Goal: Task Accomplishment & Management: Manage account settings

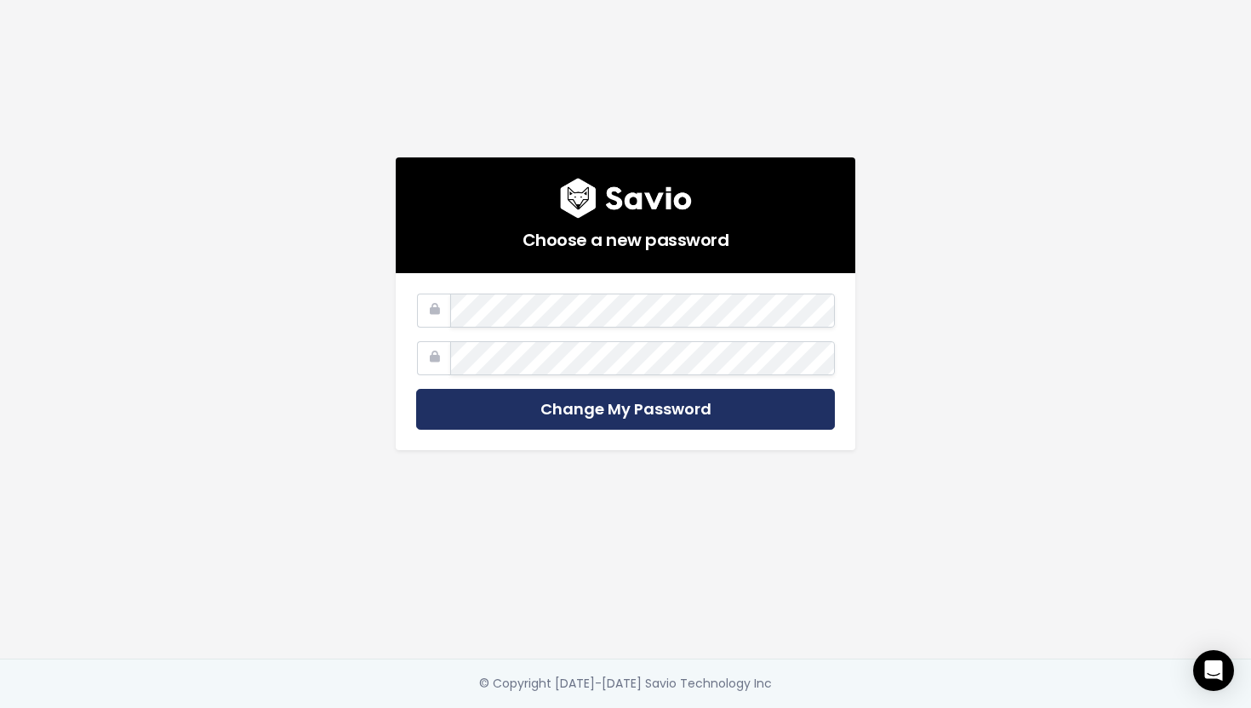
click at [653, 413] on input "Change My Password" at bounding box center [625, 410] width 419 height 42
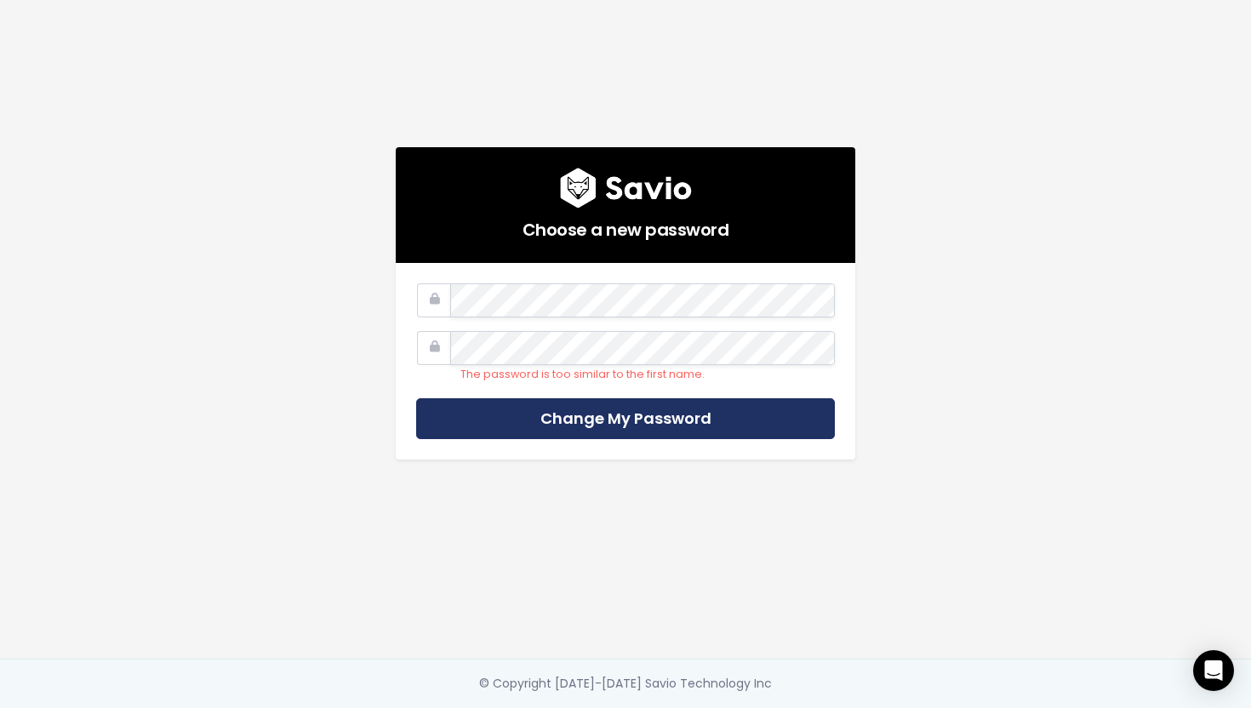
click at [661, 424] on input "Change My Password" at bounding box center [625, 419] width 419 height 42
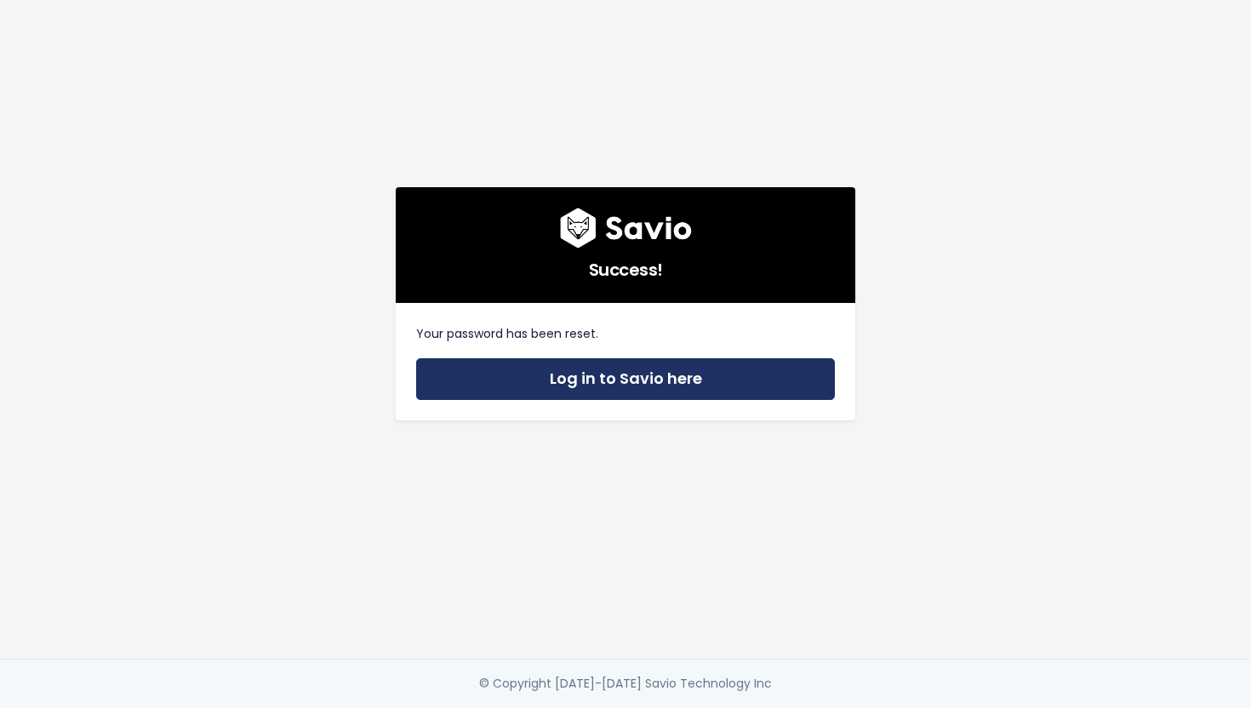
click at [615, 381] on link "Log in to Savio here" at bounding box center [625, 379] width 419 height 42
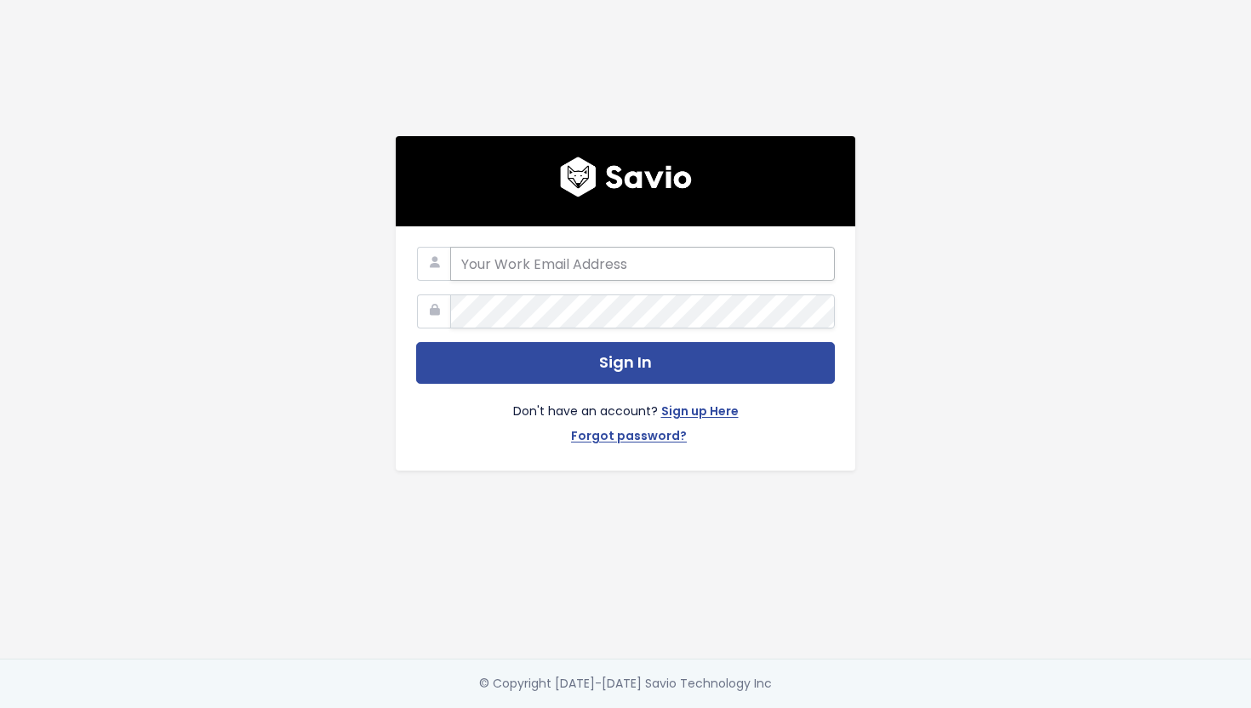
click at [564, 271] on input "email" at bounding box center [642, 264] width 385 height 34
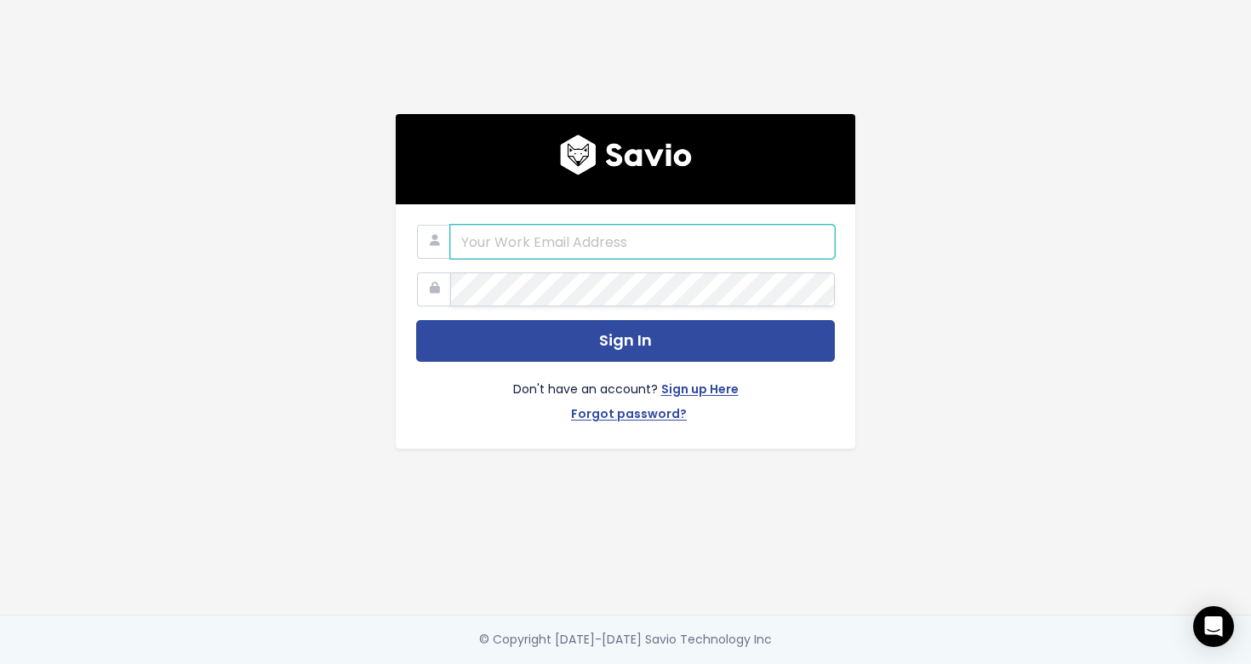
click at [507, 246] on input "email" at bounding box center [642, 242] width 385 height 34
type input "patryk.wysocki@surferseo.com"
click at [416, 320] on button "Sign In" at bounding box center [625, 341] width 419 height 42
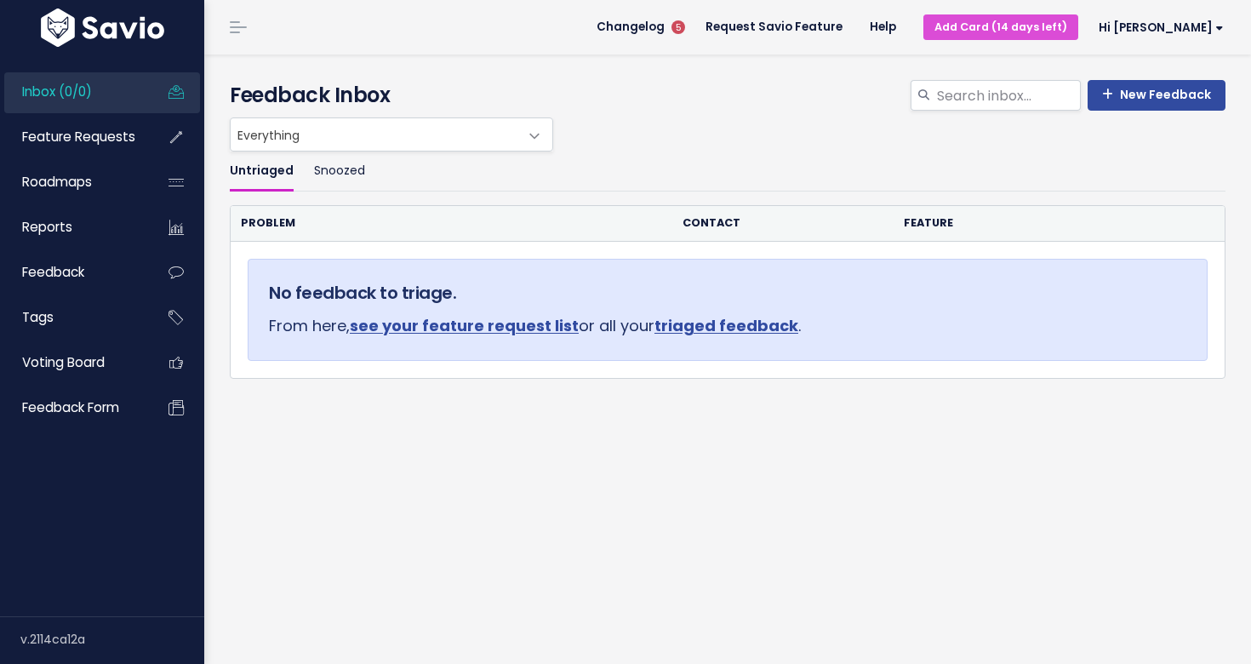
click at [767, 436] on div "Untriaged Snoozed Problem Contact Feature No feedback to triage. From here, see…" at bounding box center [727, 333] width 1021 height 363
click at [1177, 28] on span "Hi [PERSON_NAME]" at bounding box center [1161, 27] width 125 height 13
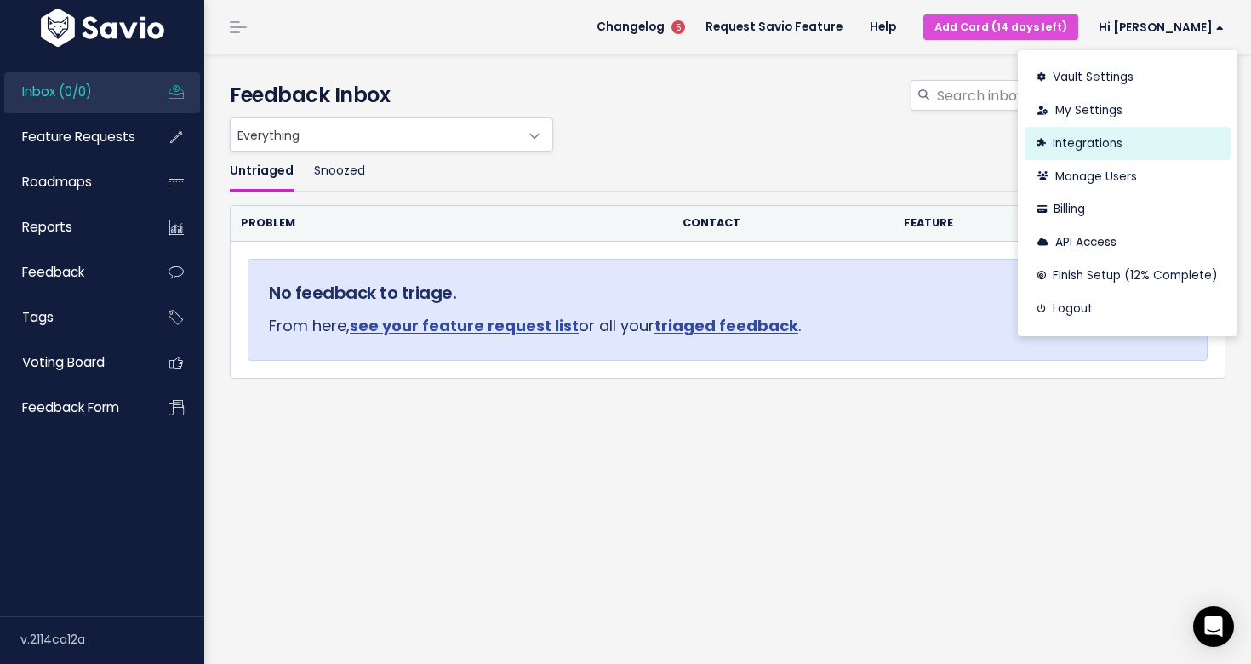
click at [1105, 143] on link "Integrations" at bounding box center [1128, 143] width 206 height 33
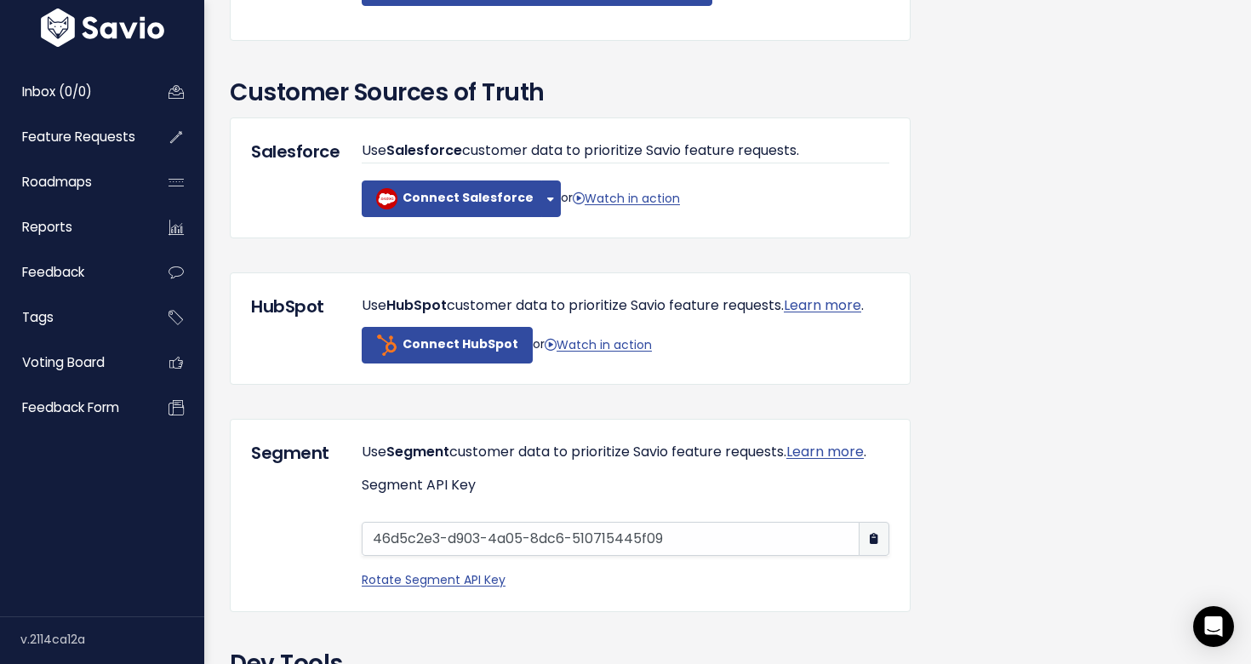
scroll to position [1052, 0]
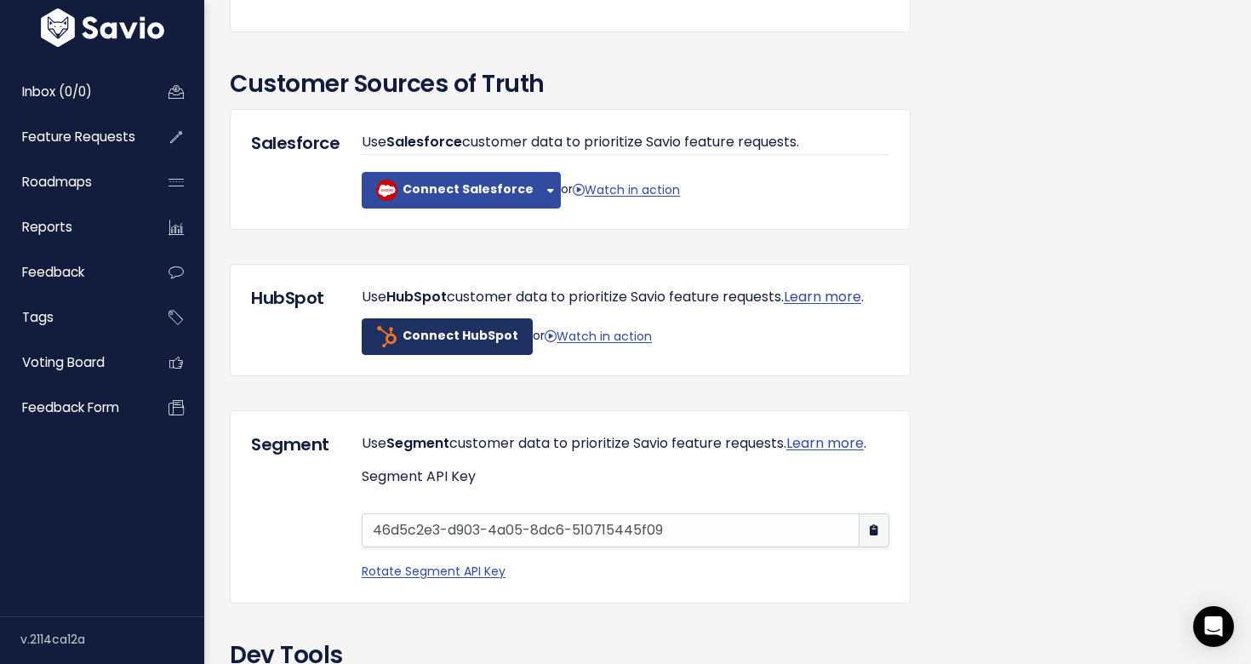
click at [457, 345] on b "Connect HubSpot" at bounding box center [461, 336] width 116 height 17
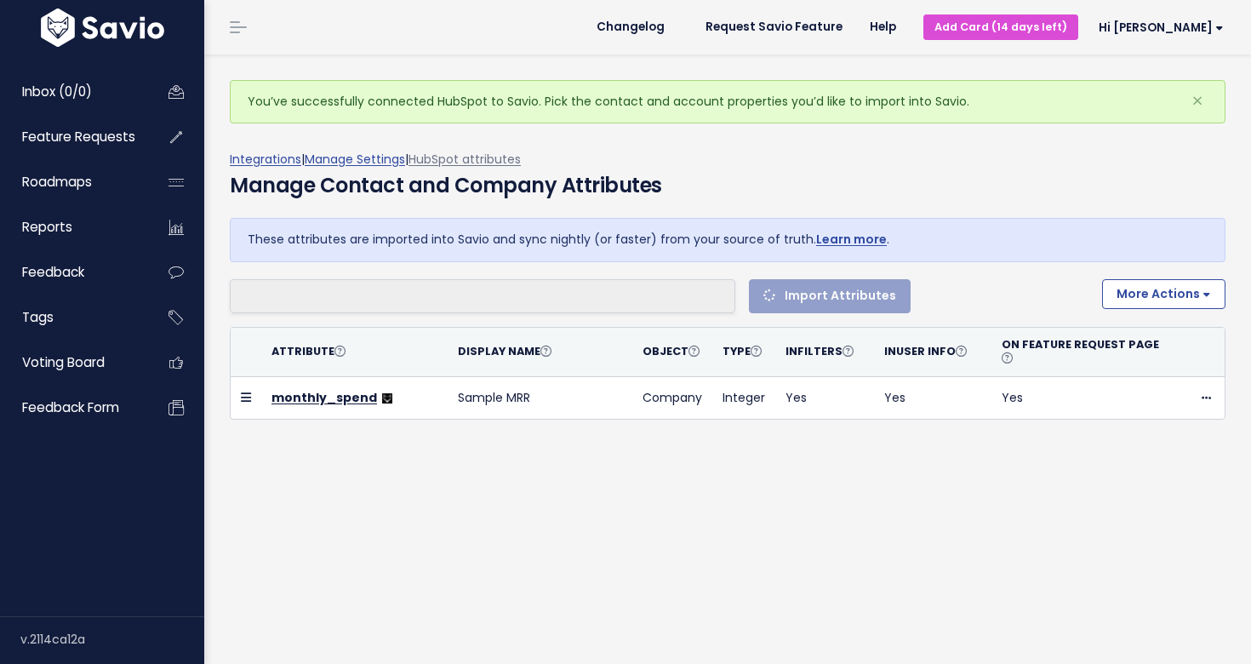
select select
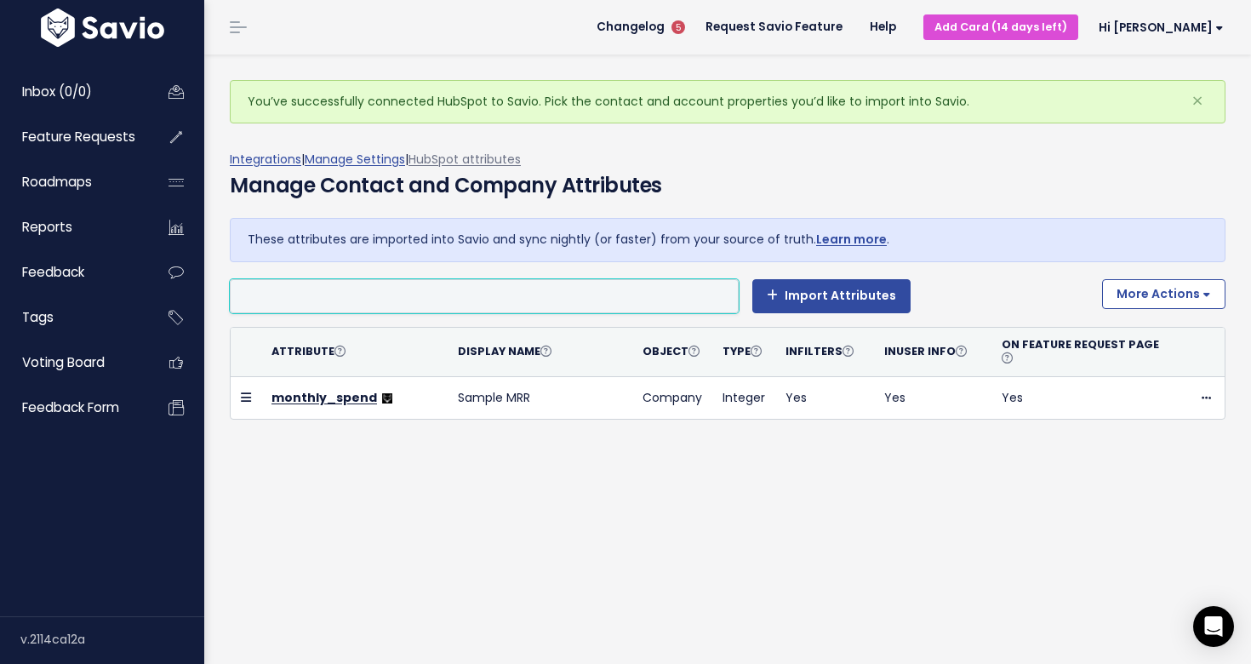
click at [752, 439] on div "These attributes are imported into Savio and sync nightly (or faster) from your…" at bounding box center [727, 338] width 1021 height 241
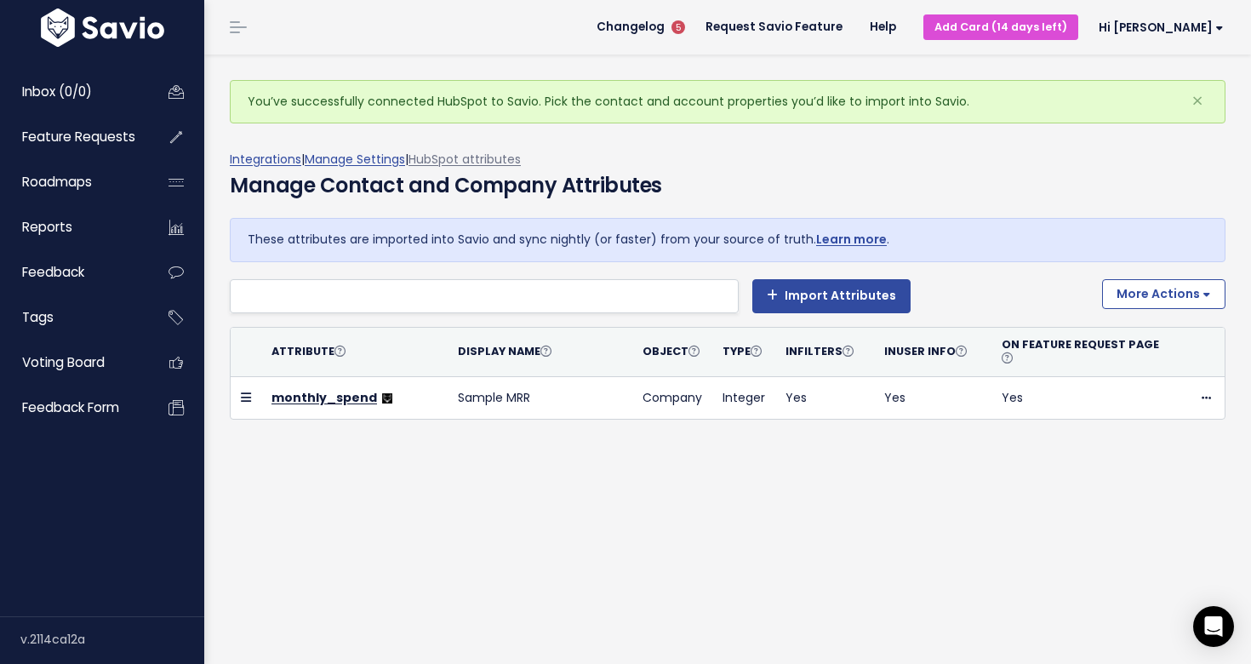
click at [700, 452] on div "Integrations | Manage Settings | HubSpot attributes Manage Contact and Company …" at bounding box center [734, 321] width 1009 height 344
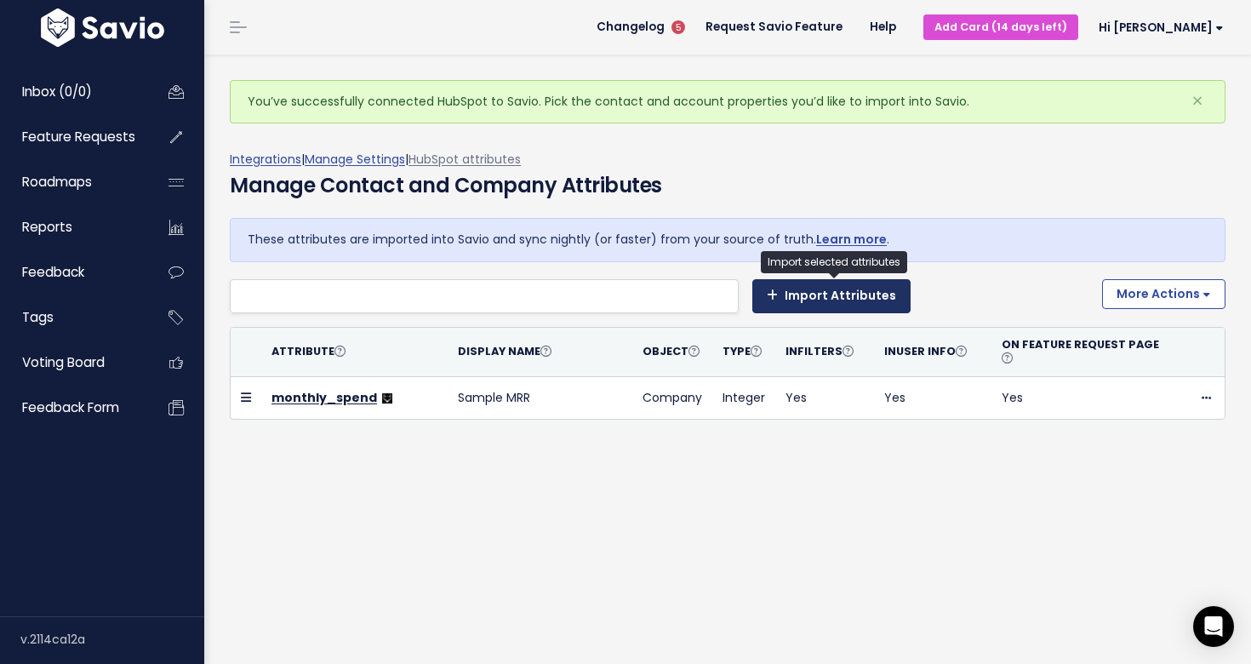
click at [826, 300] on button "Import Attributes" at bounding box center [831, 296] width 158 height 34
click at [835, 296] on button "Import Attributes" at bounding box center [831, 296] width 158 height 34
click at [814, 299] on button "Import Attributes" at bounding box center [831, 296] width 158 height 34
click at [819, 295] on button "Import Attributes" at bounding box center [831, 296] width 158 height 34
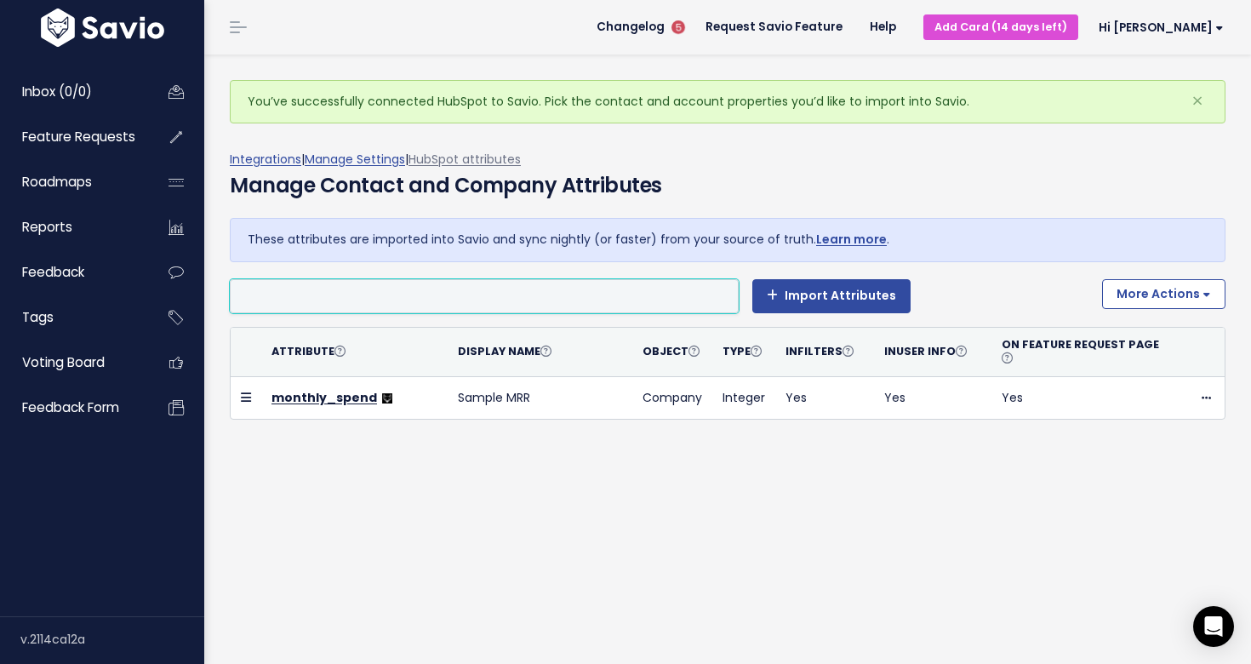
click at [672, 294] on li at bounding box center [480, 295] width 491 height 21
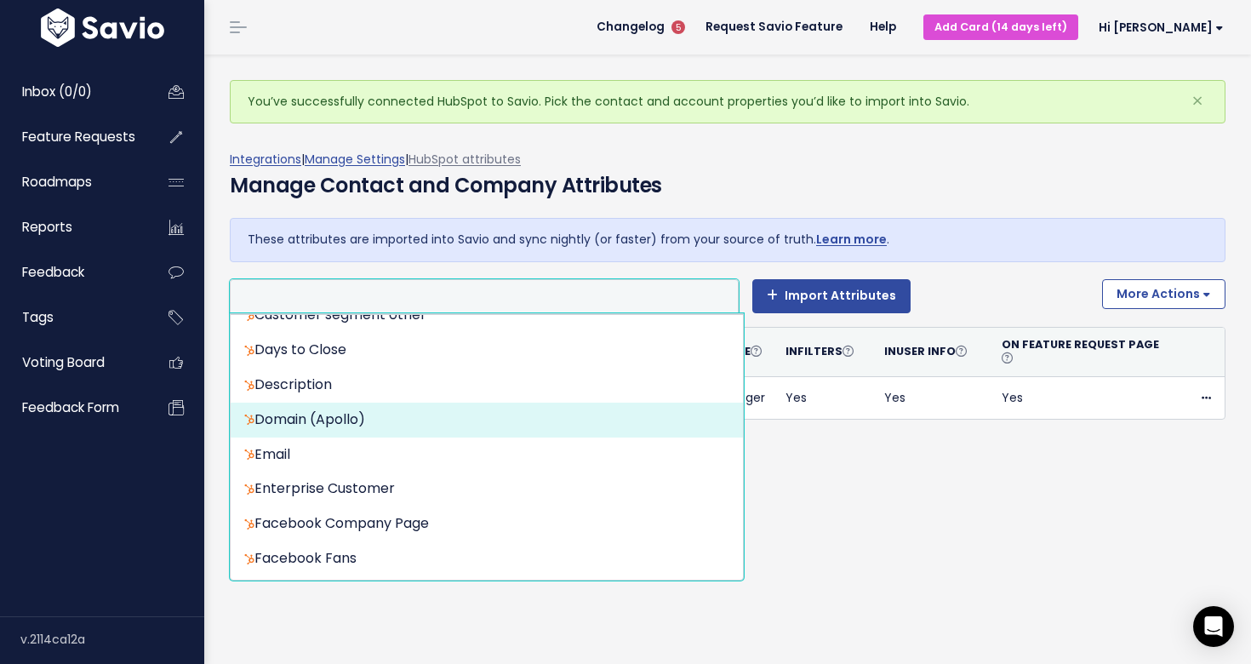
scroll to position [2140, 0]
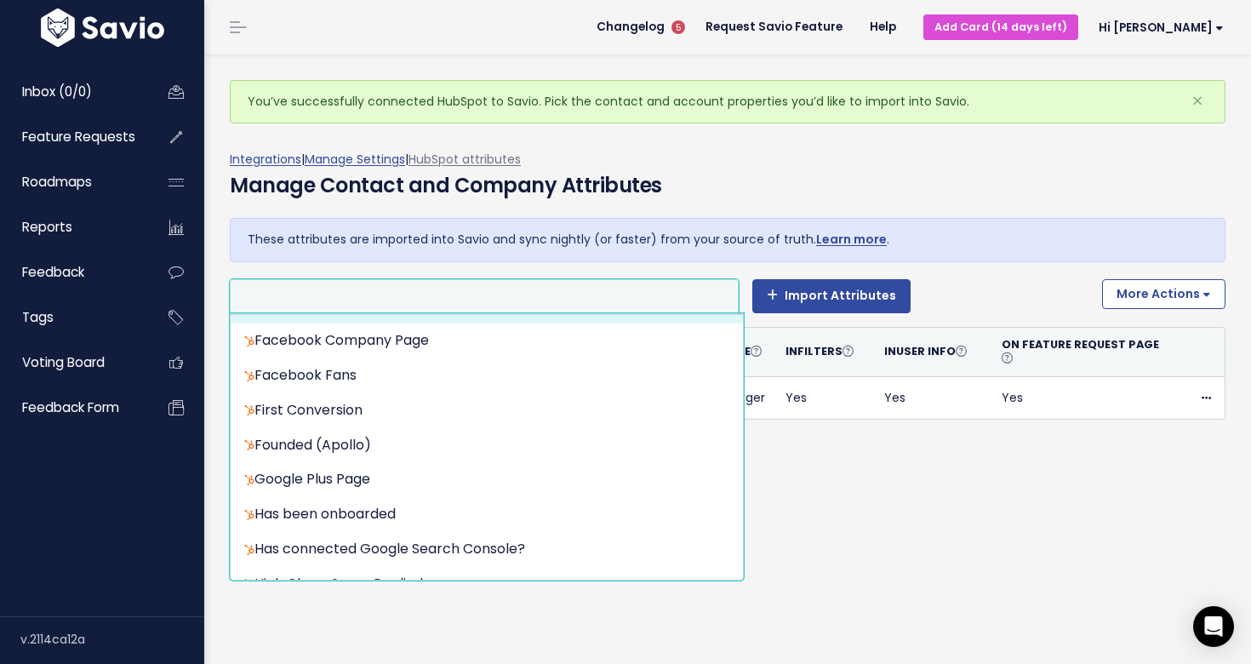
click at [402, 300] on li at bounding box center [480, 295] width 491 height 21
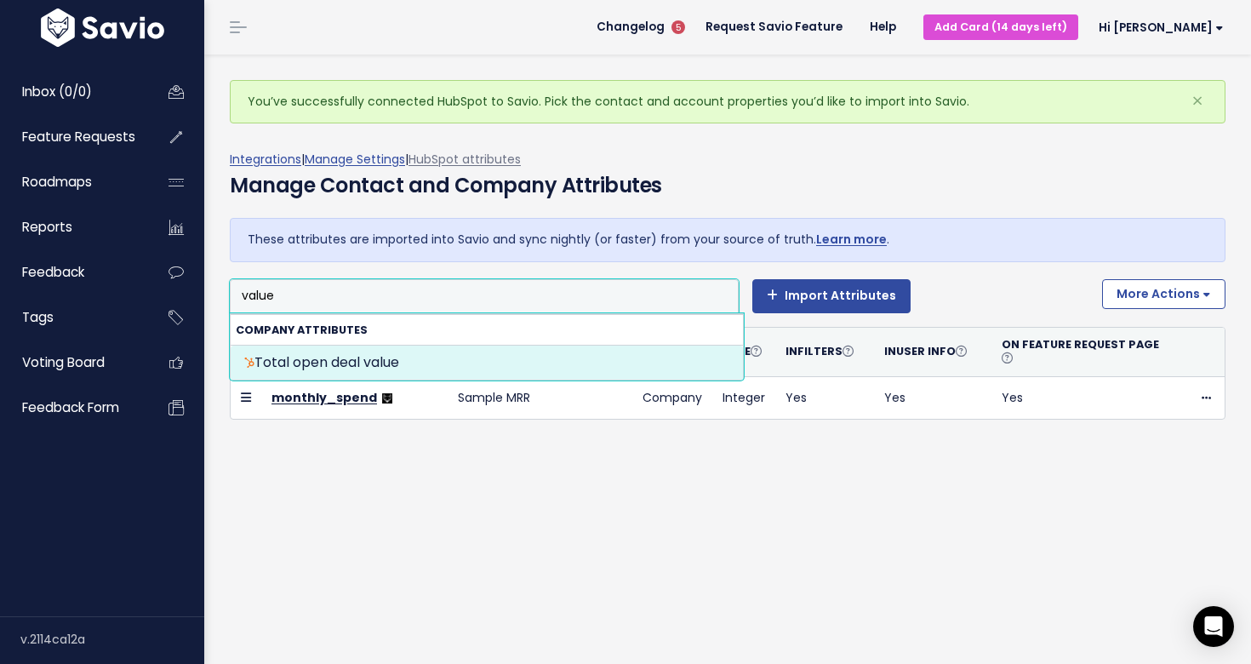
type input "value"
select select "{"id": null, "source_id": 5, "source_name": "HubSpot", "crm_object_type": "APPC…"
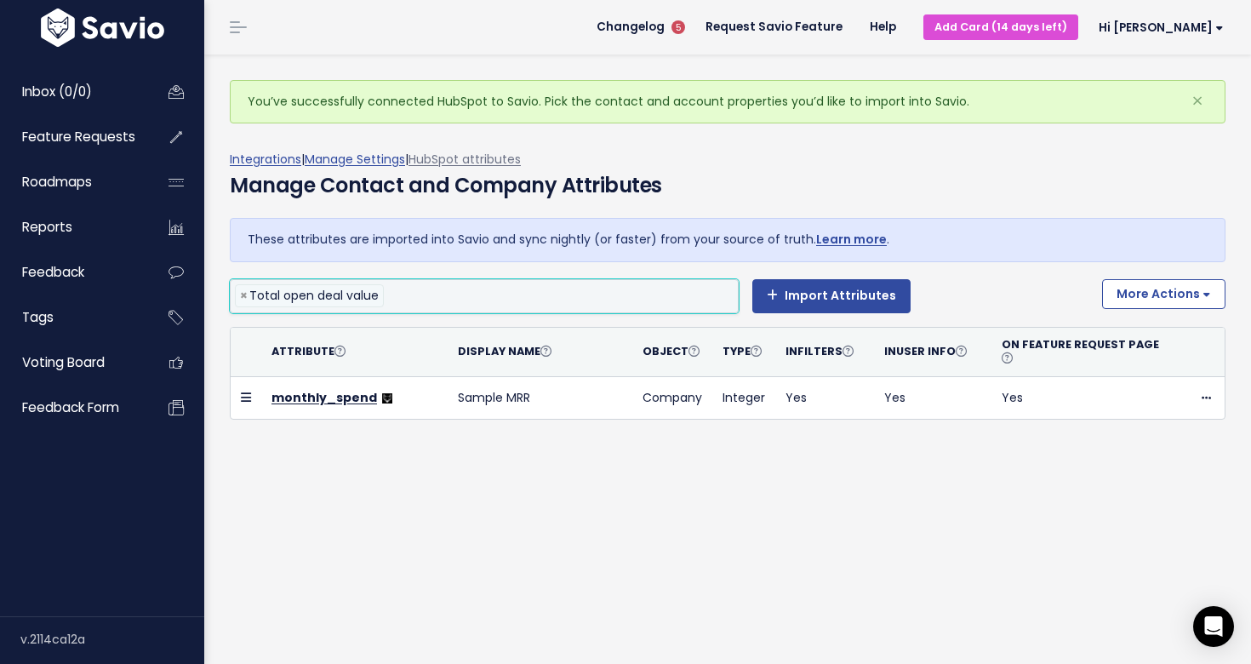
click at [463, 487] on div "You’ve successfully connected HubSpot to Savio. Pick the contact and account pr…" at bounding box center [727, 358] width 1047 height 609
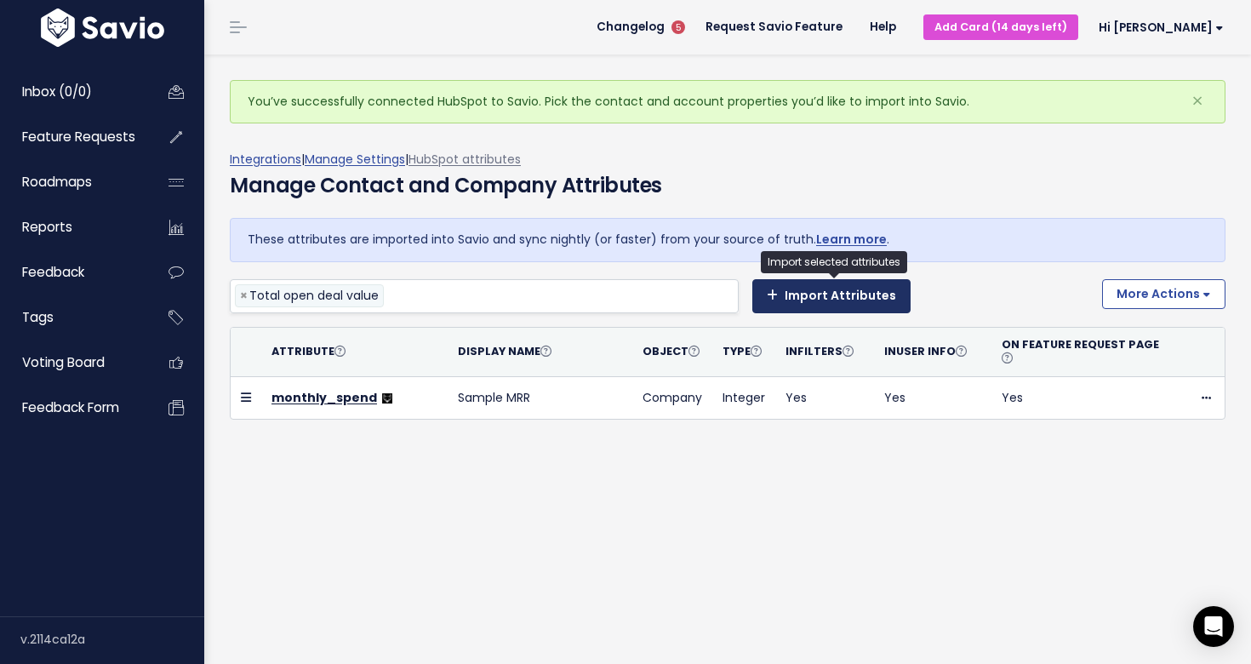
click at [833, 301] on button "Import Attributes" at bounding box center [831, 296] width 158 height 34
select select
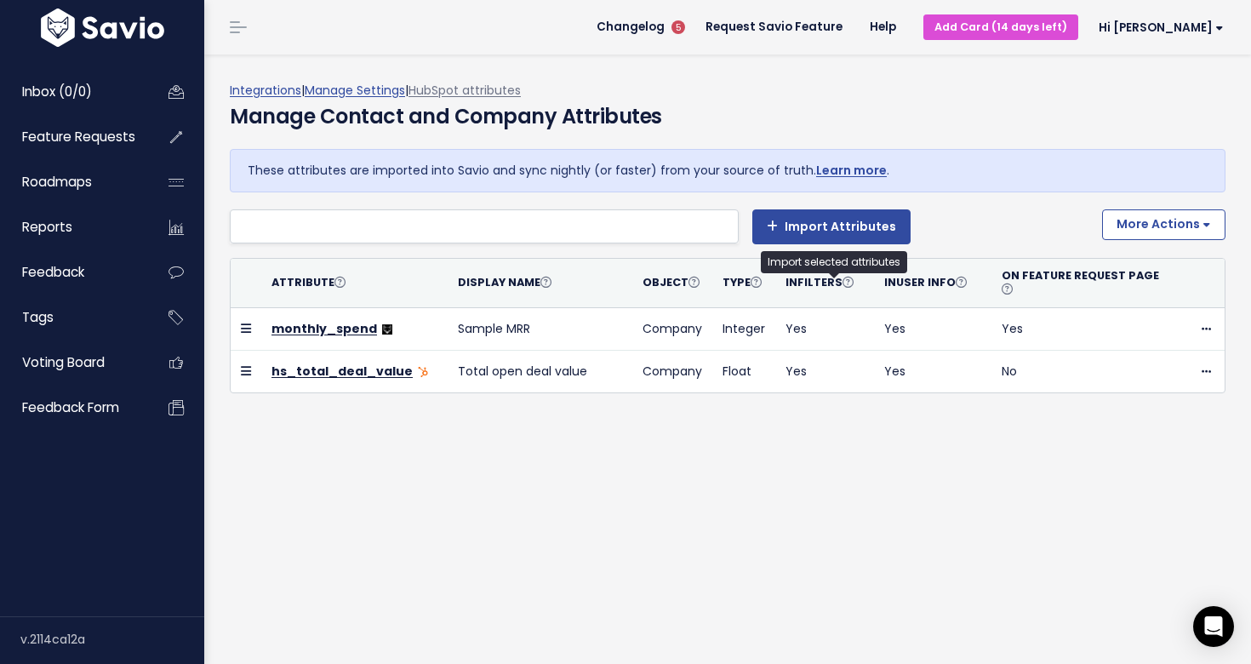
click at [638, 487] on div "Integrations | Manage Settings | HubSpot attributes Manage Contact and Company …" at bounding box center [727, 358] width 1047 height 609
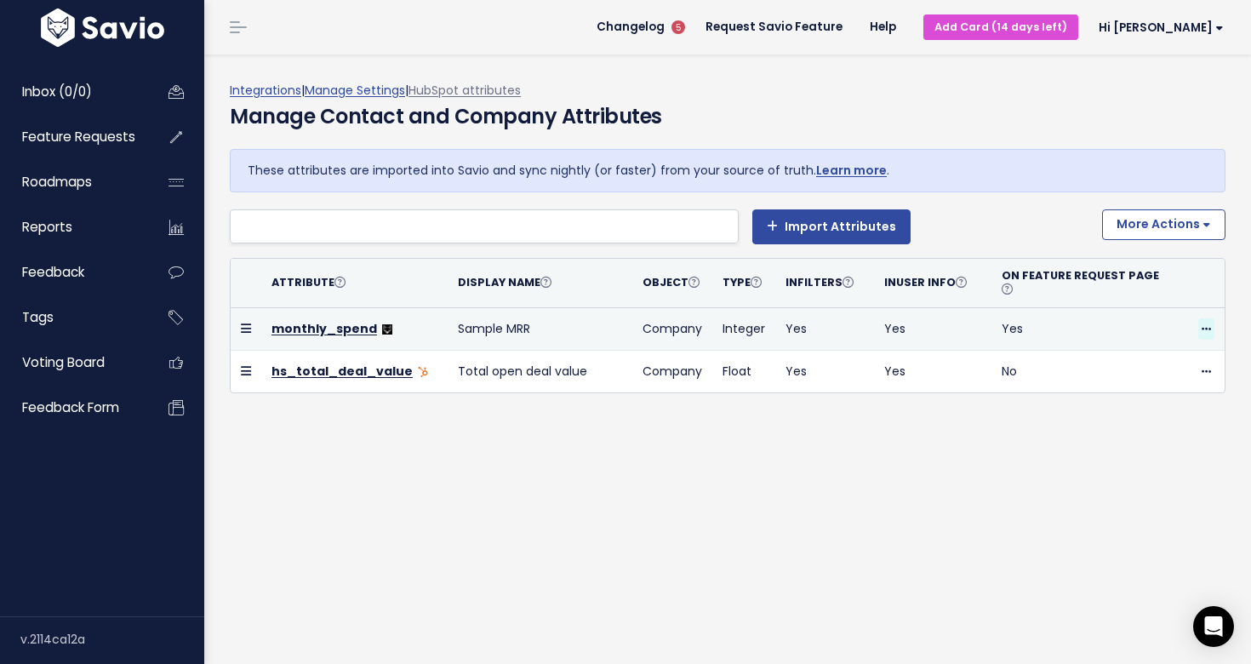
click at [1199, 318] on span at bounding box center [1207, 328] width 16 height 21
click at [1126, 358] on link "Delete" at bounding box center [1163, 361] width 123 height 33
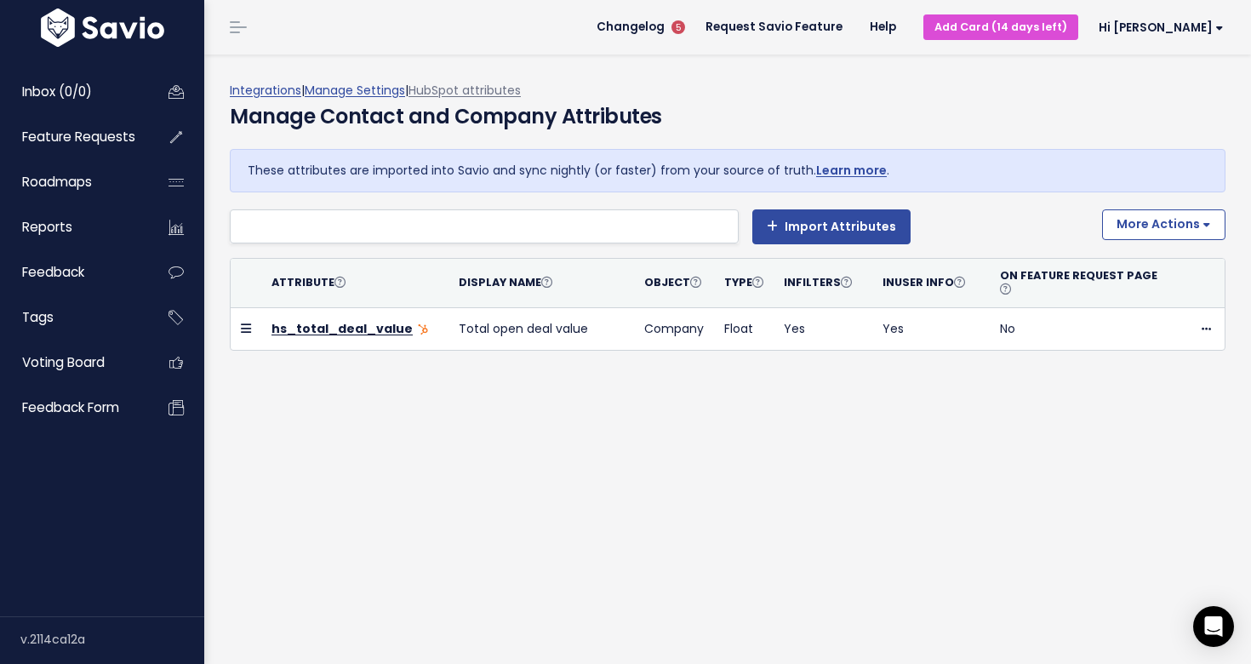
click at [752, 497] on div "Integrations | Manage Settings | HubSpot attributes Manage Contact and Company …" at bounding box center [727, 358] width 1047 height 609
click at [575, 464] on div "Integrations | Manage Settings | HubSpot attributes Manage Contact and Company …" at bounding box center [727, 358] width 1047 height 609
click at [1182, 33] on span "Hi [PERSON_NAME]" at bounding box center [1161, 27] width 125 height 13
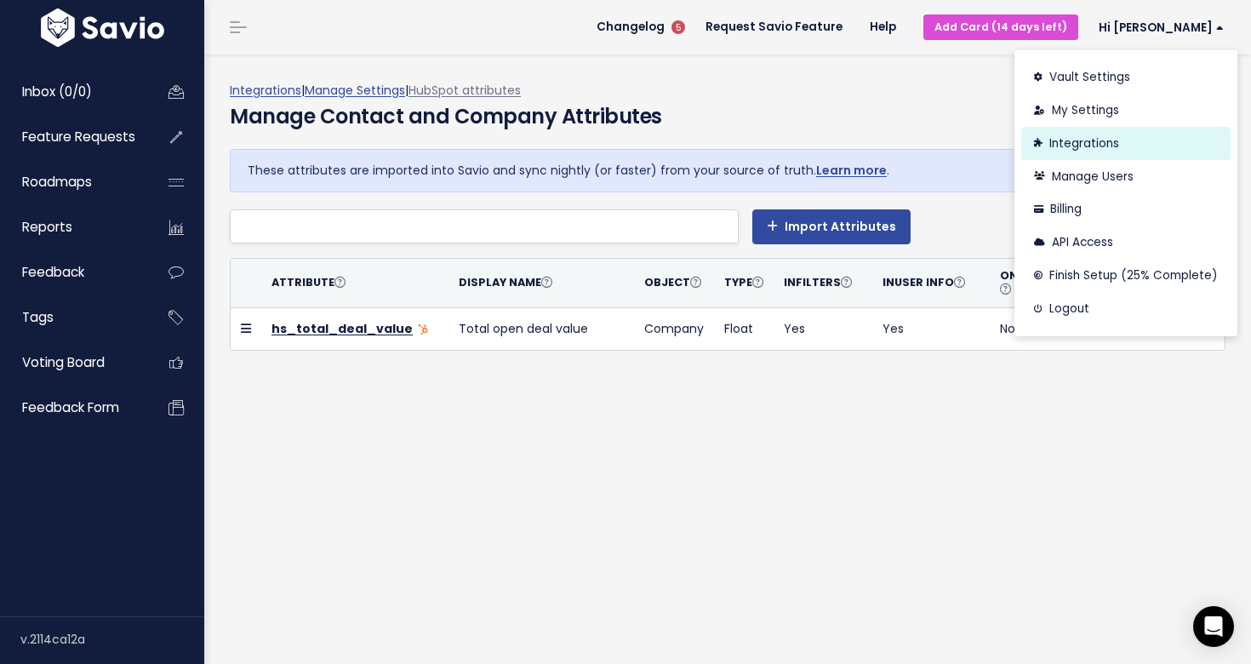
click at [1071, 146] on link "Integrations" at bounding box center [1125, 143] width 209 height 33
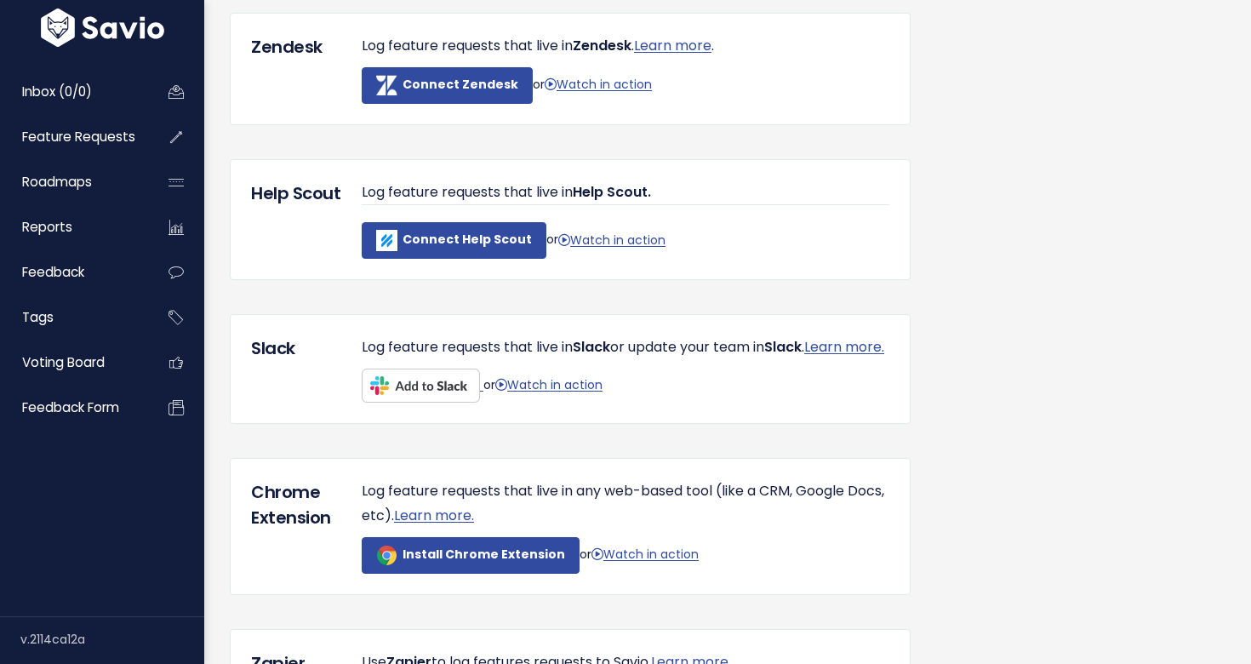
scroll to position [335, 0]
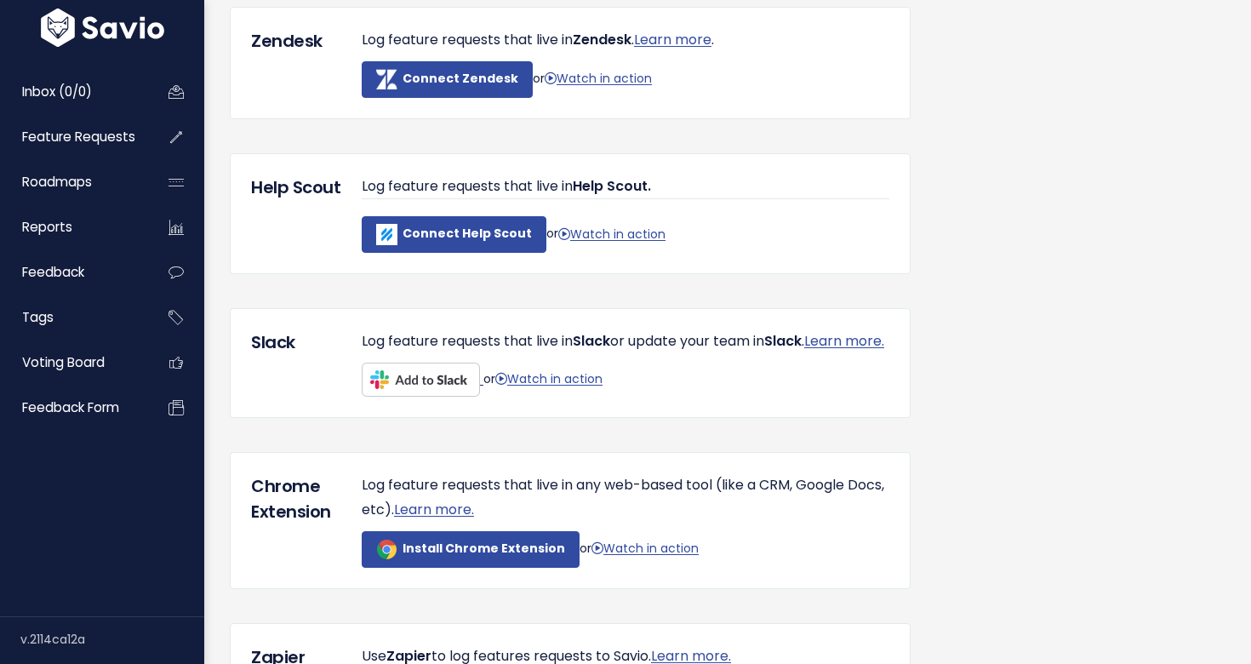
click at [423, 397] on img at bounding box center [421, 380] width 118 height 34
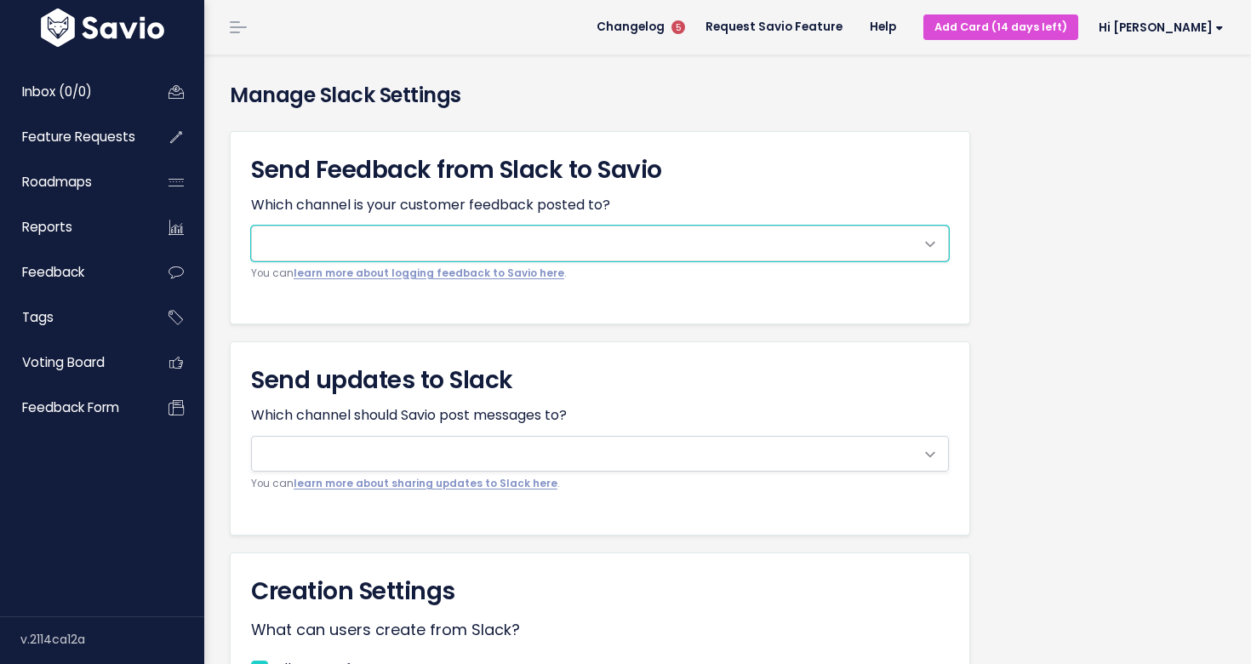
click at [532, 244] on span at bounding box center [583, 243] width 662 height 34
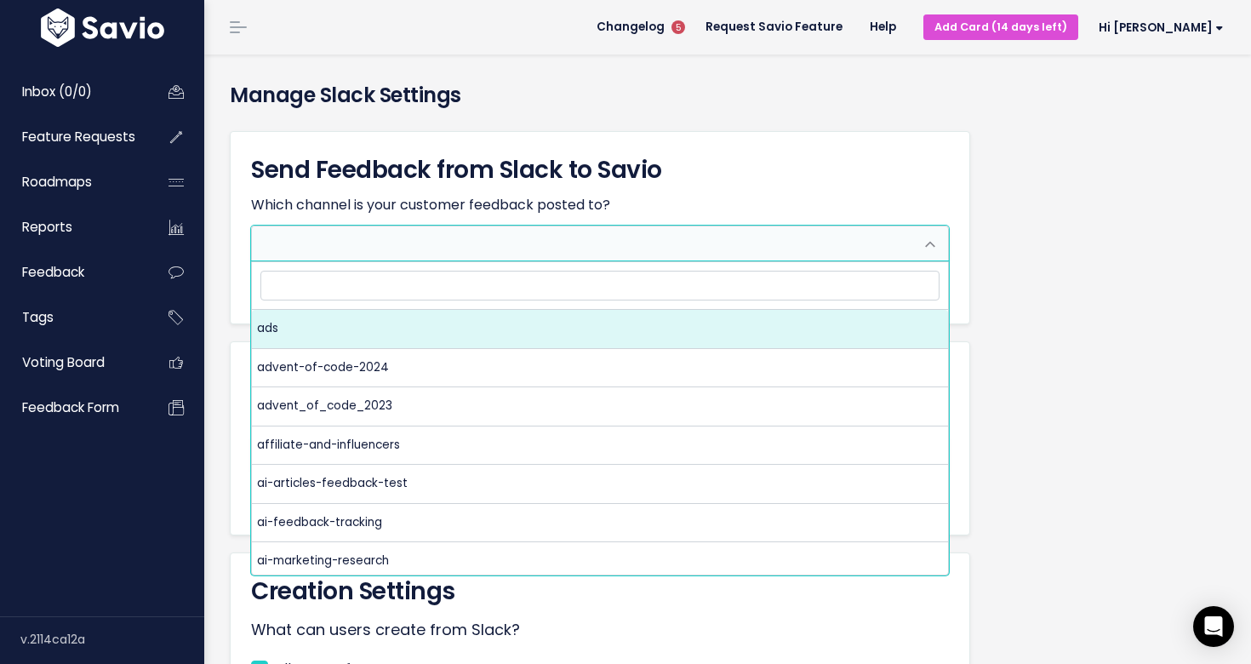
click at [720, 175] on h3 "Send Feedback from Slack to Savio" at bounding box center [600, 170] width 698 height 36
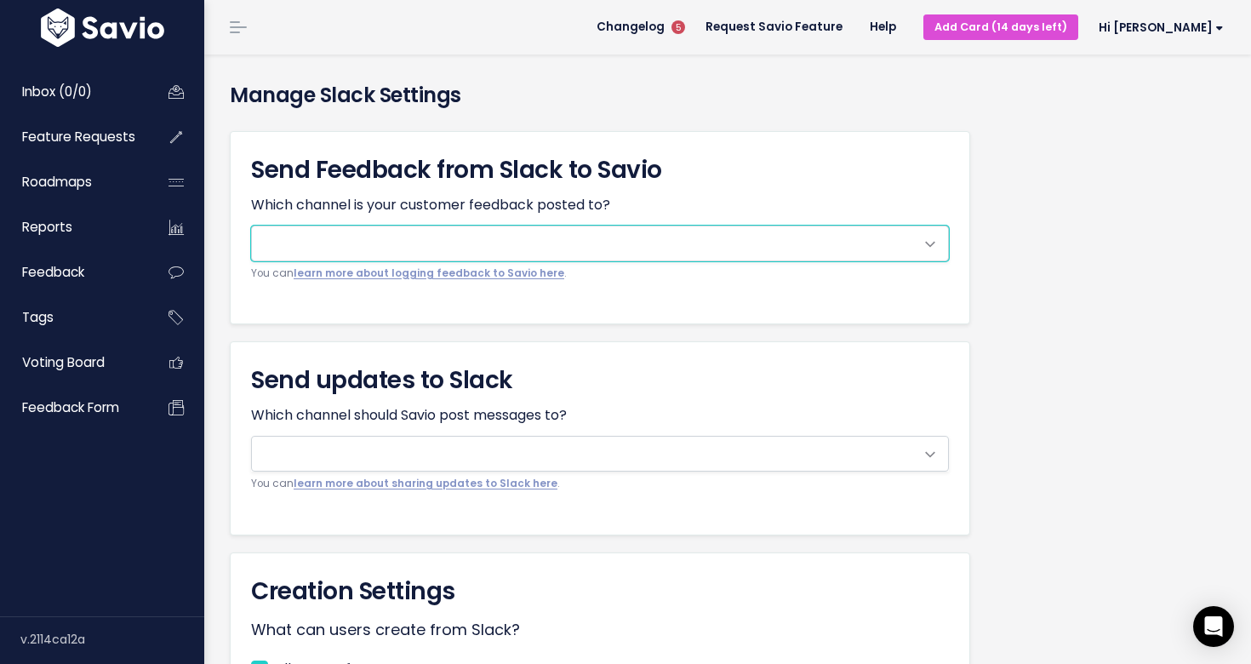
click at [413, 239] on span at bounding box center [583, 243] width 662 height 34
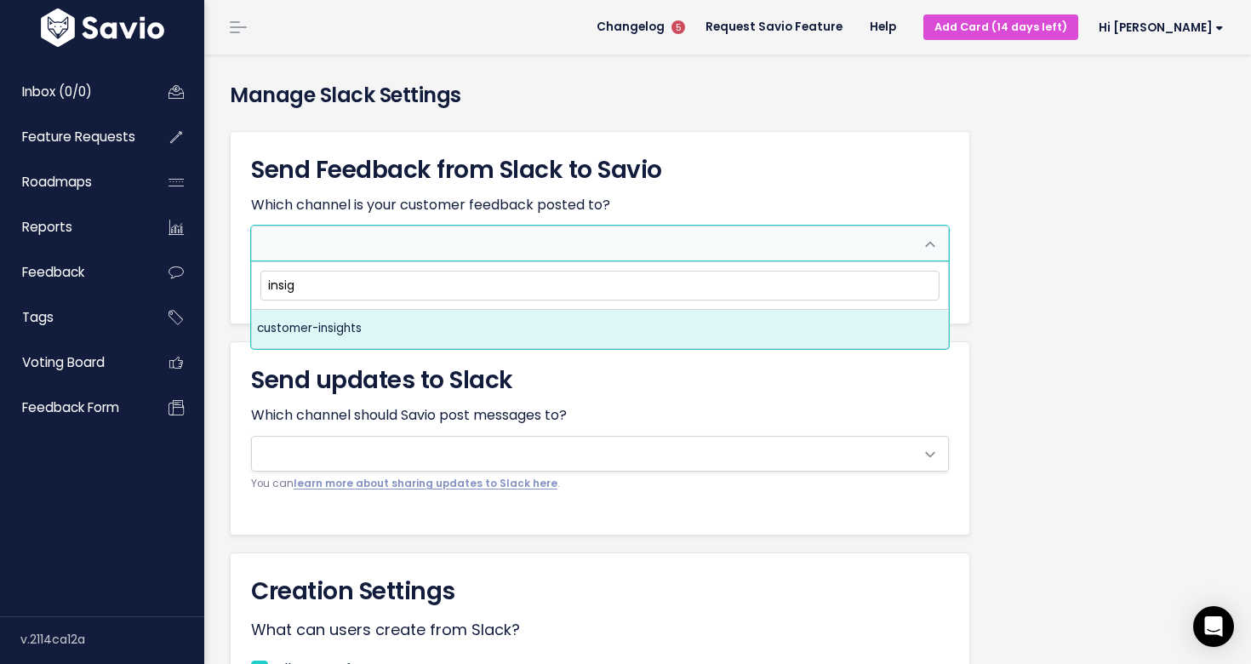
type input "insigh"
select select "CEDR7THR8"
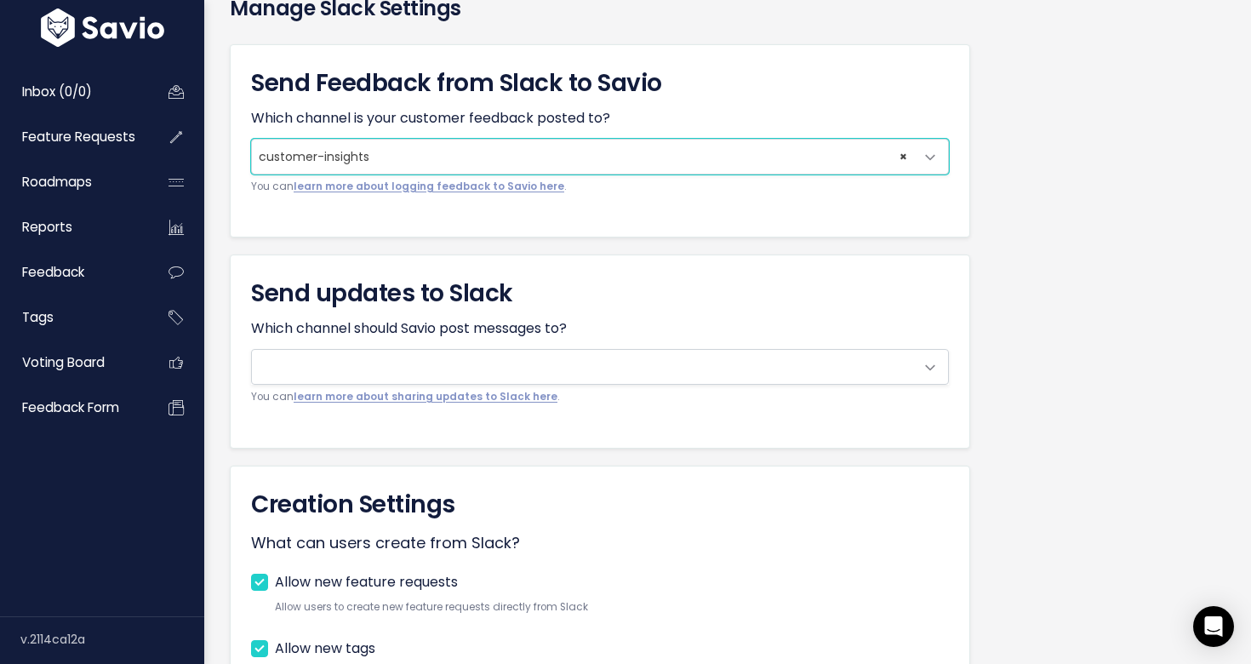
scroll to position [88, 0]
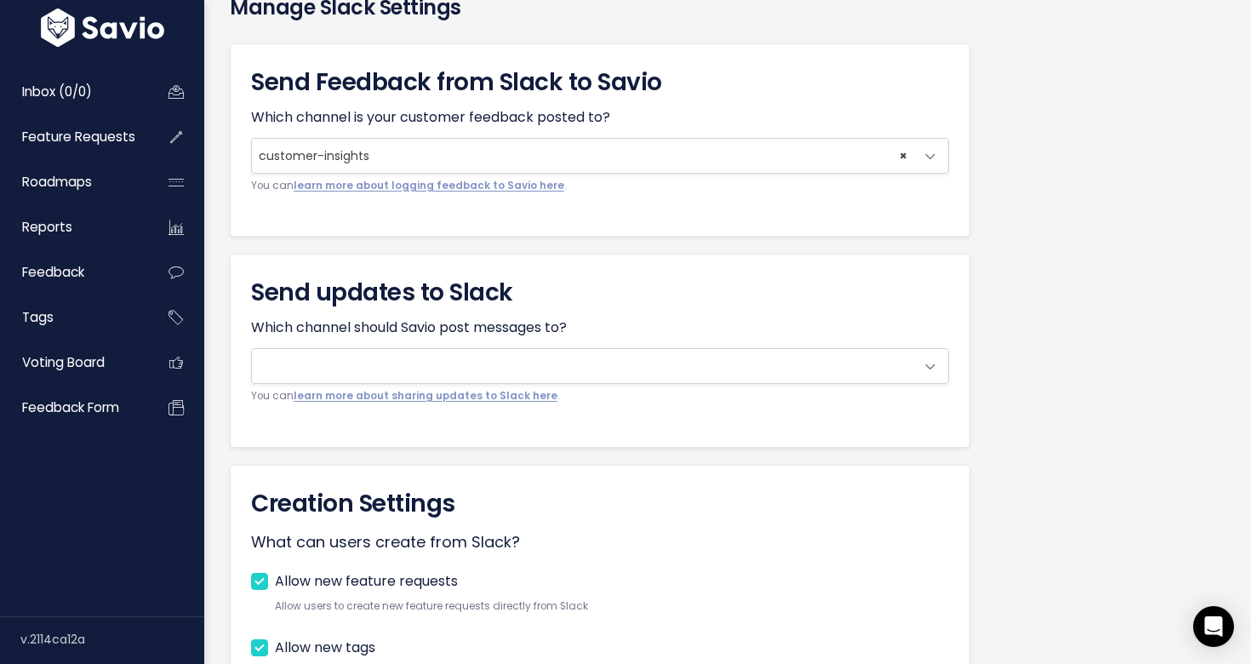
click at [998, 306] on div "Send Feedback from Slack to Savio Which channel is your customer feedback poste…" at bounding box center [727, 504] width 1021 height 949
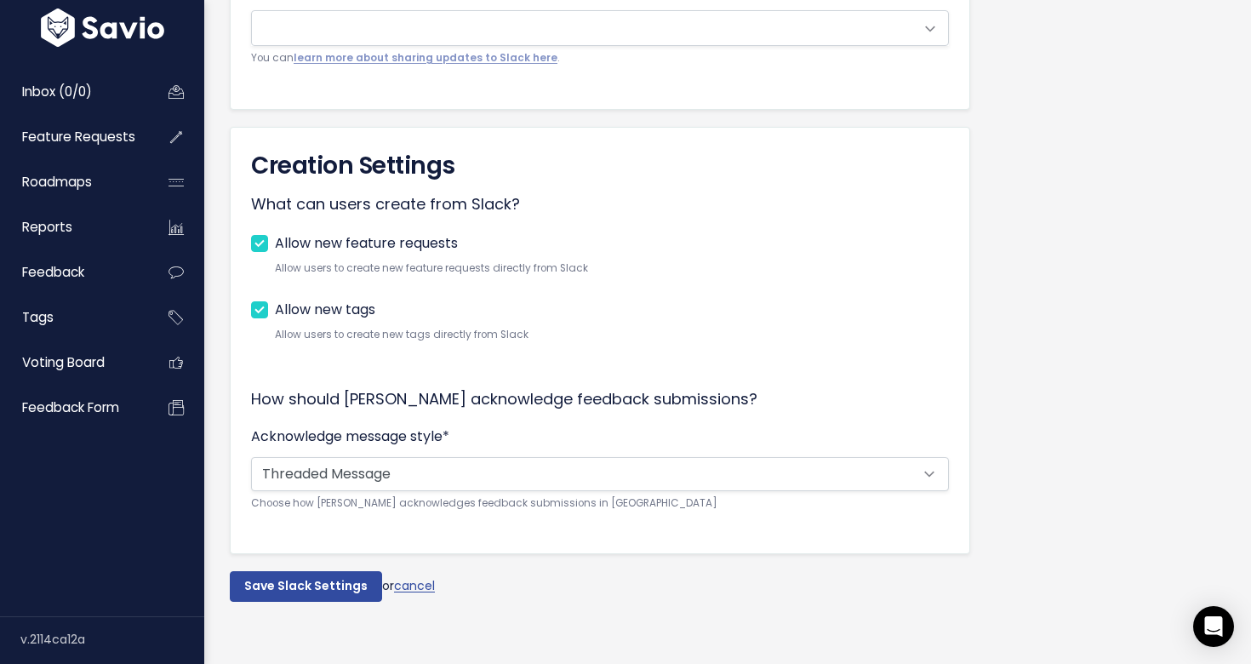
scroll to position [430, 0]
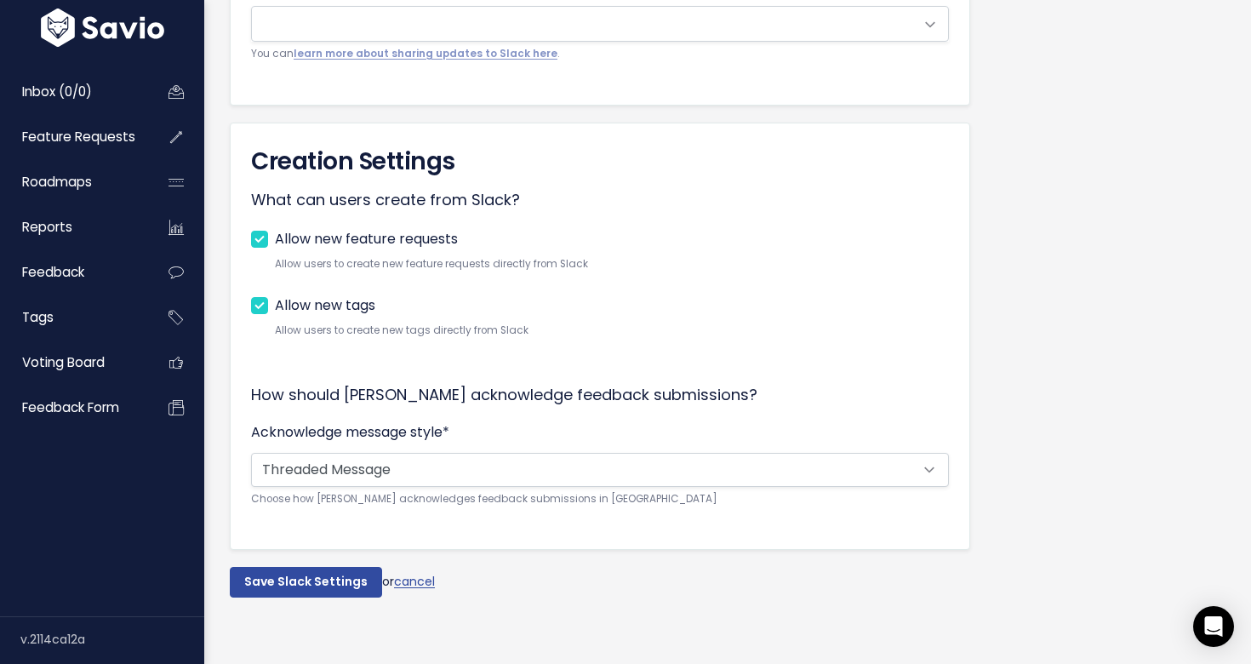
click at [275, 238] on label "Allow new feature requests" at bounding box center [366, 239] width 183 height 25
click at [275, 238] on input "Allow new feature requests" at bounding box center [280, 232] width 11 height 11
checkbox input "false"
click at [275, 306] on label "Allow new tags" at bounding box center [325, 306] width 100 height 25
click at [275, 305] on input "Allow new tags" at bounding box center [280, 299] width 11 height 11
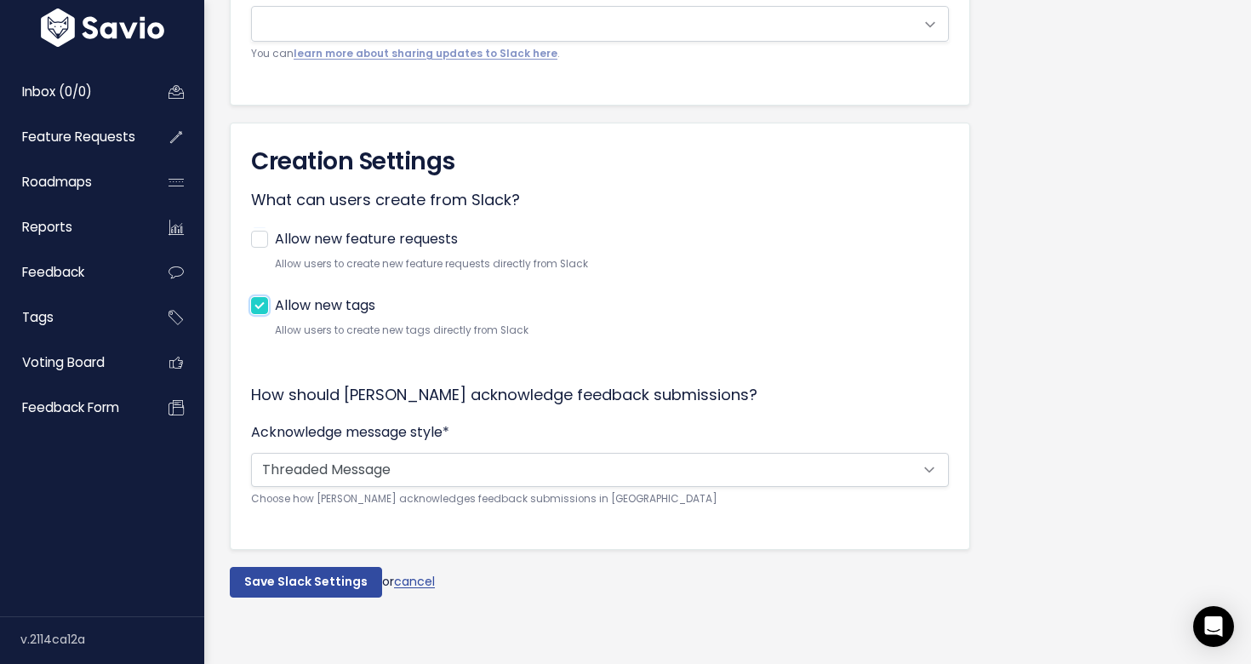
checkbox input "false"
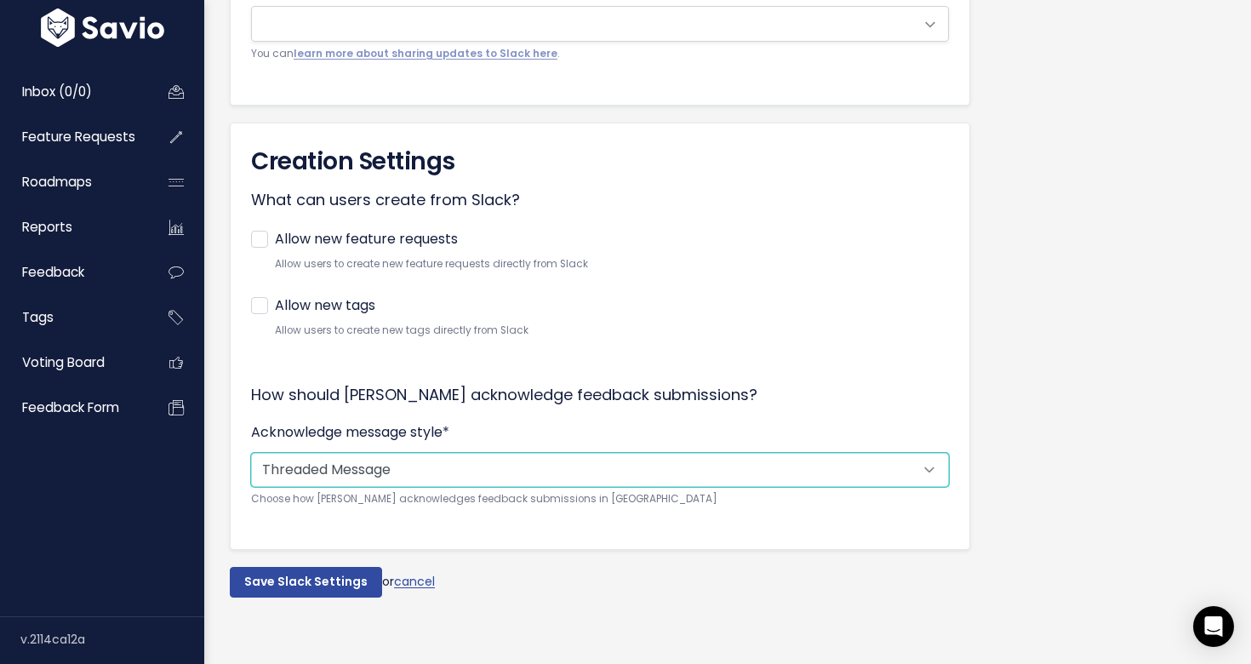
click at [330, 476] on select "Threaded Message Threaded for internal channels, ephemeral for shared channels …" at bounding box center [600, 470] width 698 height 34
click at [251, 453] on select "Threaded Message Threaded for internal channels, ephemeral for shared channels …" at bounding box center [600, 470] width 698 height 34
click at [330, 476] on select "Threaded Message Threaded for internal channels, ephemeral for shared channels …" at bounding box center [600, 470] width 698 height 34
click at [923, 463] on select "Threaded Message Threaded for internal channels, ephemeral for shared channels …" at bounding box center [600, 470] width 698 height 34
click at [723, 470] on select "Threaded Message Threaded for internal channels, ephemeral for shared channels …" at bounding box center [600, 470] width 698 height 34
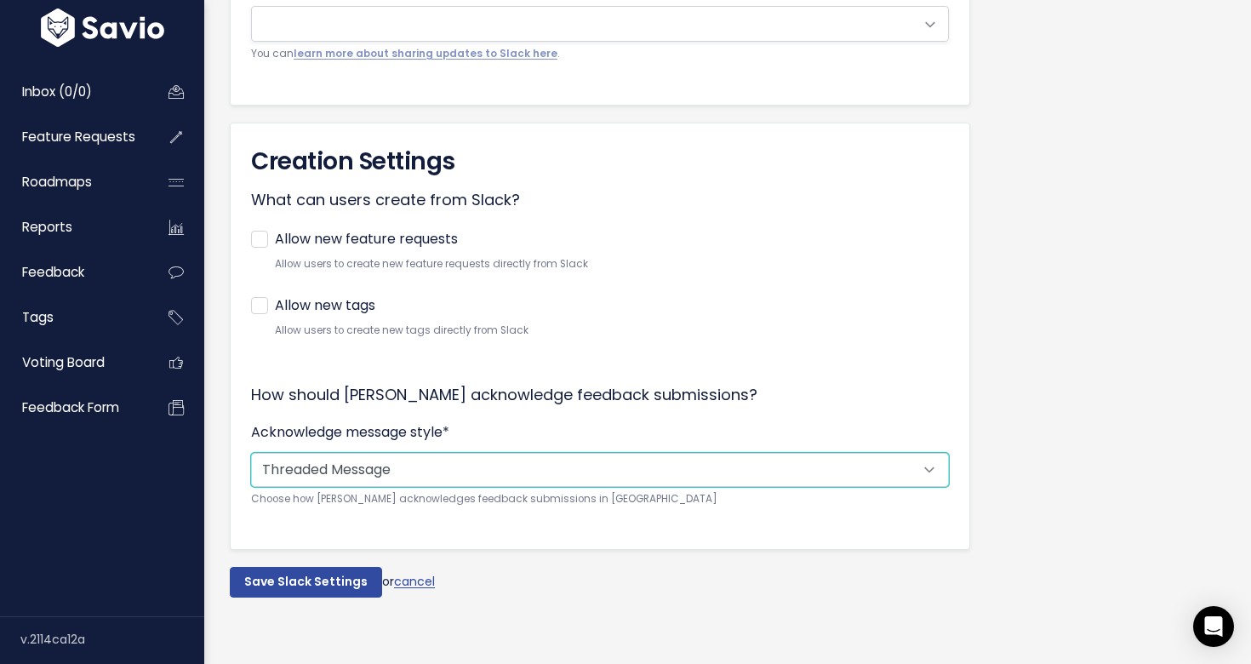
click at [251, 453] on select "Threaded Message Threaded for internal channels, ephemeral for shared channels …" at bounding box center [600, 470] width 698 height 34
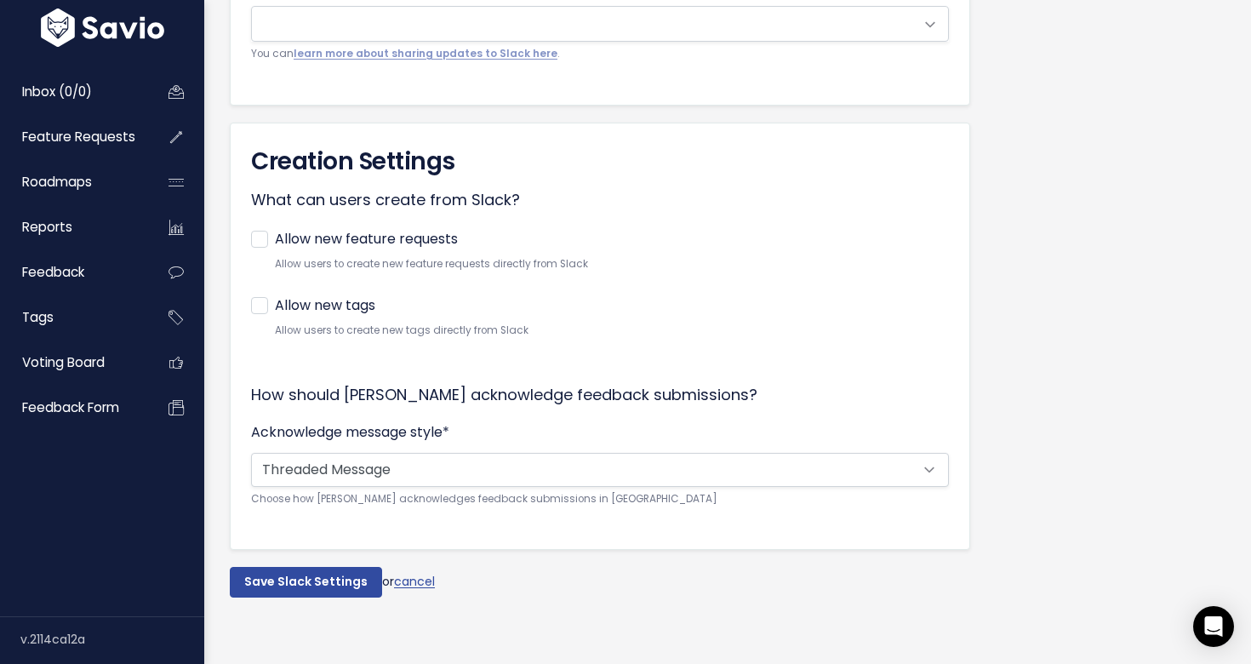
click at [784, 420] on div "Creation Settings What can users create from Slack? Allow new feature requests …" at bounding box center [600, 337] width 741 height 428
click at [303, 591] on input "Save Slack Settings" at bounding box center [306, 582] width 152 height 31
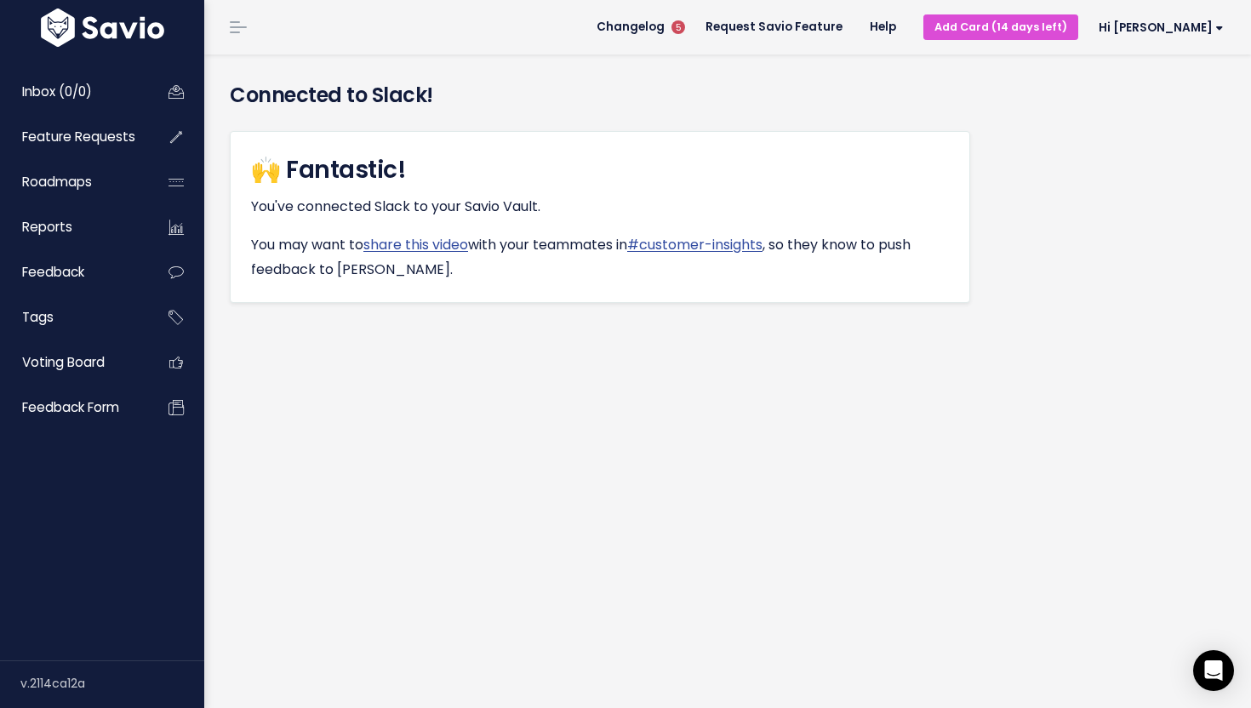
click at [481, 461] on div "Connected to Slack! 🙌 Fantastic! You've connected Slack to your Savio Vault. Yo…" at bounding box center [727, 381] width 1047 height 654
click at [88, 276] on link "Feedback" at bounding box center [72, 272] width 137 height 39
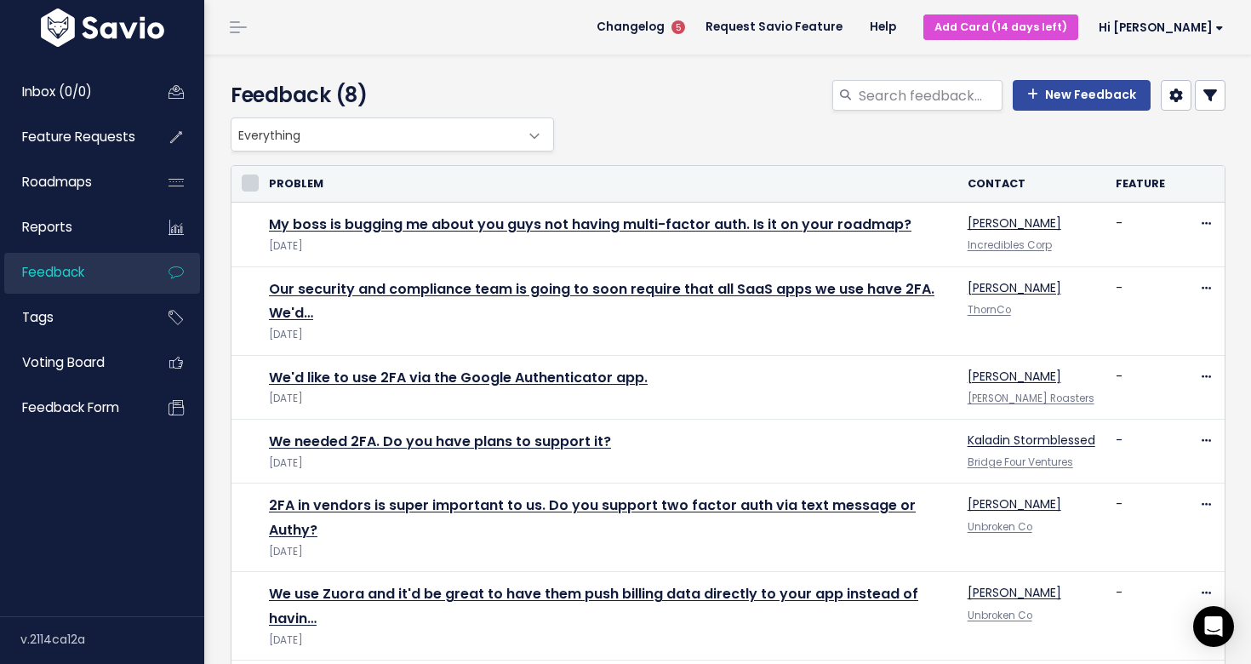
click at [253, 186] on input "checkbox" at bounding box center [250, 183] width 17 height 17
checkbox input "true"
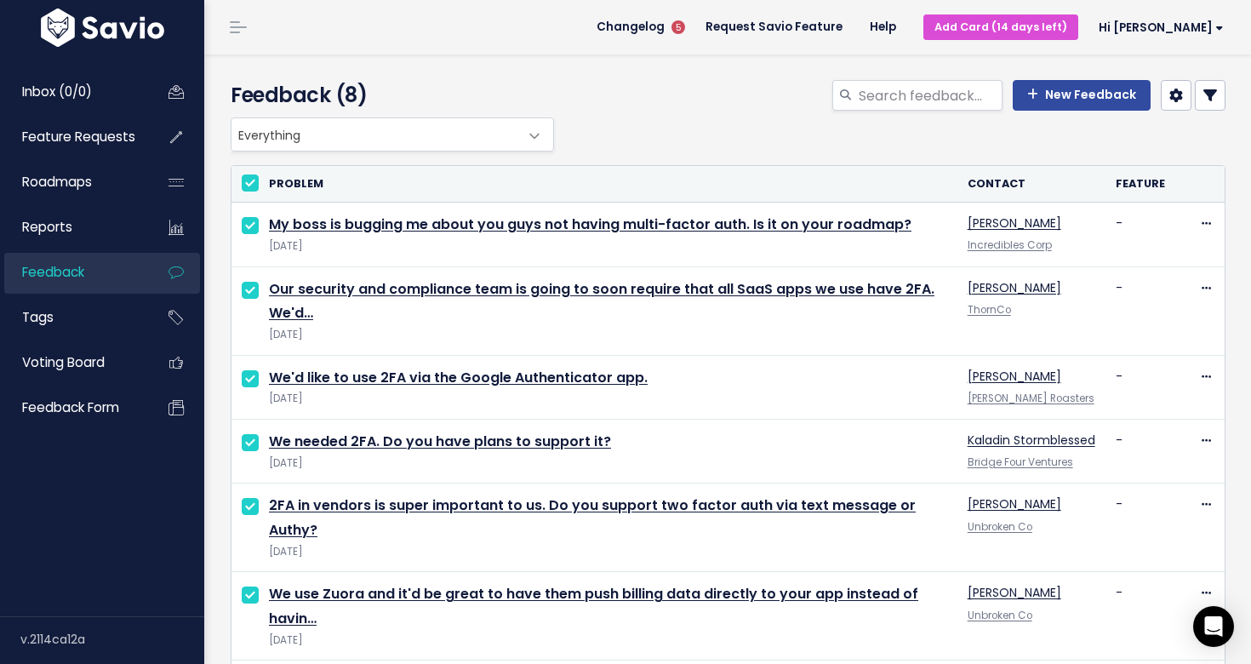
checkbox input "true"
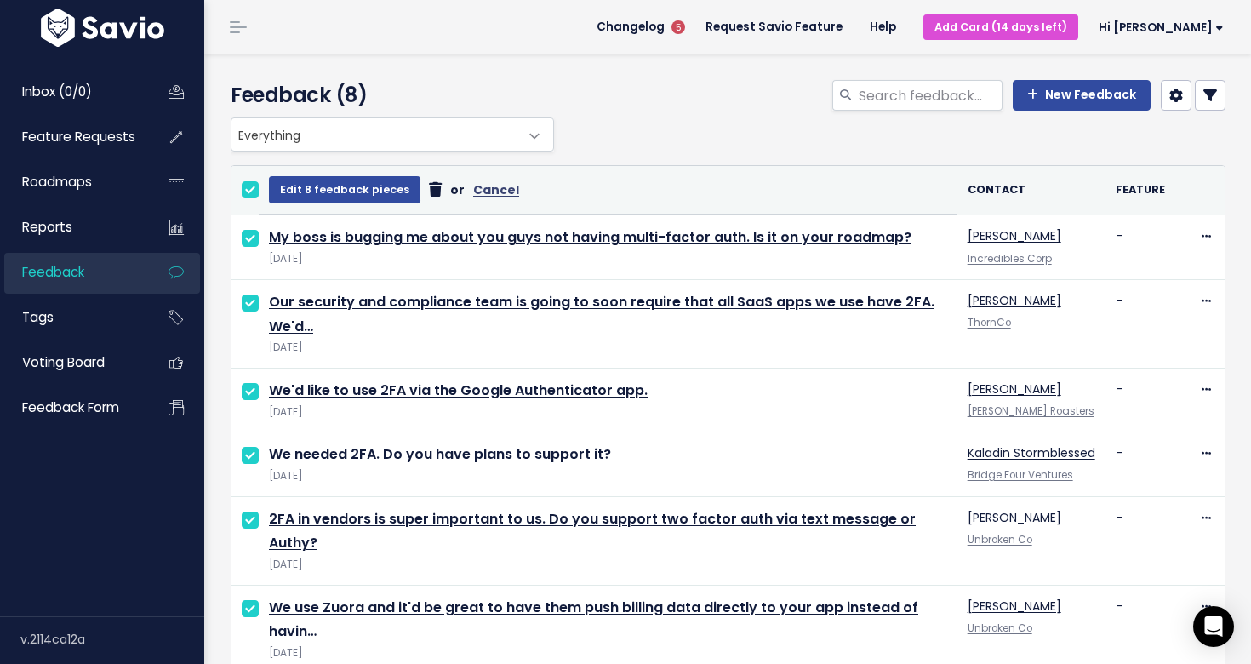
click at [433, 191] on icon at bounding box center [435, 190] width 13 height 1
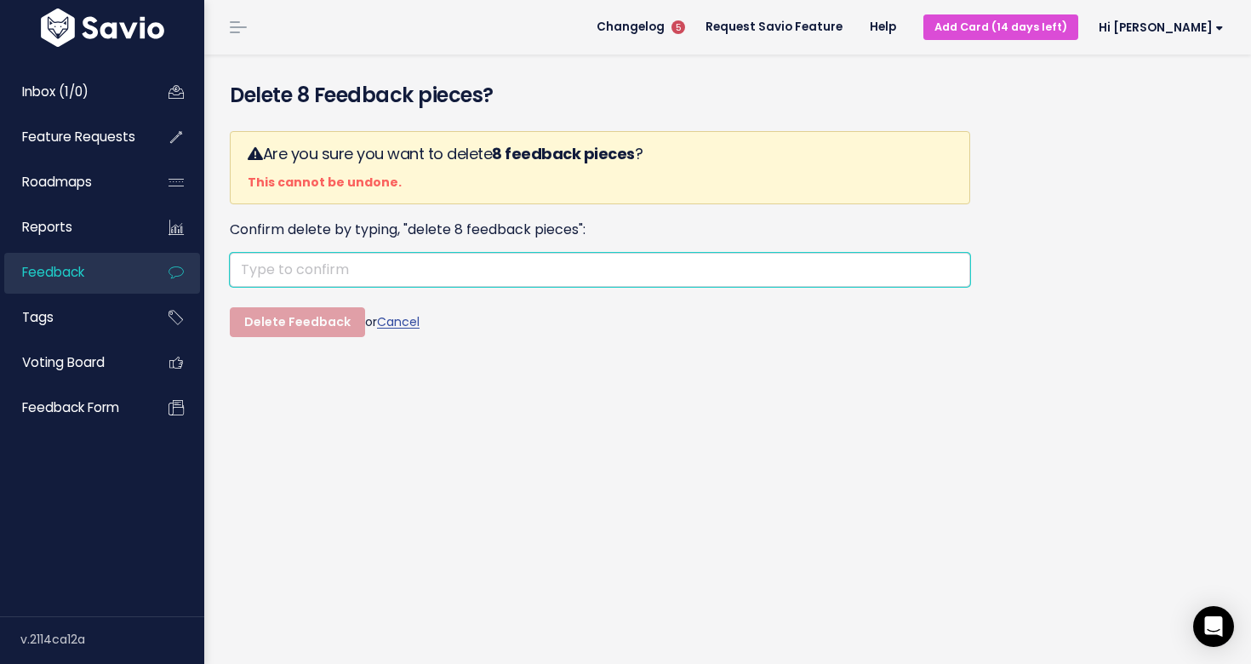
click at [274, 272] on input "text" at bounding box center [600, 270] width 741 height 34
type input "delete 8 feedback pieces"
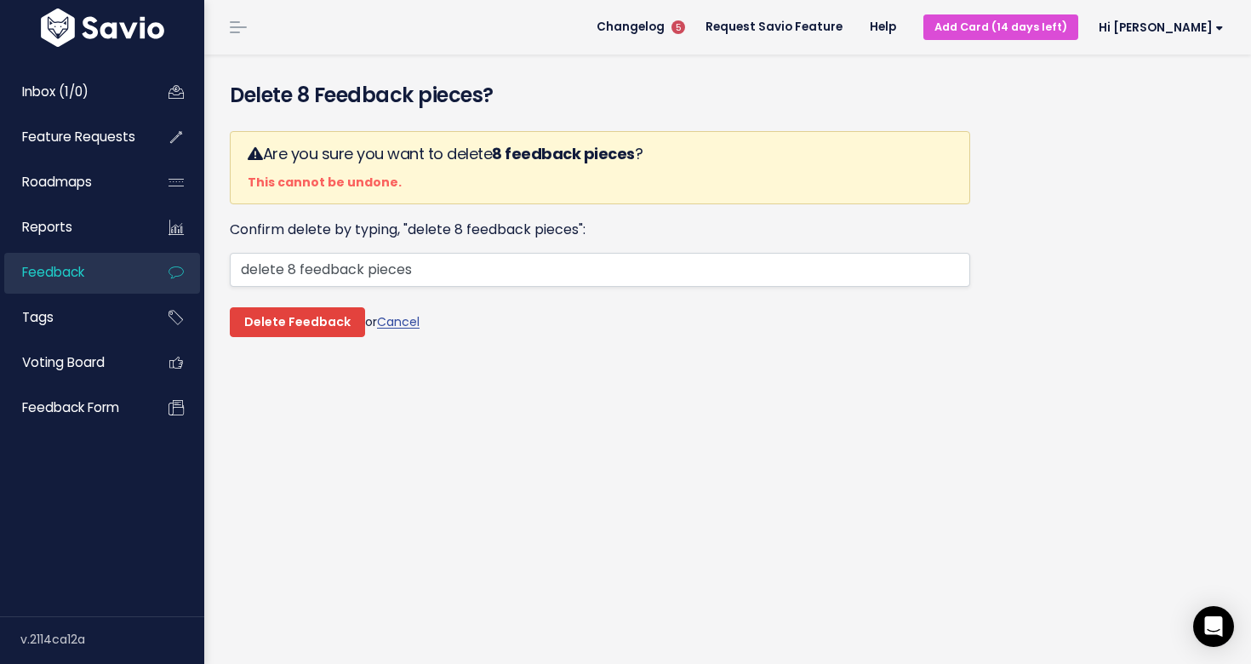
click at [273, 324] on input "Delete Feedback" at bounding box center [297, 322] width 135 height 31
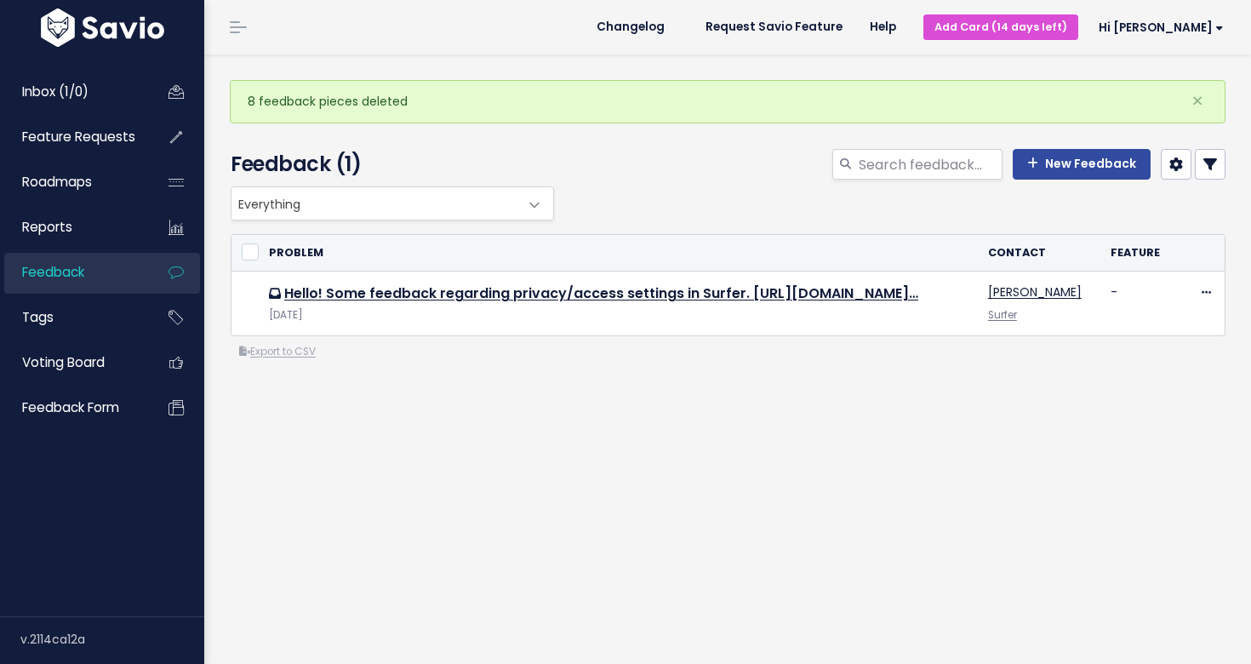
click at [383, 433] on div "Everything Any Product: Any Product Area Any Product: No Product Area No Produc…" at bounding box center [728, 341] width 1021 height 311
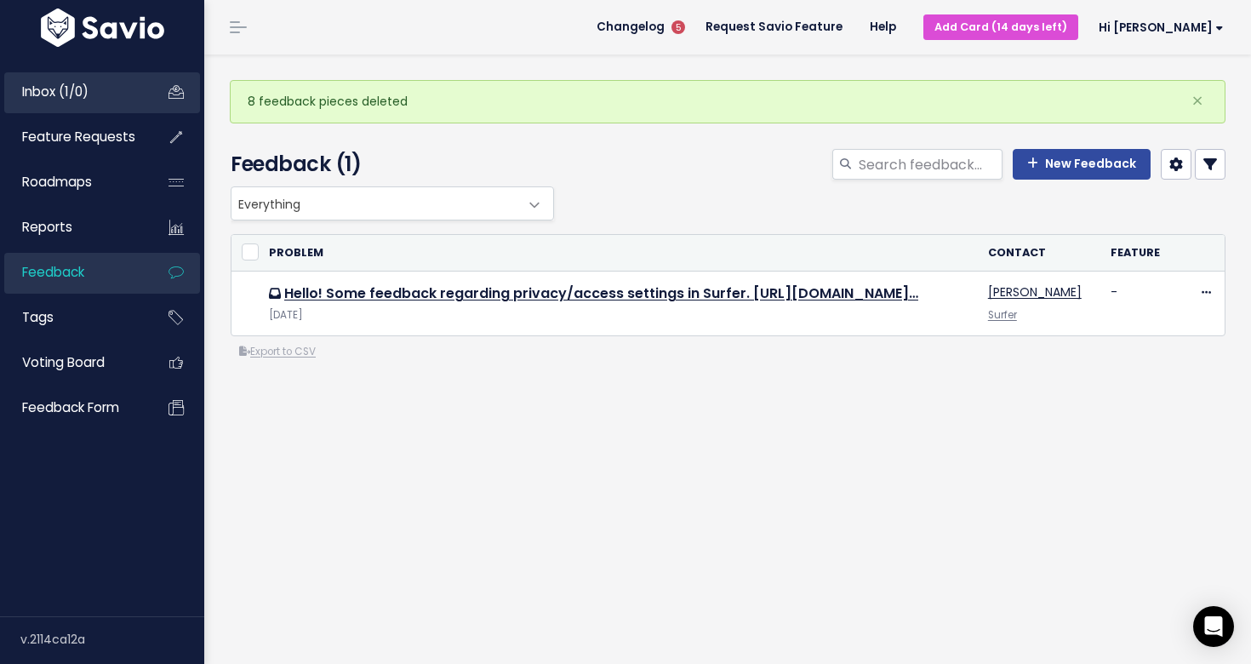
click at [98, 99] on link "Inbox (1/0)" at bounding box center [72, 91] width 137 height 39
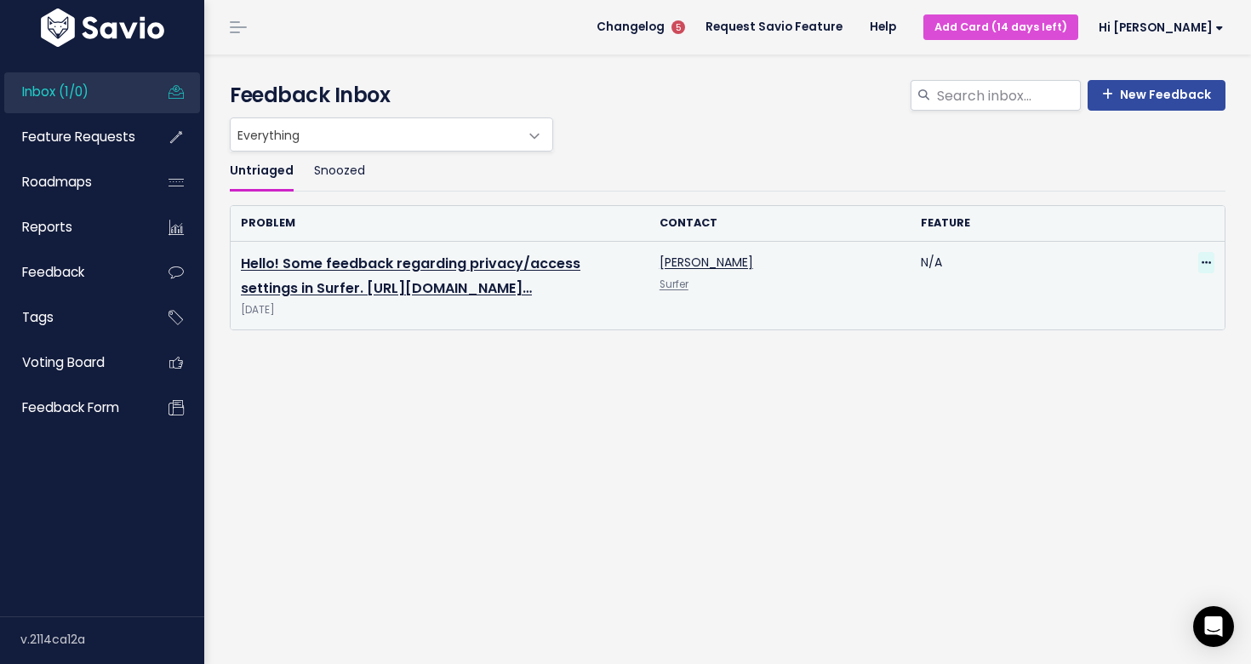
click at [1211, 258] on span at bounding box center [1207, 262] width 16 height 21
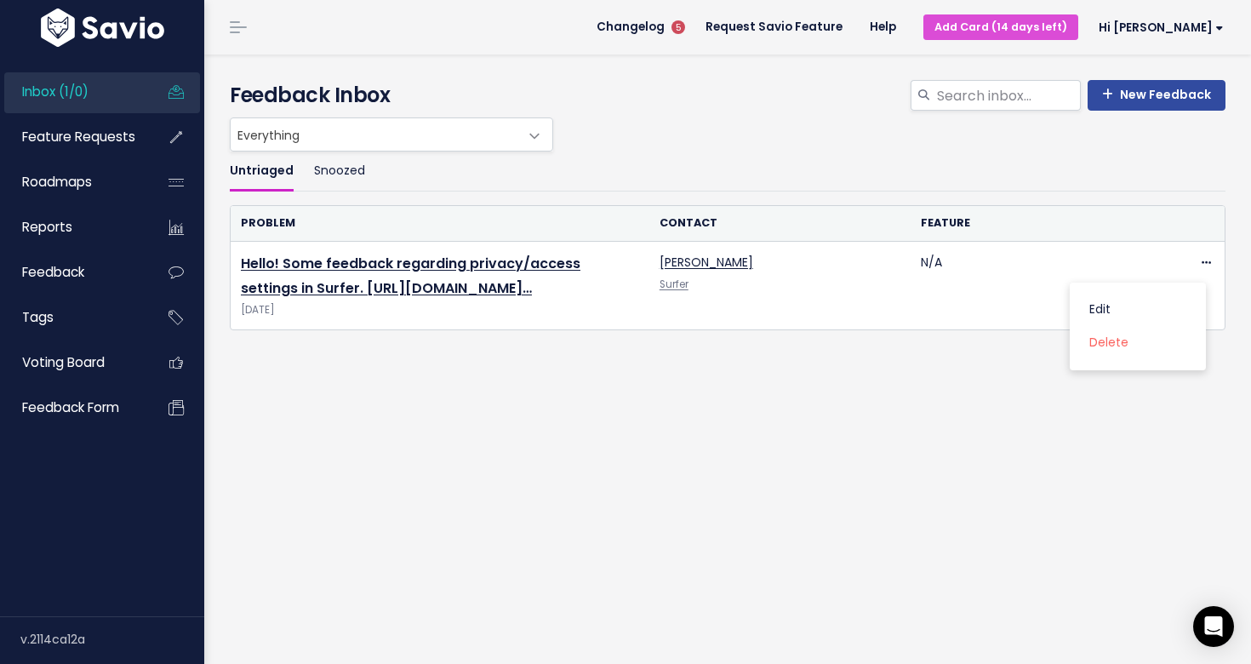
click at [855, 454] on div "Untriaged Snoozed Problem Contact Feature Hello! Some feedback regarding privac…" at bounding box center [727, 309] width 1021 height 315
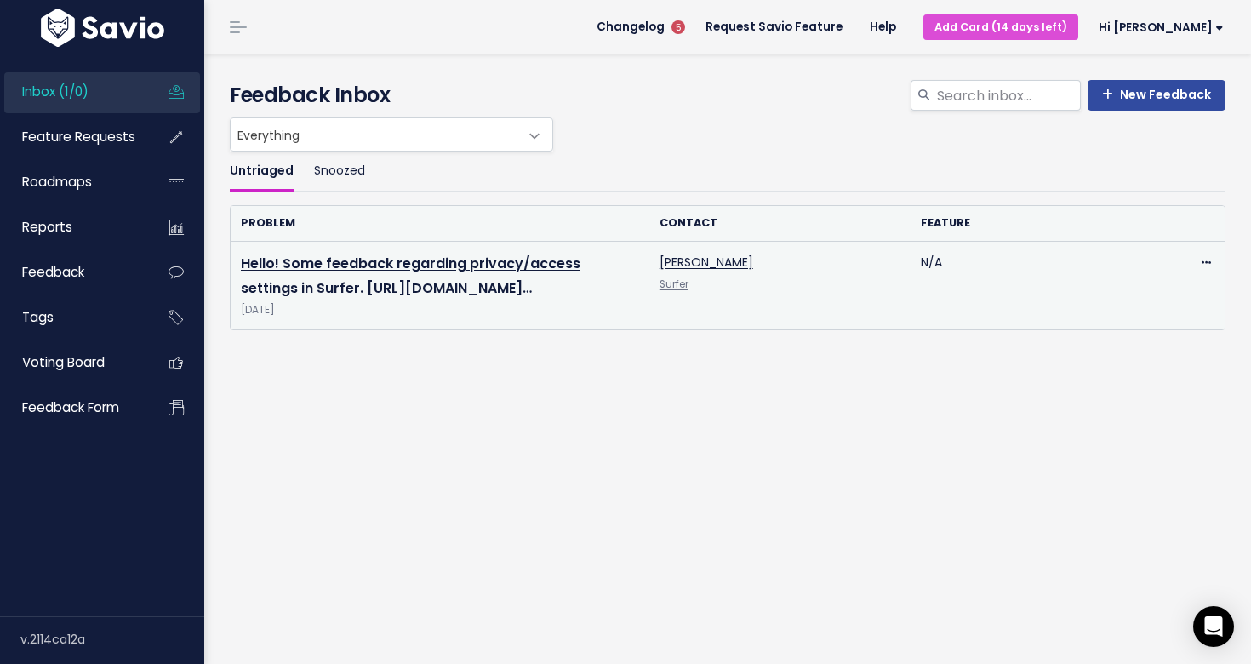
click at [421, 274] on td "Hello! Some feedback regarding privacy/access settings in Surfer. https://app.i…" at bounding box center [440, 286] width 419 height 89
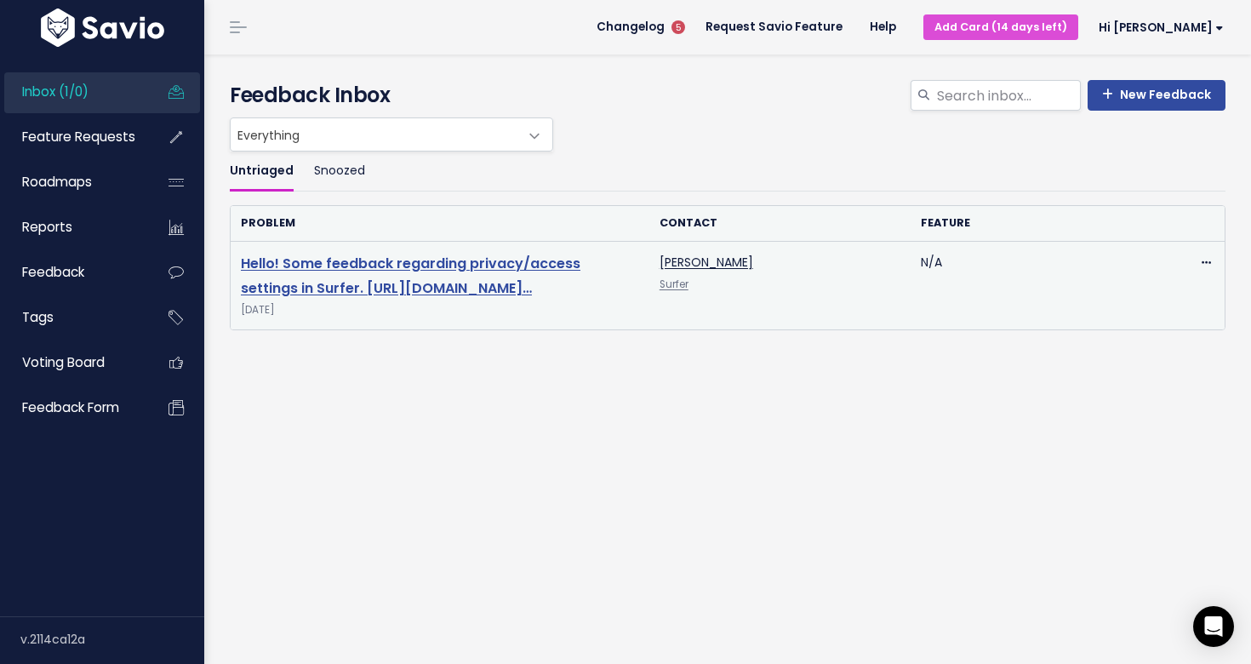
click at [420, 271] on link "Hello! Some feedback regarding privacy/access settings in Surfer. [URL][DOMAIN_…" at bounding box center [411, 276] width 340 height 44
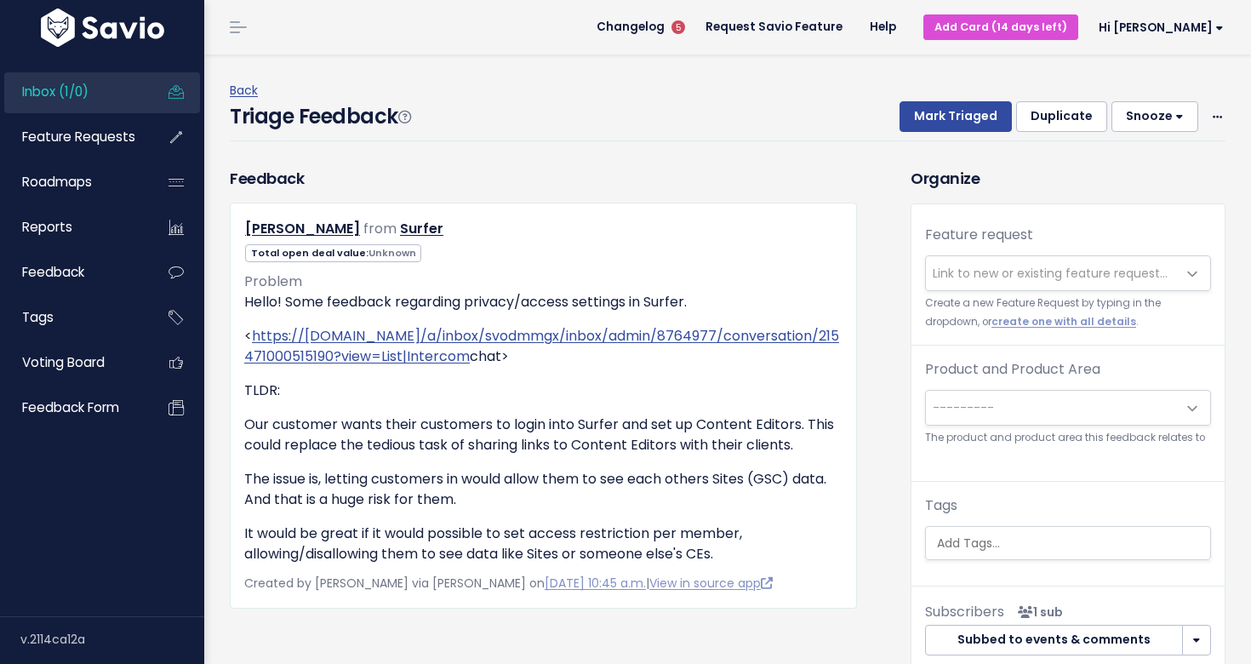
click at [1192, 274] on span at bounding box center [1193, 274] width 34 height 34
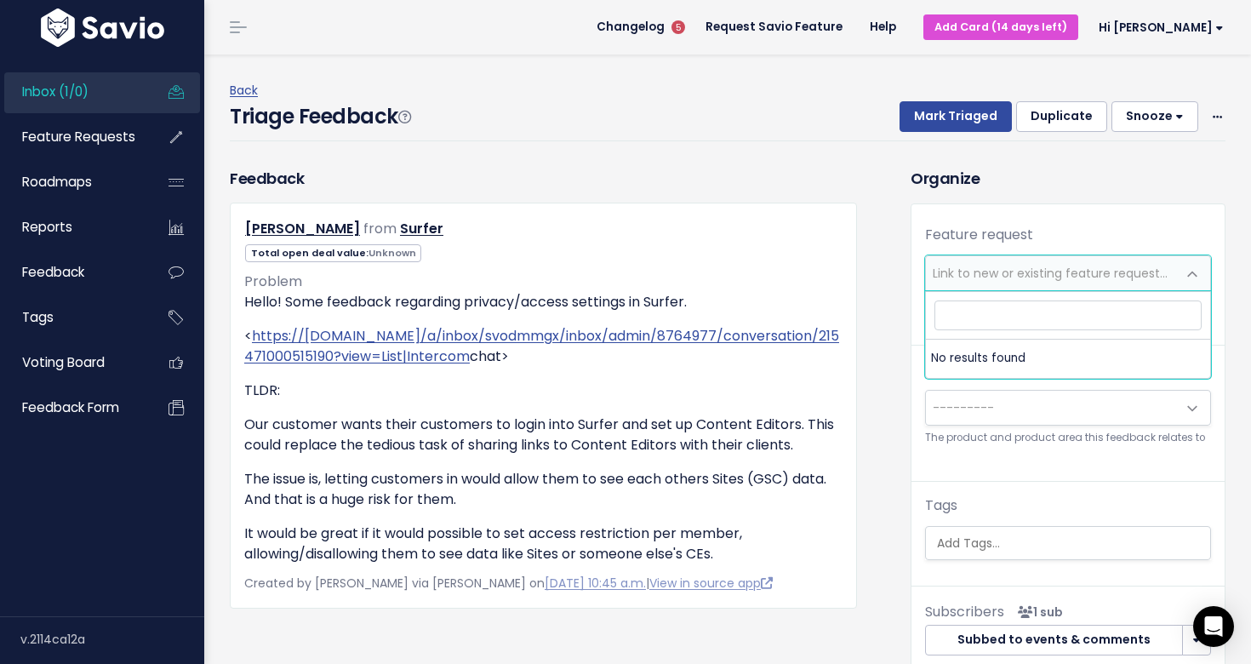
click at [1192, 274] on span at bounding box center [1193, 274] width 34 height 34
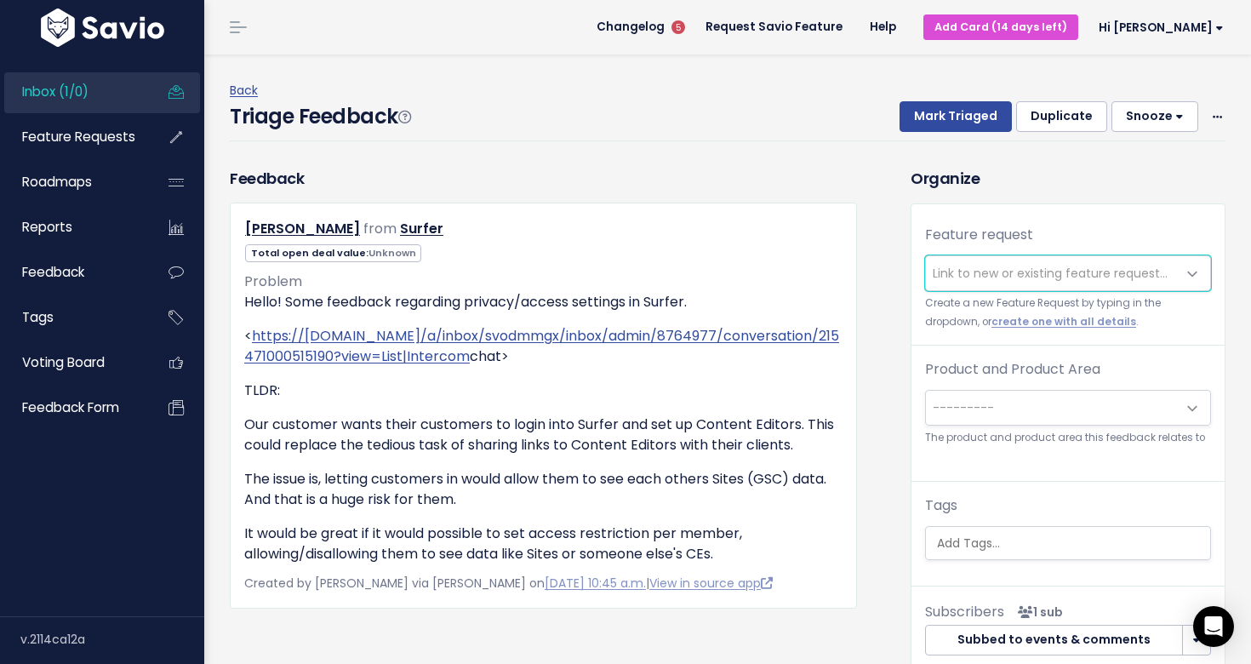
click at [998, 270] on span "Link to new or existing feature request..." at bounding box center [1050, 273] width 235 height 17
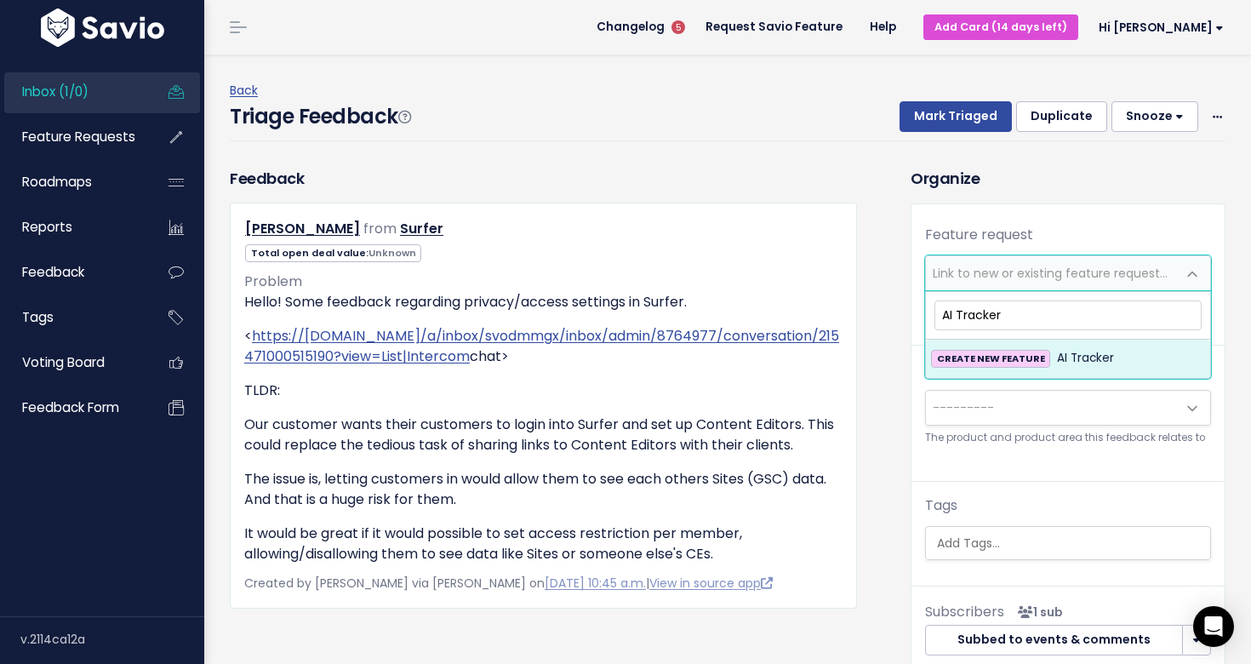
type input "AI Tracker"
click at [999, 359] on strong "CREATE NEW FEATURE" at bounding box center [991, 359] width 108 height 14
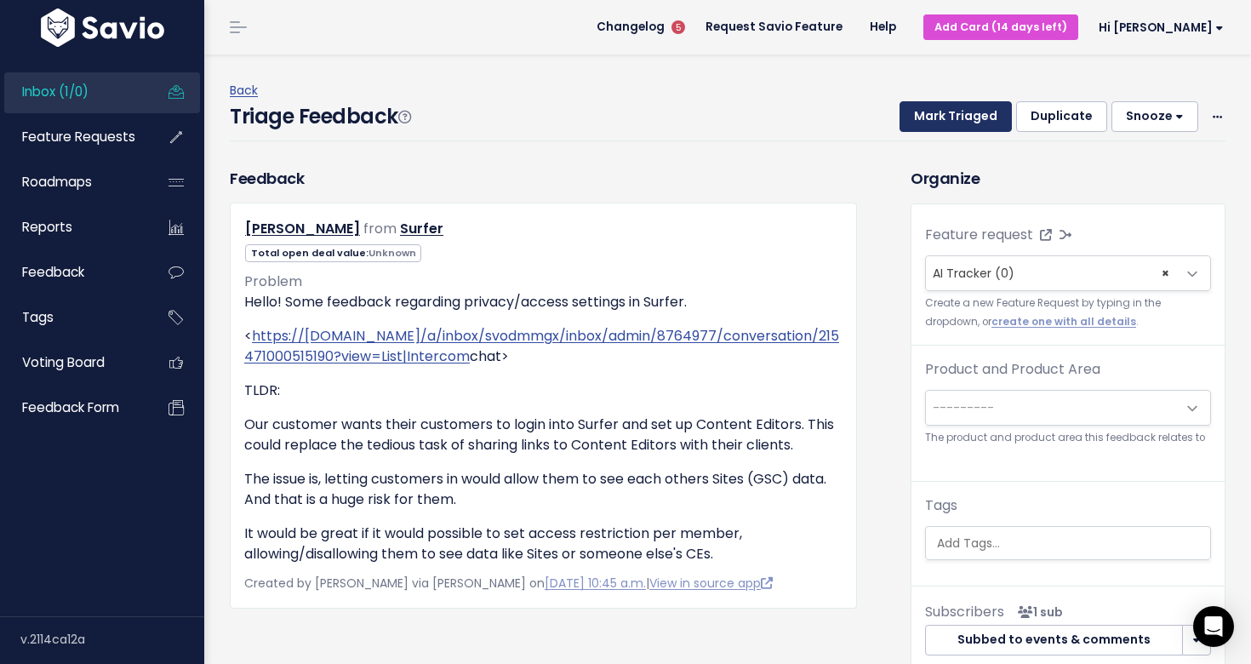
click at [946, 119] on button "Mark Triaged" at bounding box center [956, 116] width 112 height 31
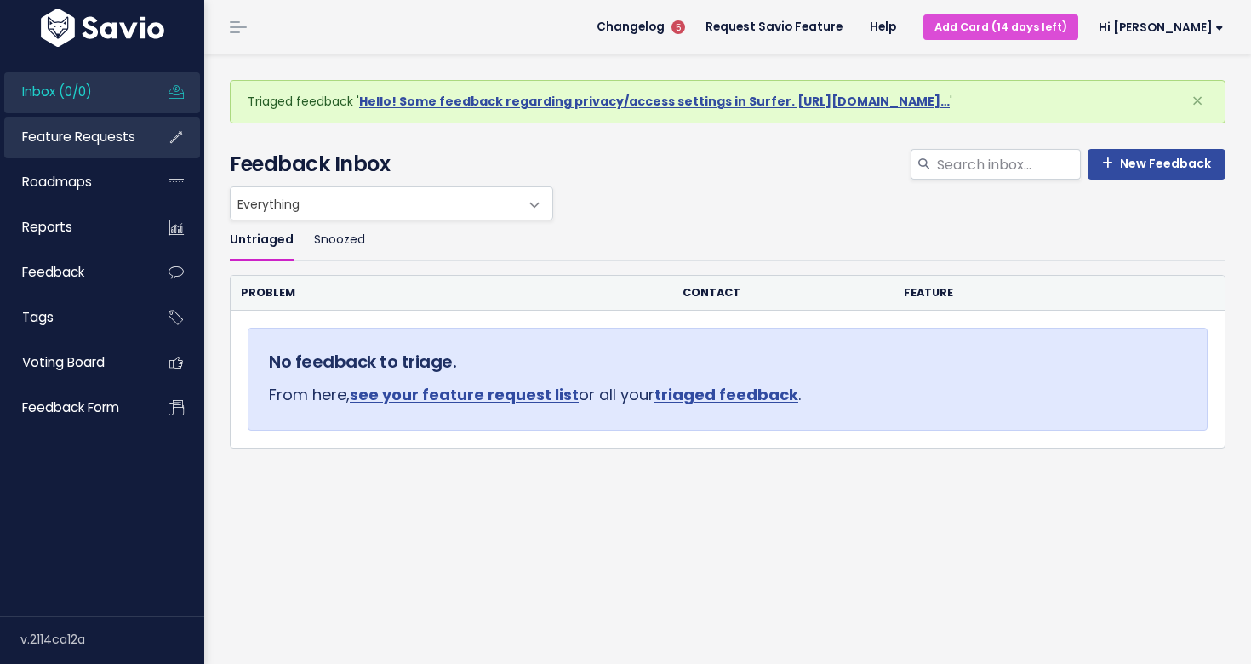
click at [76, 137] on span "Feature Requests" at bounding box center [78, 137] width 113 height 18
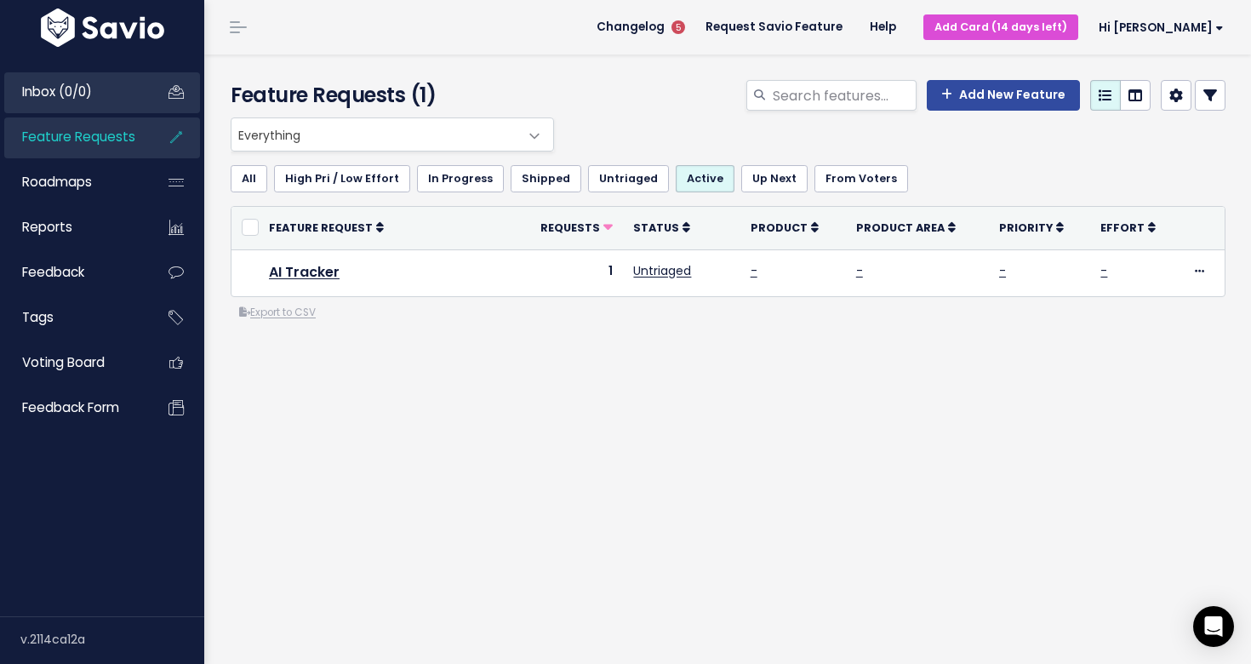
click at [80, 93] on span "Inbox (0/0)" at bounding box center [57, 92] width 70 height 18
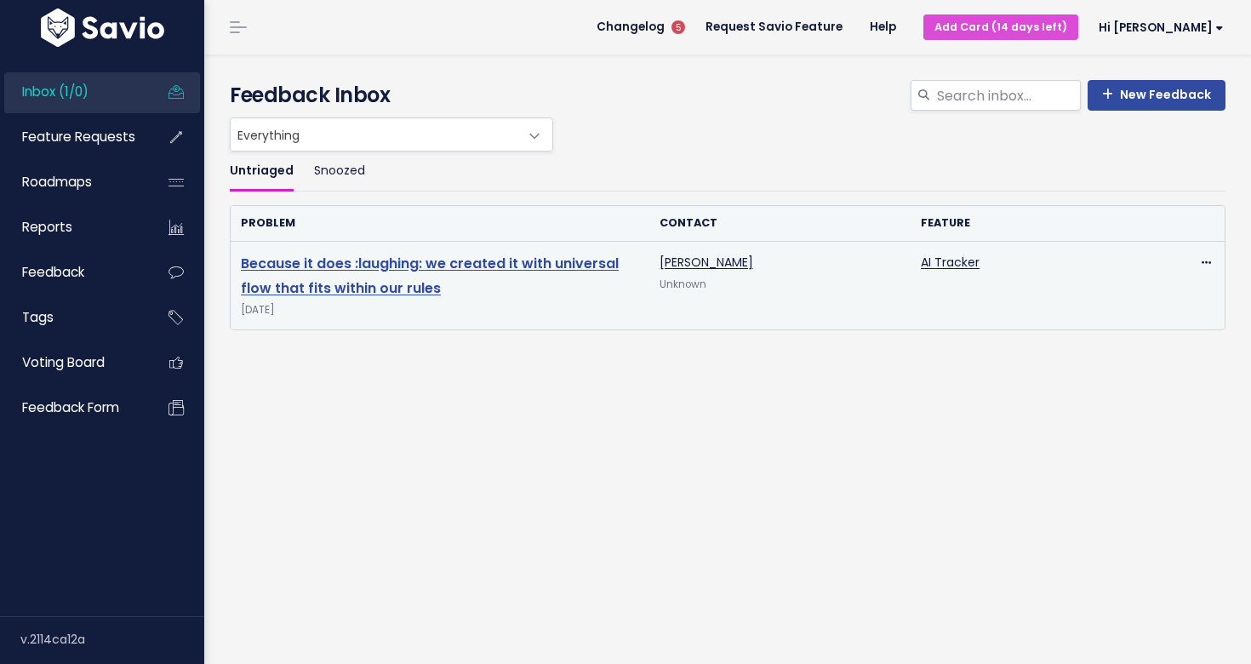
click at [349, 265] on link "Because it does :laughing: we created it with universal flow that fits within o…" at bounding box center [430, 276] width 378 height 44
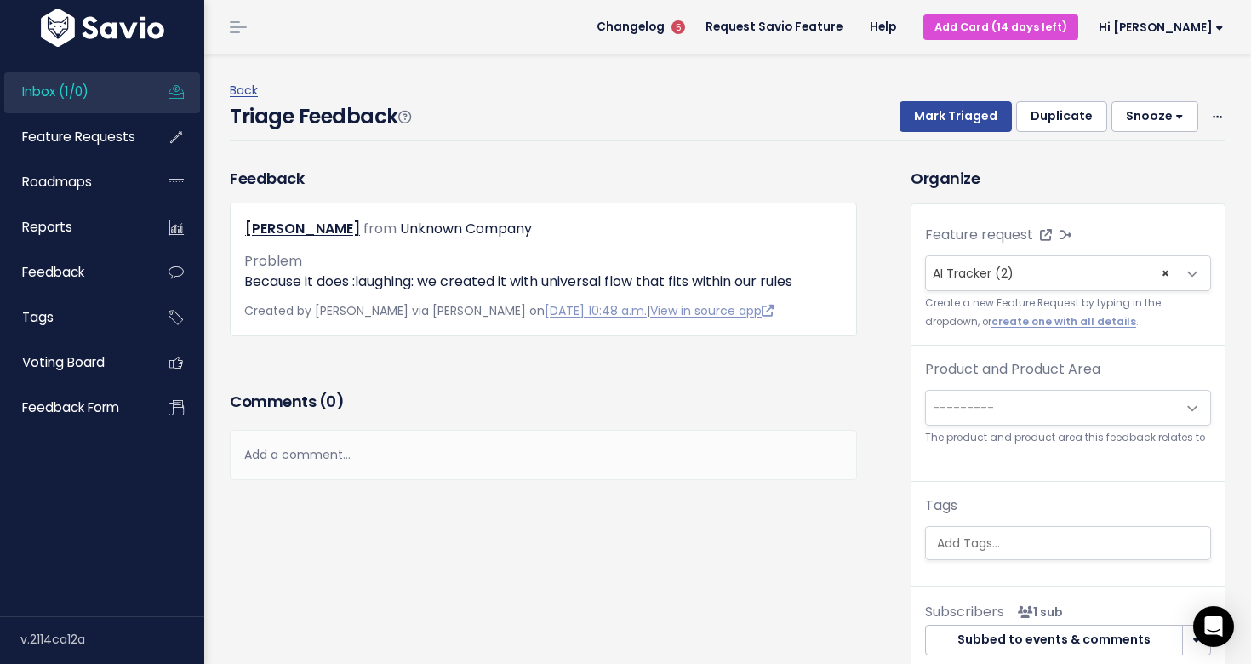
click at [62, 96] on span "Inbox (1/0)" at bounding box center [55, 92] width 66 height 18
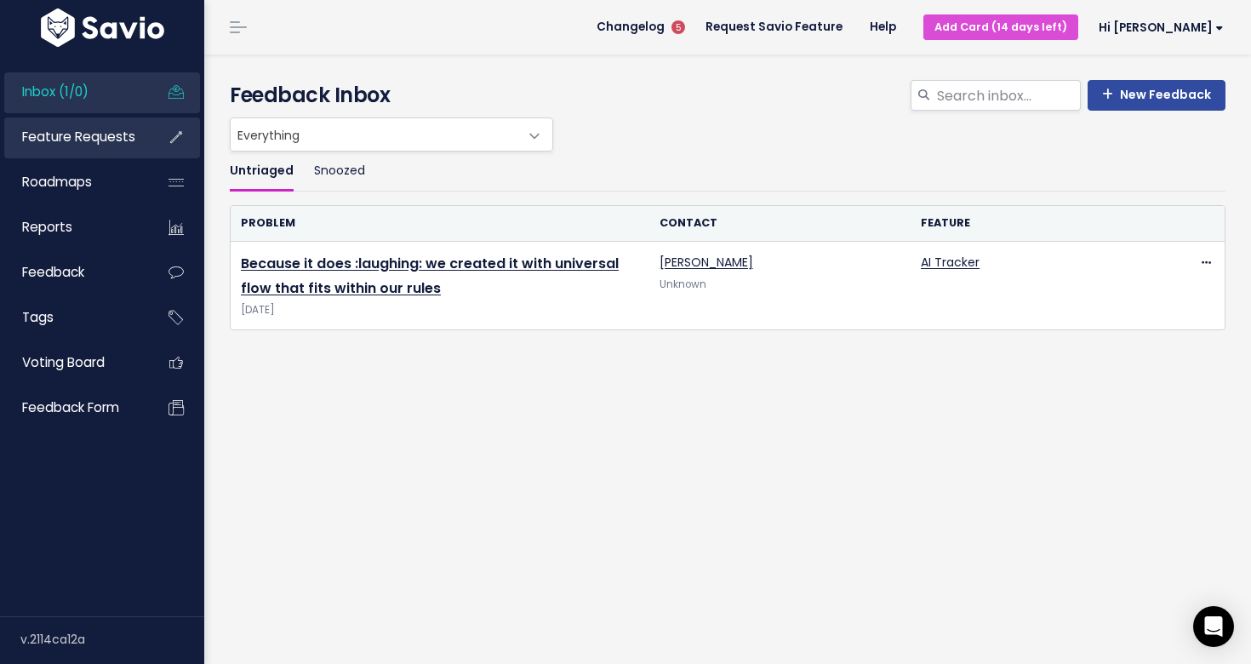
click at [86, 135] on span "Feature Requests" at bounding box center [78, 137] width 113 height 18
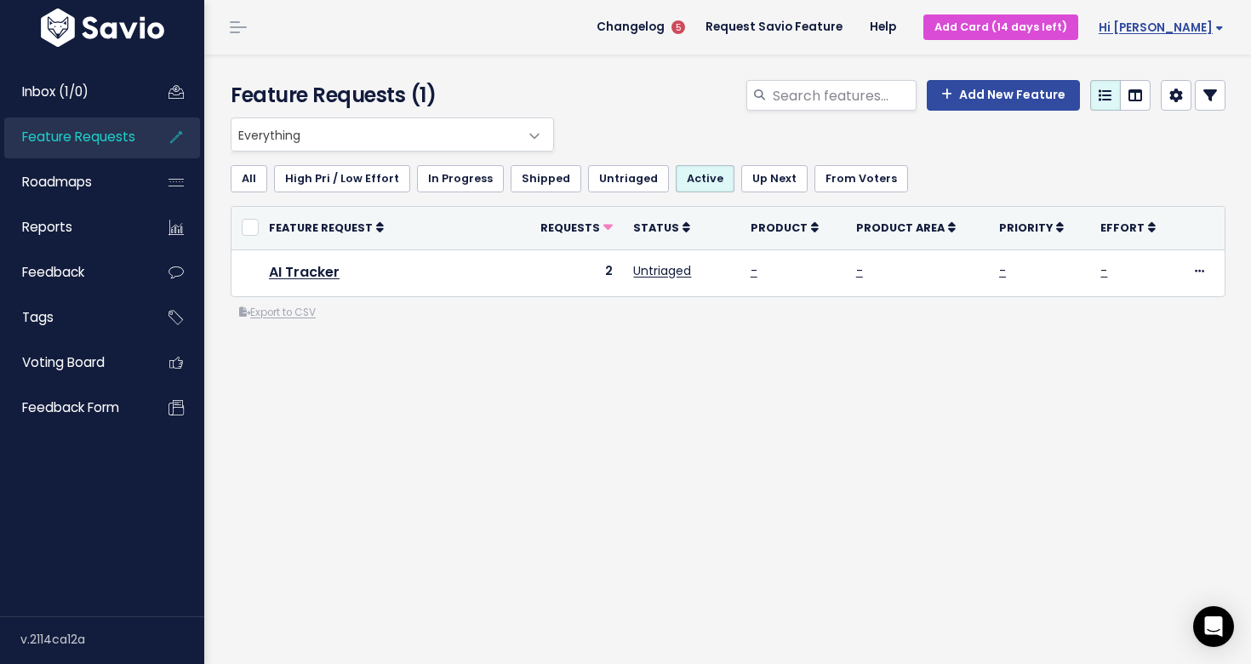
click at [1175, 22] on span "Hi [PERSON_NAME]" at bounding box center [1161, 27] width 125 height 13
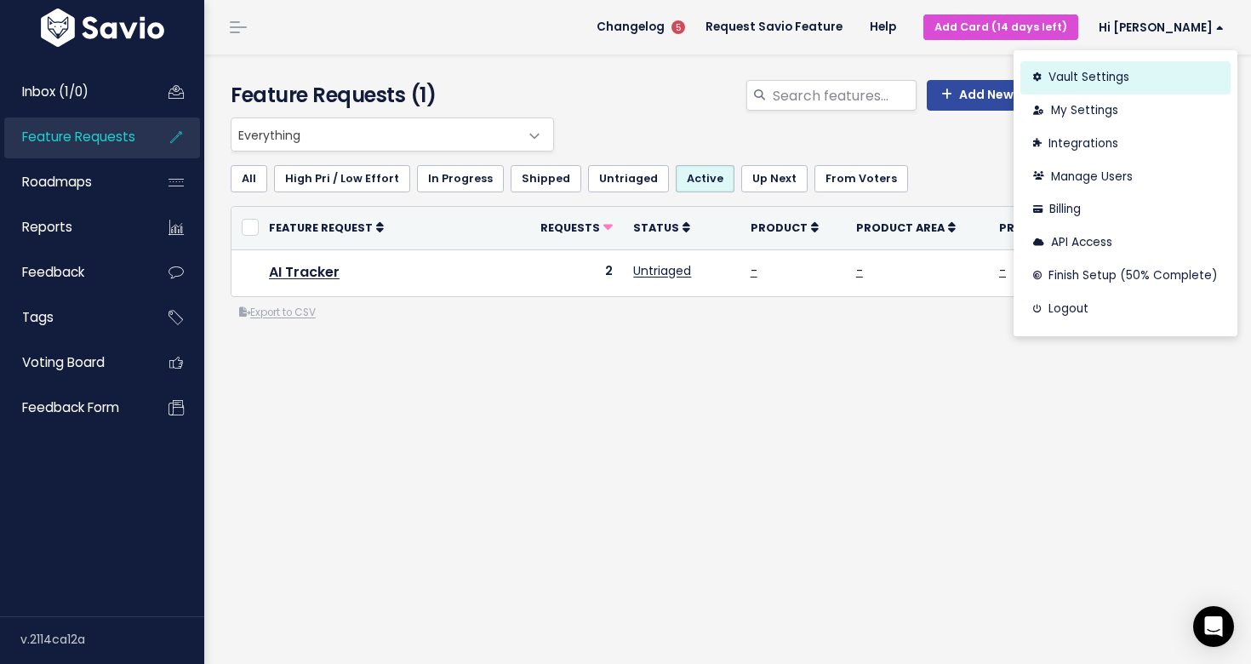
click at [1092, 81] on link "Vault Settings" at bounding box center [1126, 77] width 210 height 33
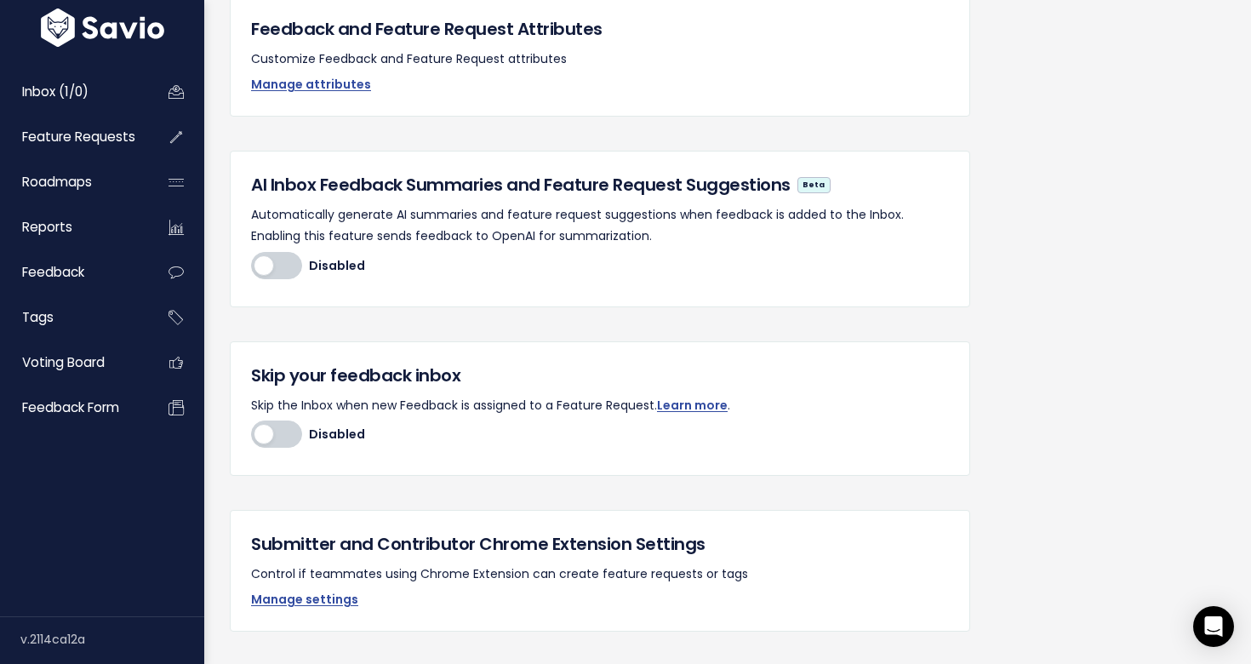
scroll to position [499, 0]
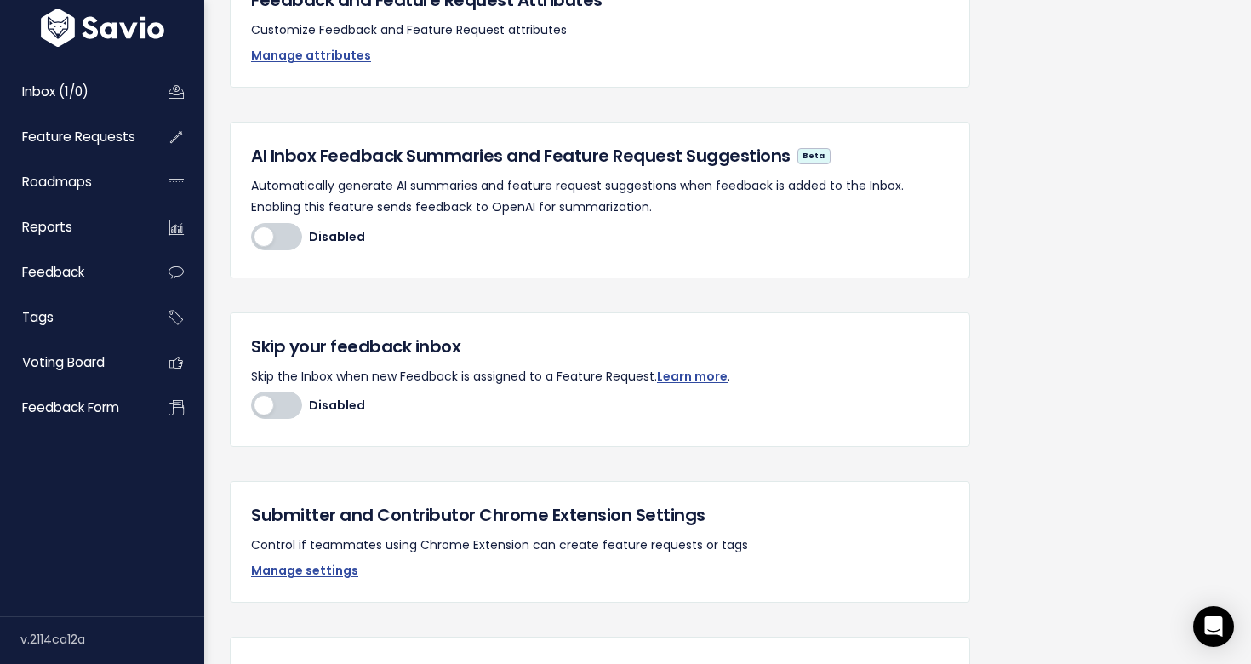
click at [289, 405] on div at bounding box center [276, 405] width 51 height 27
click at [251, 405] on input "Disabled Enabled" at bounding box center [251, 405] width 0 height 0
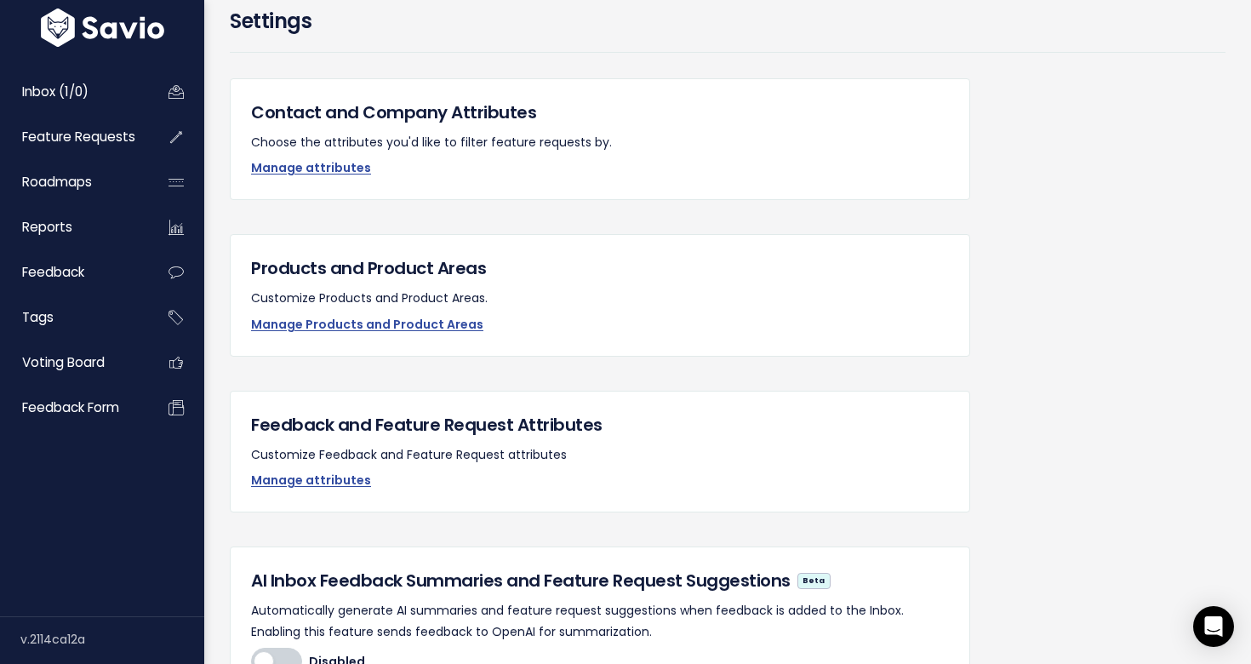
scroll to position [0, 0]
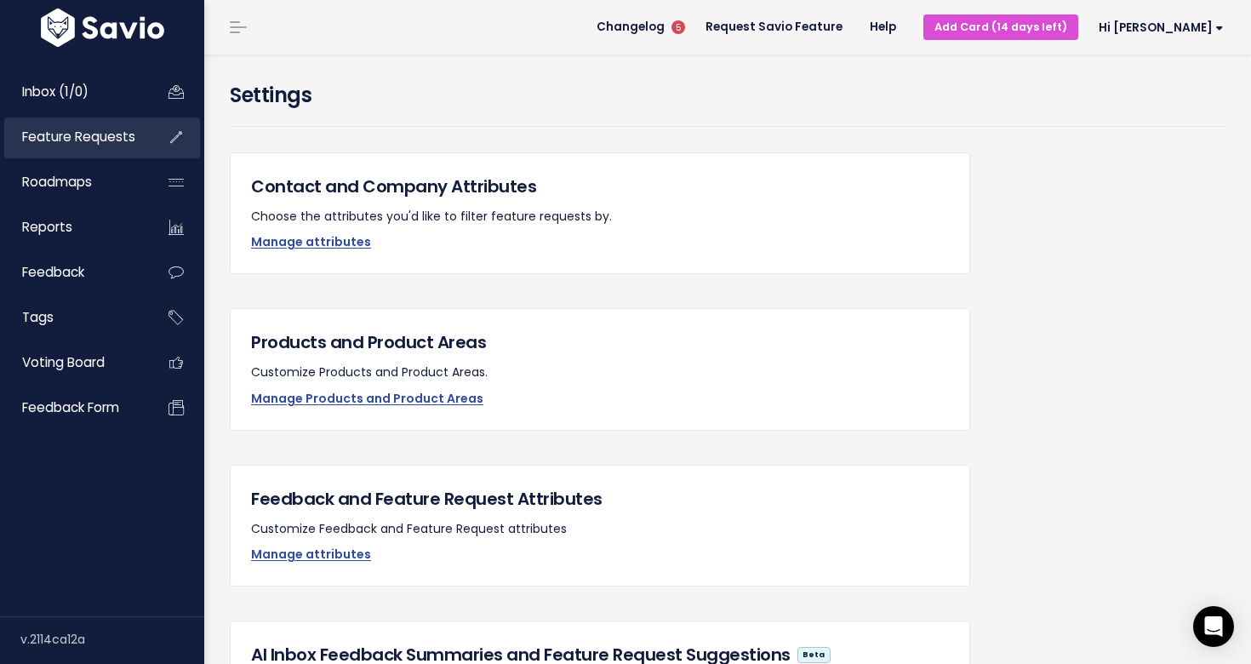
click at [99, 143] on span "Feature Requests" at bounding box center [78, 137] width 113 height 18
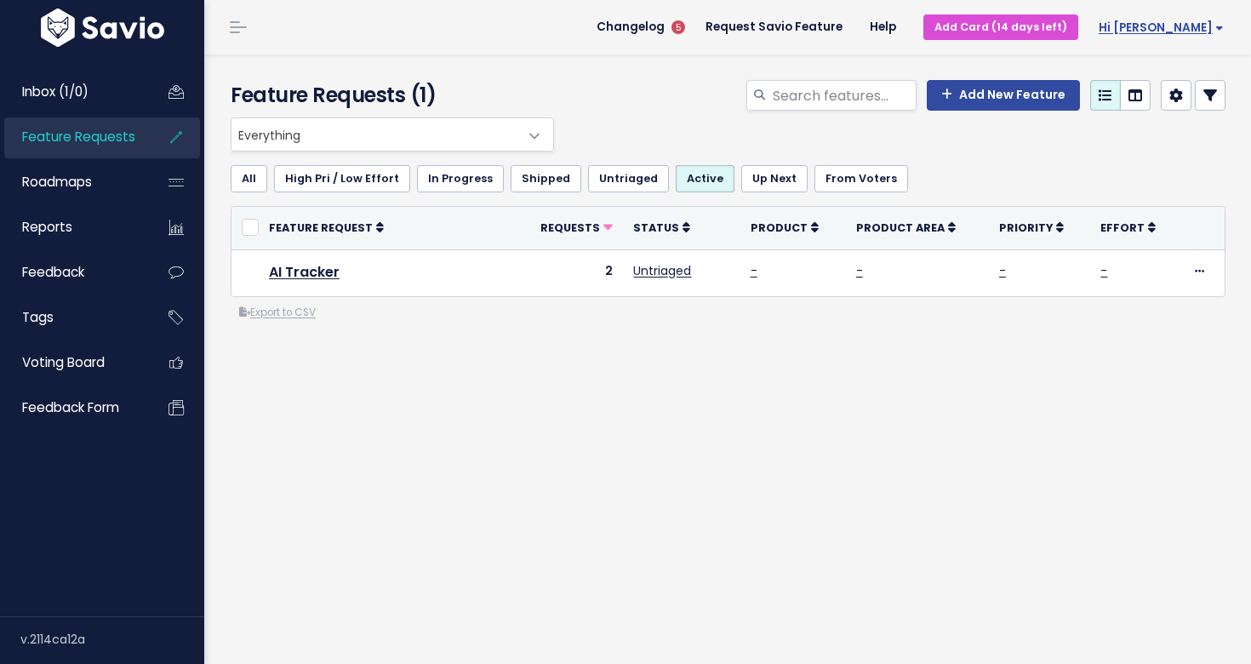
click at [1172, 30] on span "Hi [PERSON_NAME]" at bounding box center [1161, 27] width 125 height 13
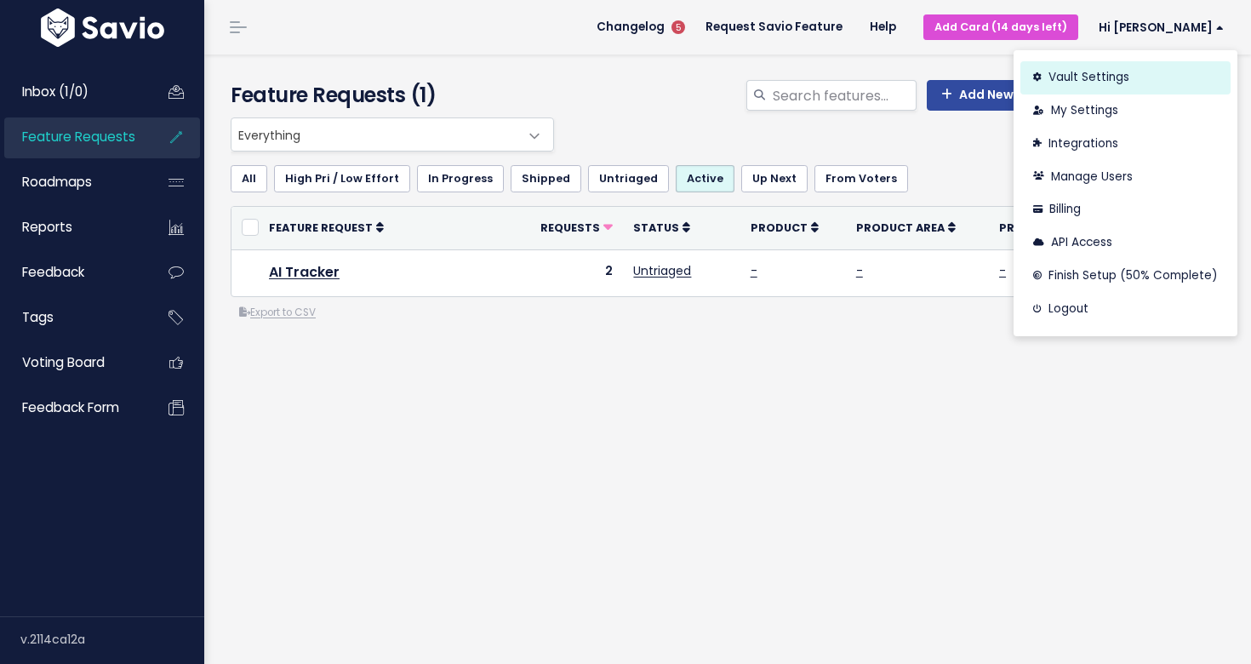
click at [1090, 71] on link "Vault Settings" at bounding box center [1126, 77] width 210 height 33
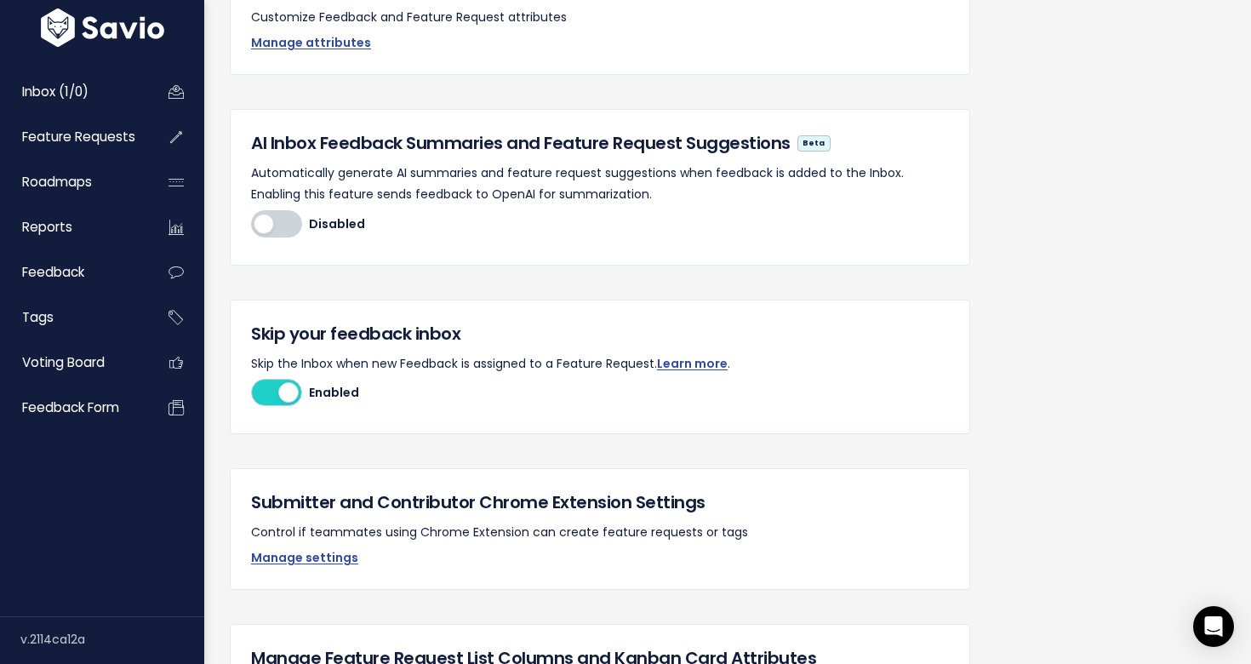
scroll to position [501, 0]
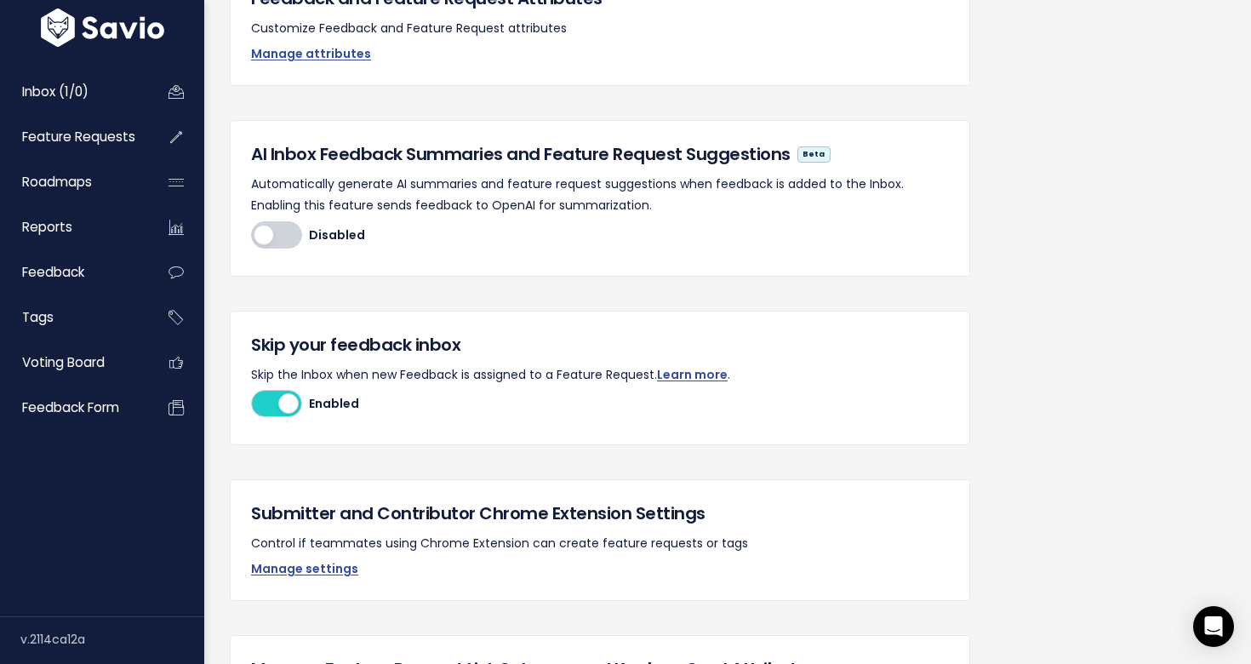
click at [283, 239] on div at bounding box center [276, 234] width 51 height 27
click at [251, 235] on input "Disabled Enabled" at bounding box center [251, 235] width 0 height 0
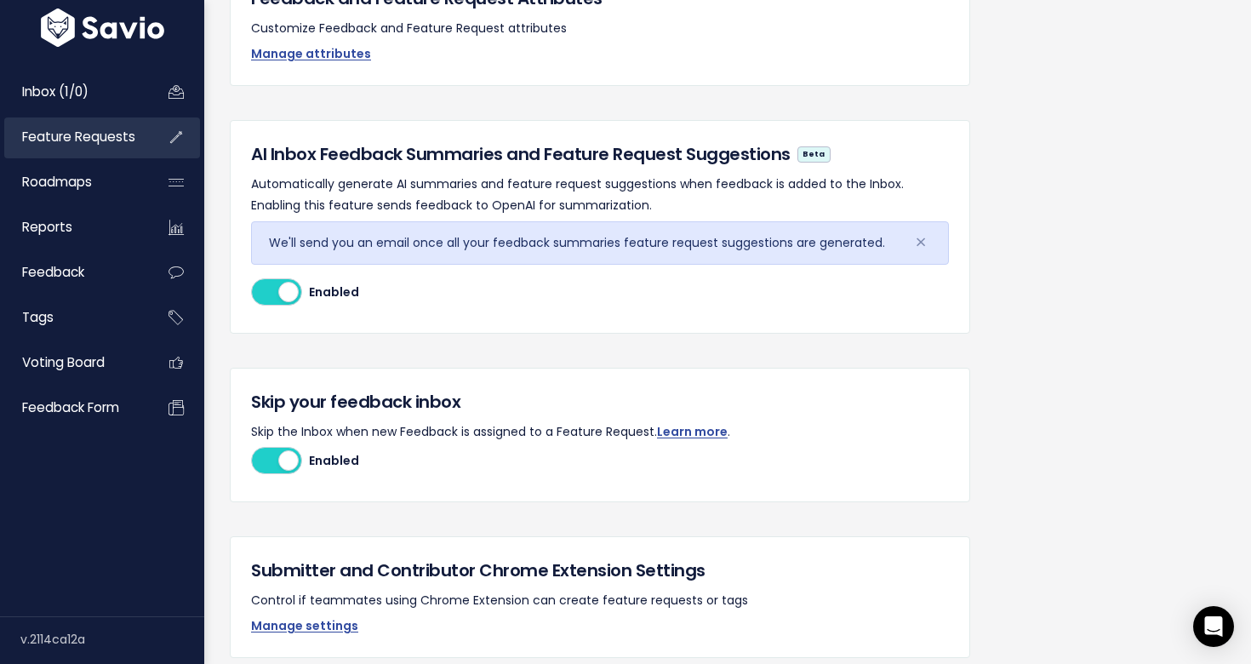
click at [96, 134] on span "Feature Requests" at bounding box center [78, 137] width 113 height 18
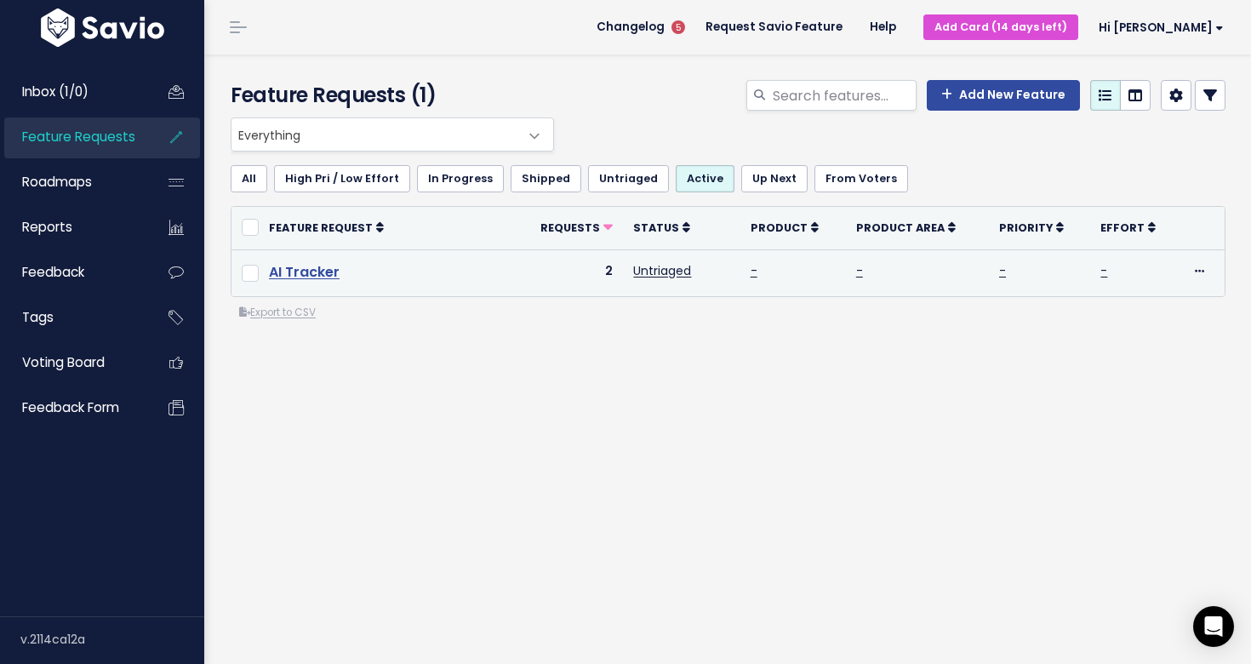
click at [302, 271] on link "AI Tracker" at bounding box center [304, 272] width 71 height 20
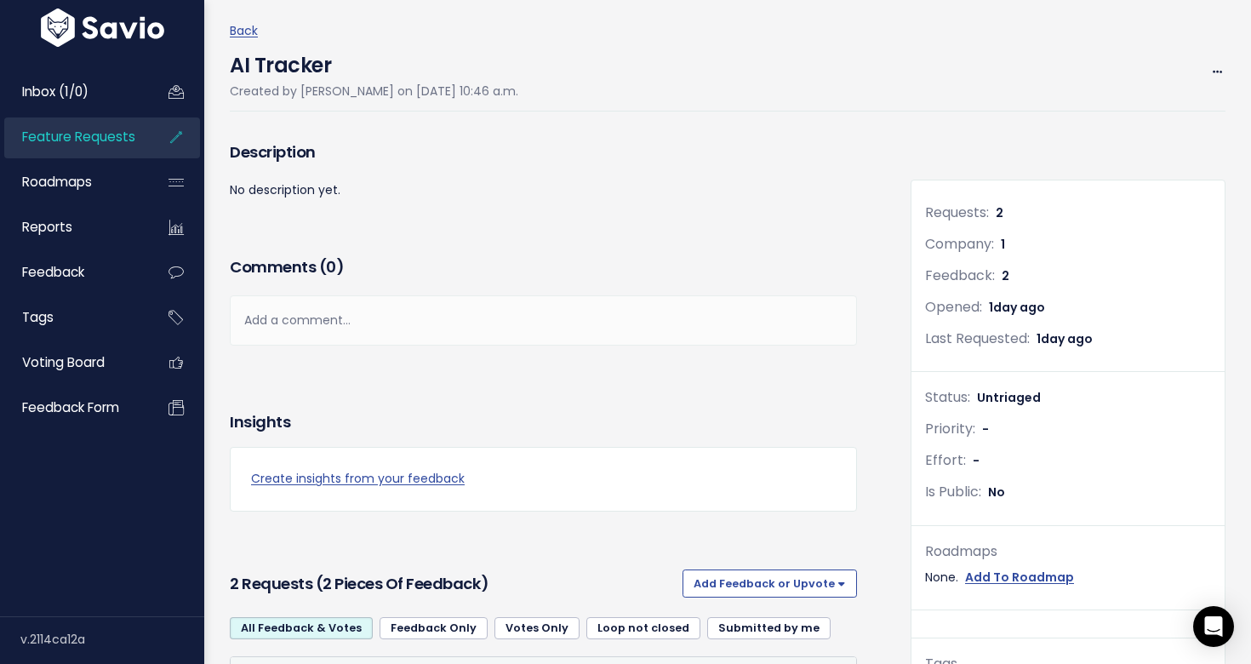
scroll to position [55, 0]
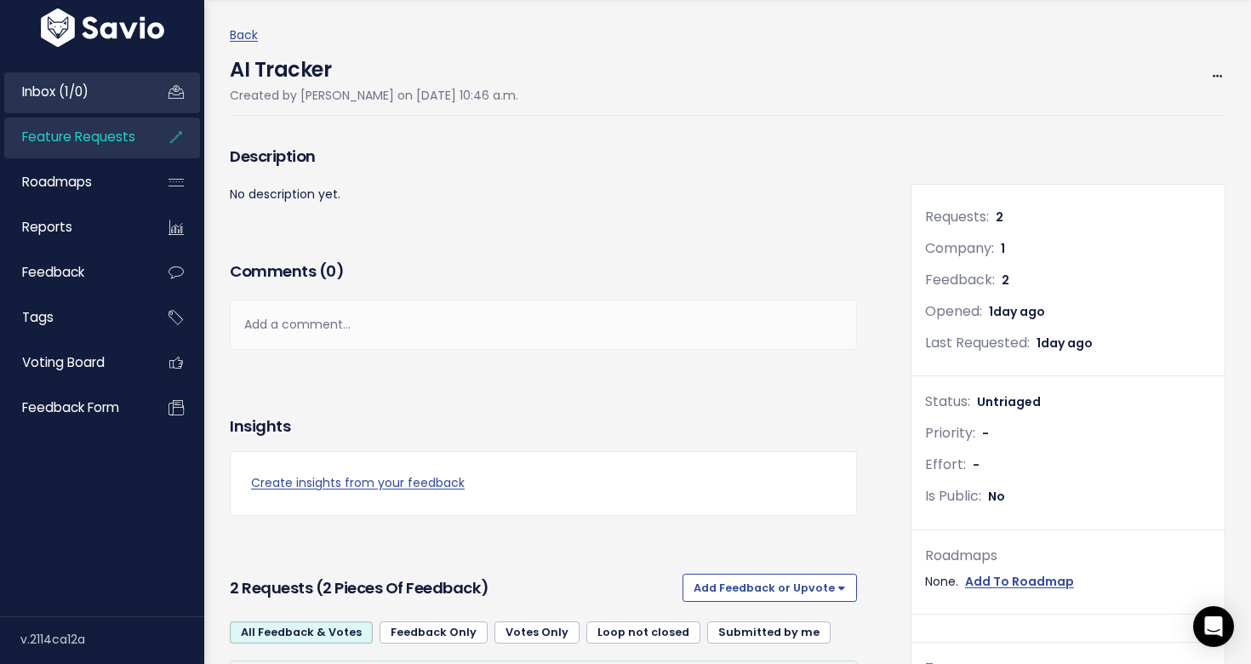
click at [52, 99] on span "Inbox (1/0)" at bounding box center [55, 92] width 66 height 18
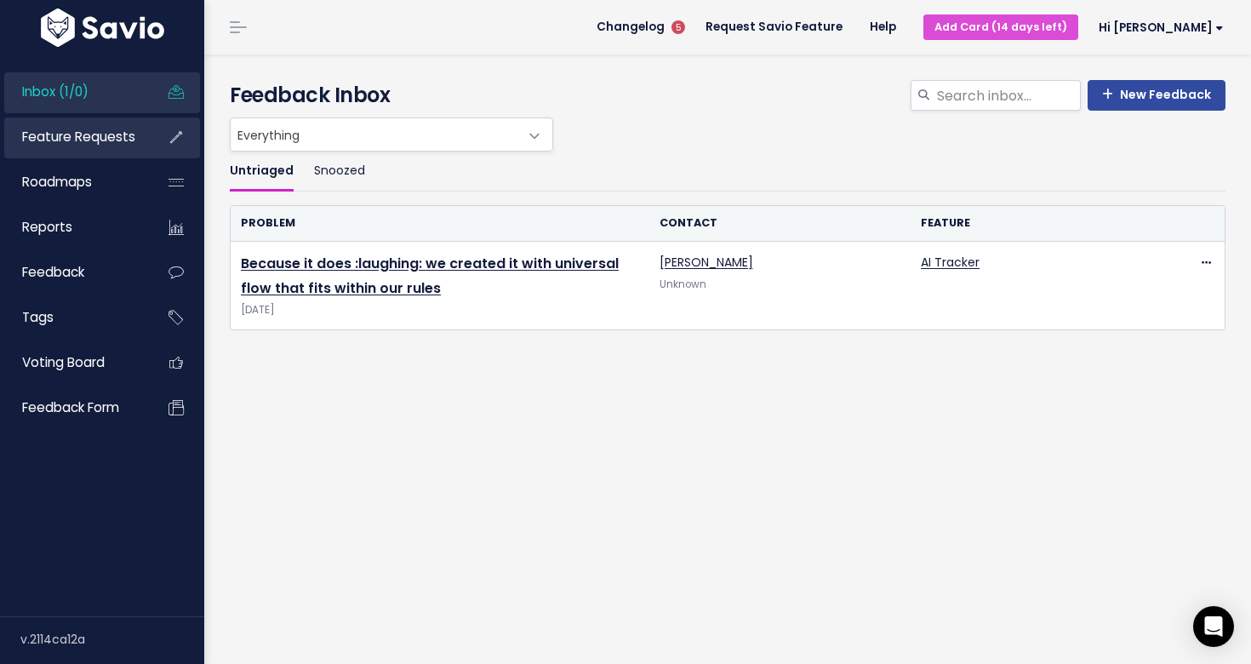
click at [80, 140] on span "Feature Requests" at bounding box center [78, 137] width 113 height 18
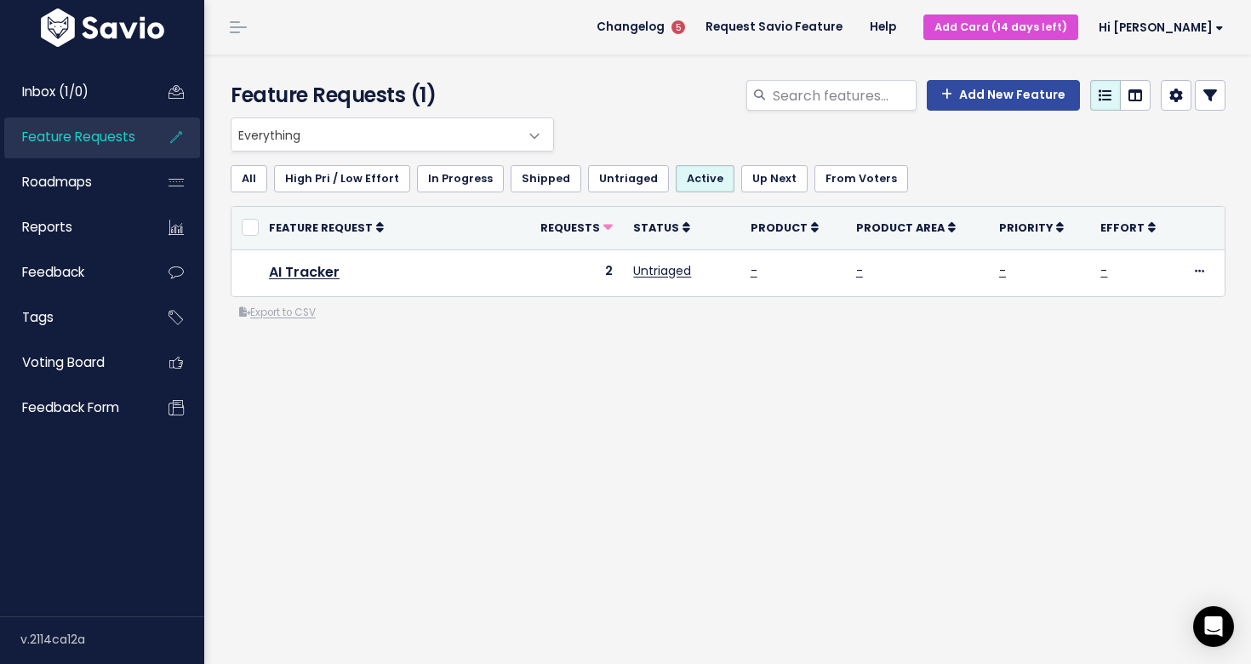
click at [96, 143] on span "Feature Requests" at bounding box center [78, 137] width 113 height 18
click at [96, 96] on link "Inbox (1/0)" at bounding box center [72, 91] width 137 height 39
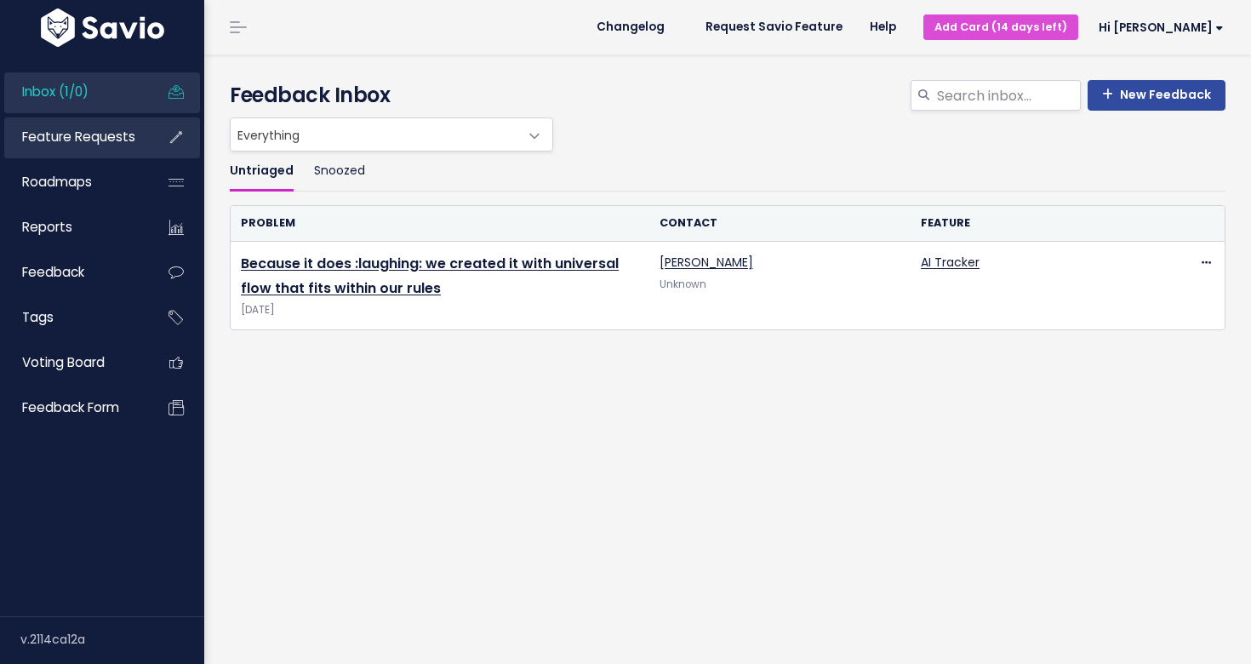
click at [96, 138] on span "Feature Requests" at bounding box center [78, 137] width 113 height 18
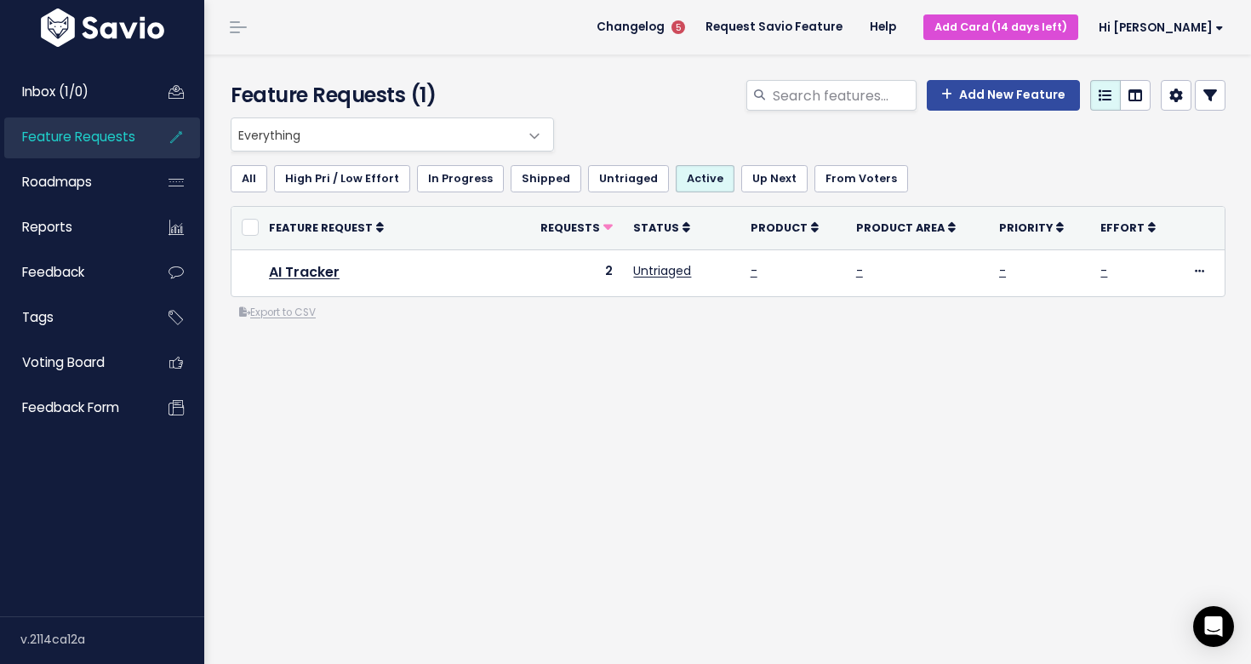
click at [455, 434] on div "Everything Any Product: Any Product Area Any Product: No Product Area No Produc…" at bounding box center [728, 287] width 1021 height 340
click at [99, 92] on link "Inbox (1/0)" at bounding box center [72, 91] width 137 height 39
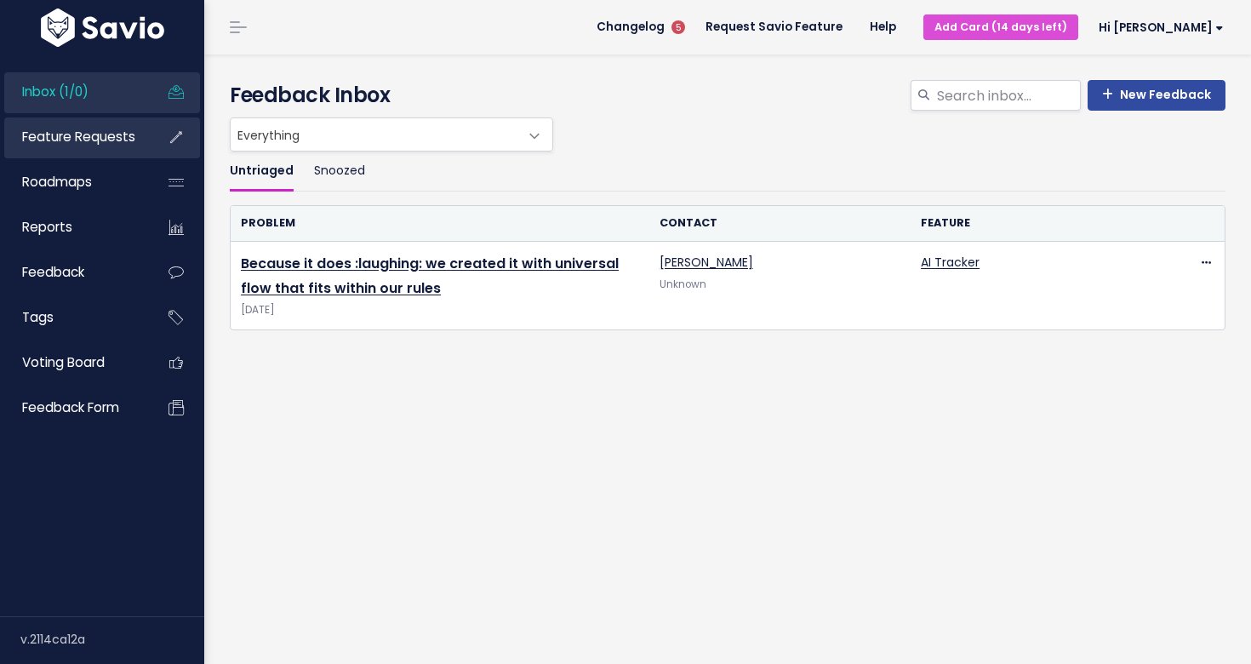
click at [100, 133] on span "Feature Requests" at bounding box center [78, 137] width 113 height 18
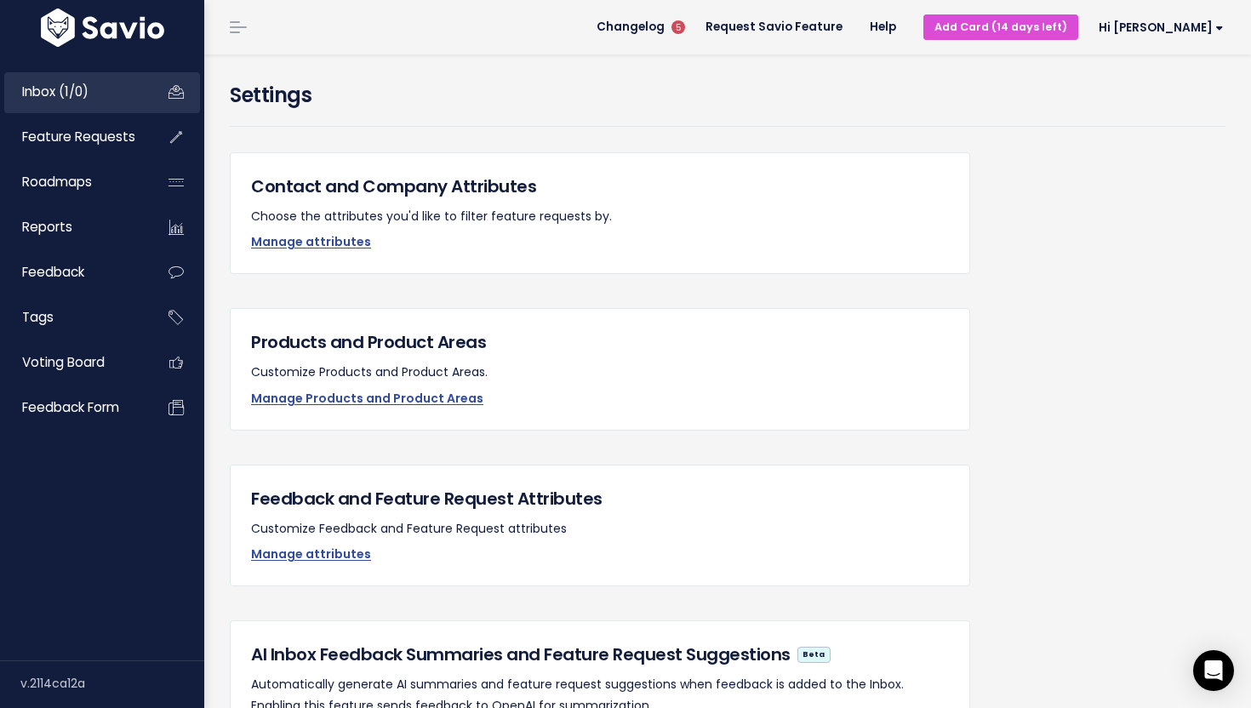
click at [74, 92] on span "Inbox (1/0)" at bounding box center [55, 92] width 66 height 18
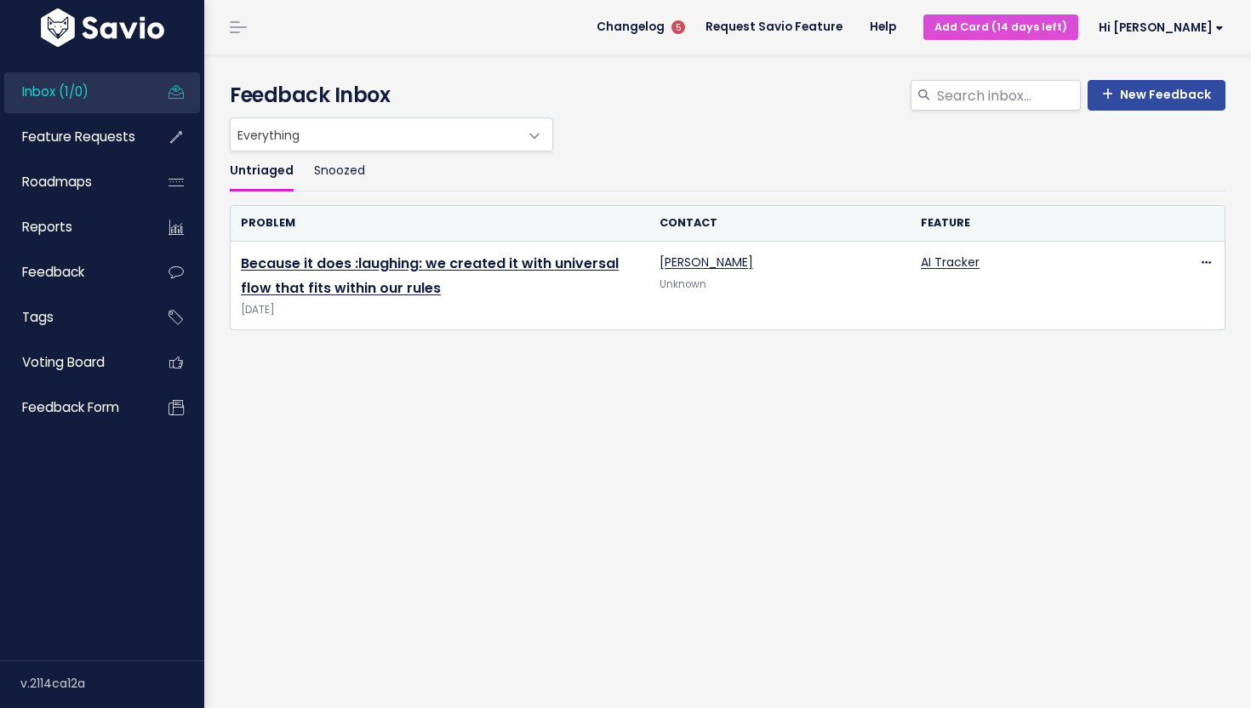
click at [83, 141] on span "Feature Requests" at bounding box center [78, 137] width 113 height 18
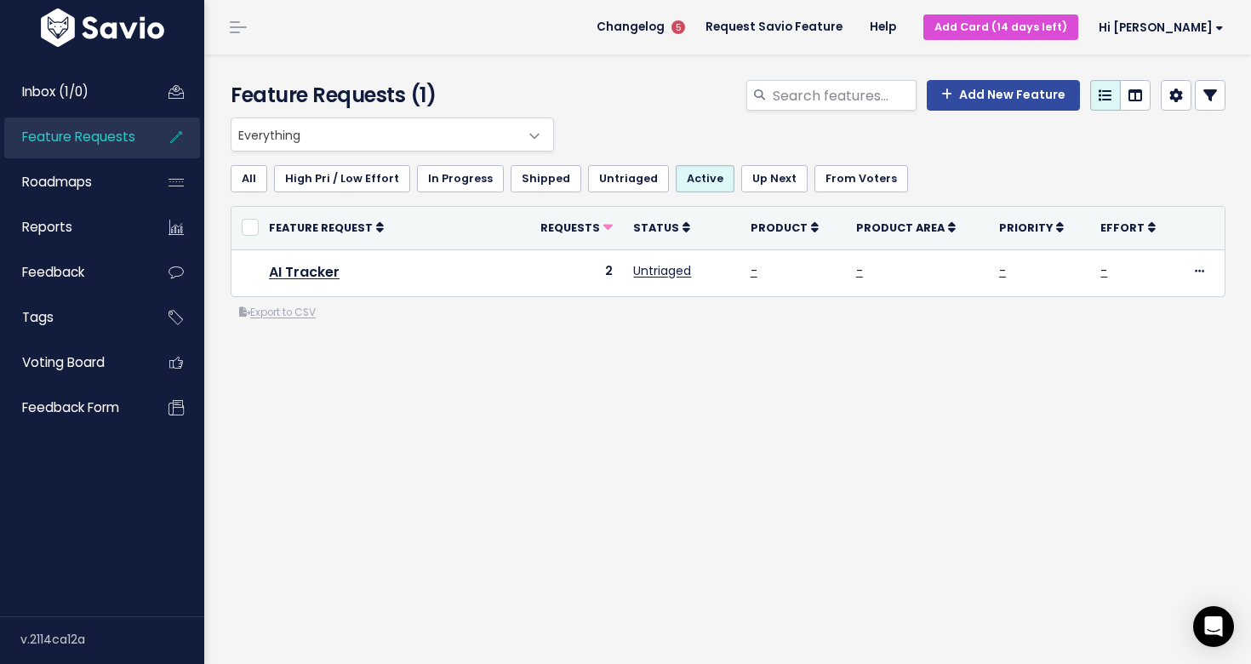
click at [584, 432] on div "Everything Any Product: Any Product Area Any Product: No Product Area No Produc…" at bounding box center [728, 287] width 1021 height 340
click at [89, 99] on span "Inbox (1/0)" at bounding box center [55, 92] width 66 height 18
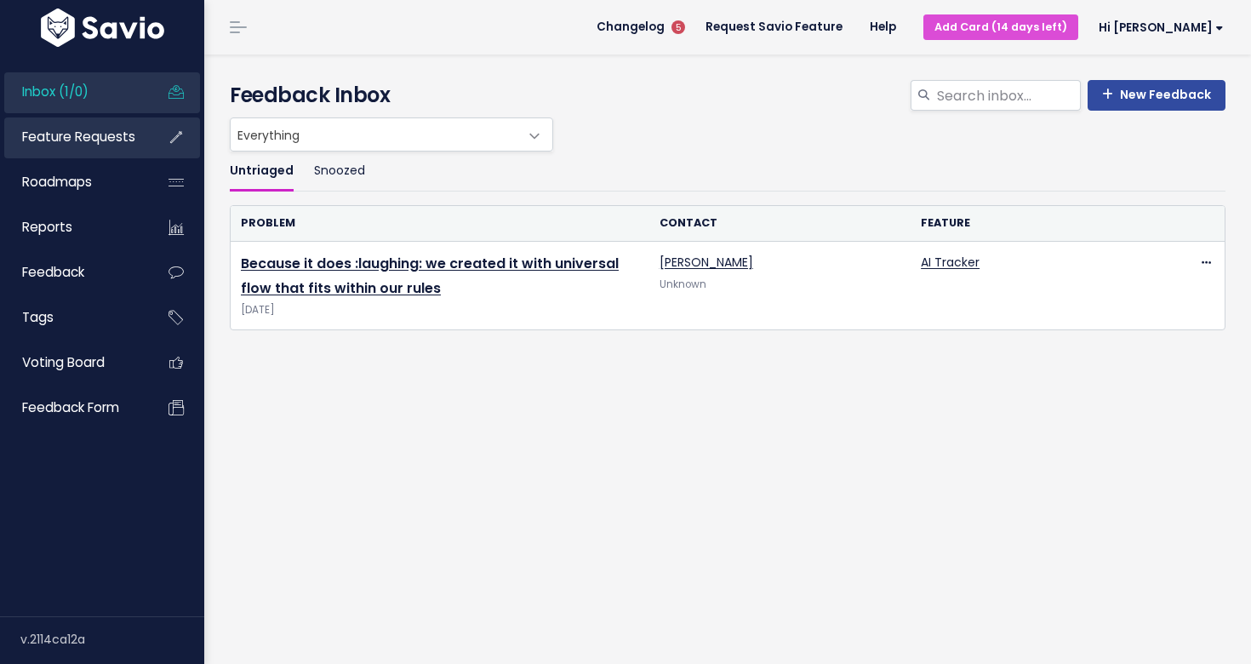
click at [75, 134] on span "Feature Requests" at bounding box center [78, 137] width 113 height 18
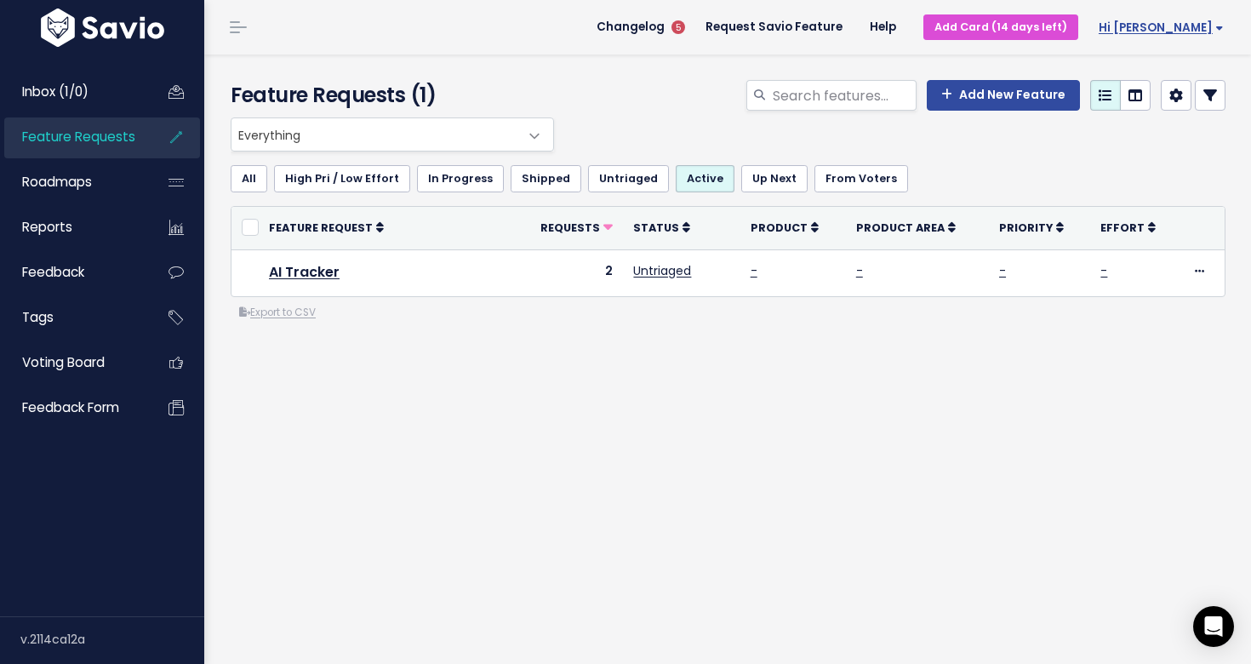
click at [1179, 28] on span "Hi [PERSON_NAME]" at bounding box center [1161, 27] width 125 height 13
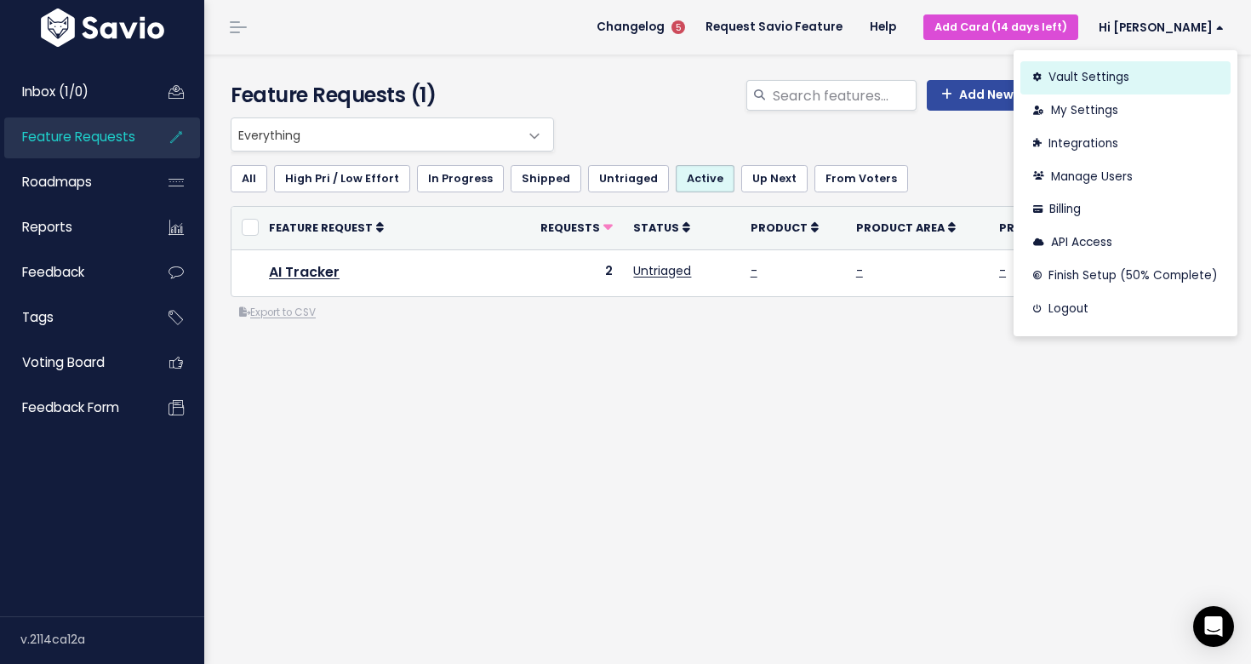
click at [1095, 74] on link "Vault Settings" at bounding box center [1126, 77] width 210 height 33
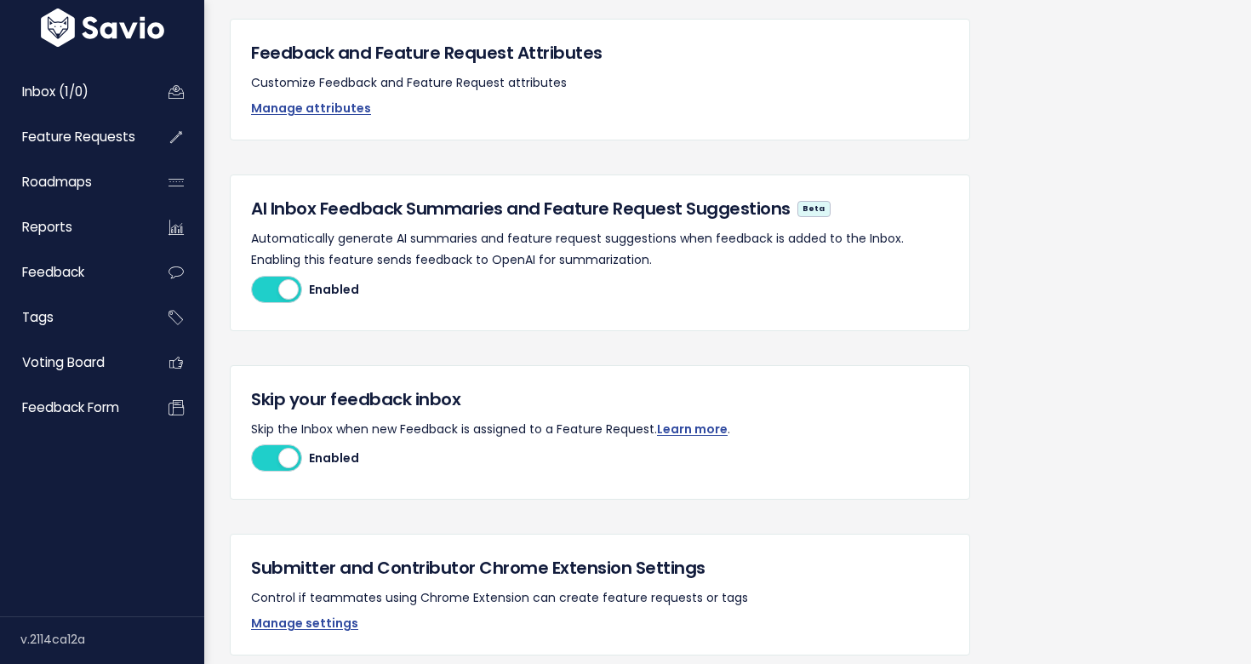
scroll to position [488, 0]
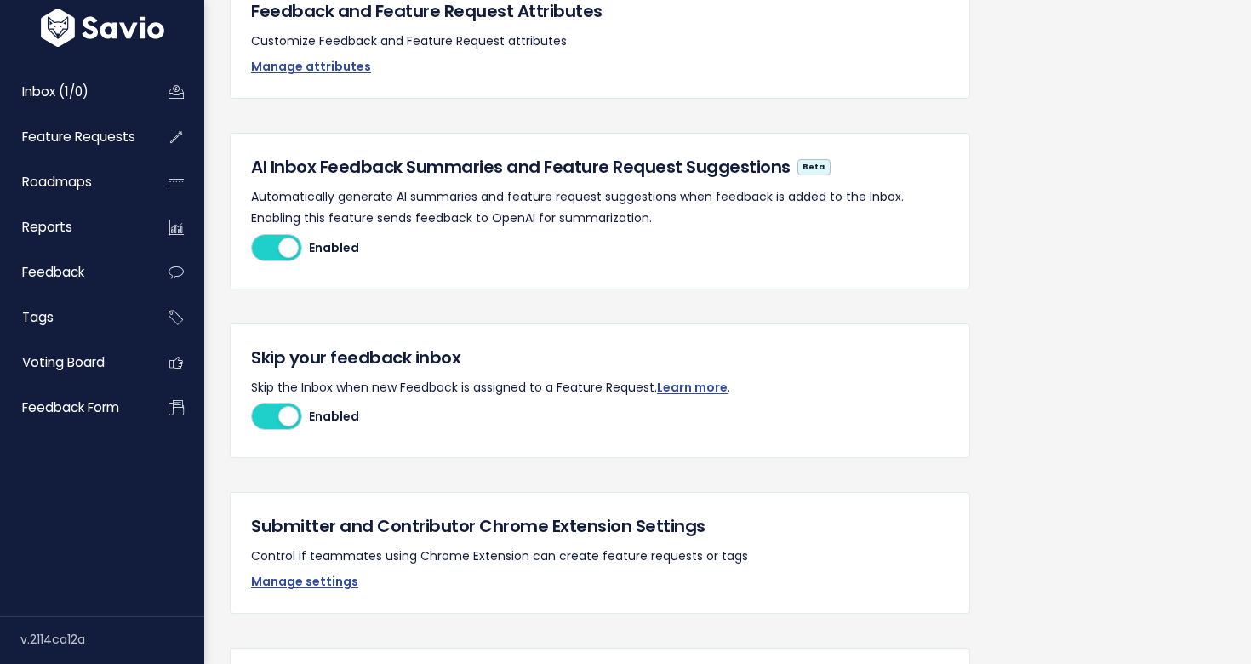
click at [268, 415] on div at bounding box center [276, 416] width 51 height 27
click at [251, 416] on input "Disabled Enabled" at bounding box center [251, 416] width 0 height 0
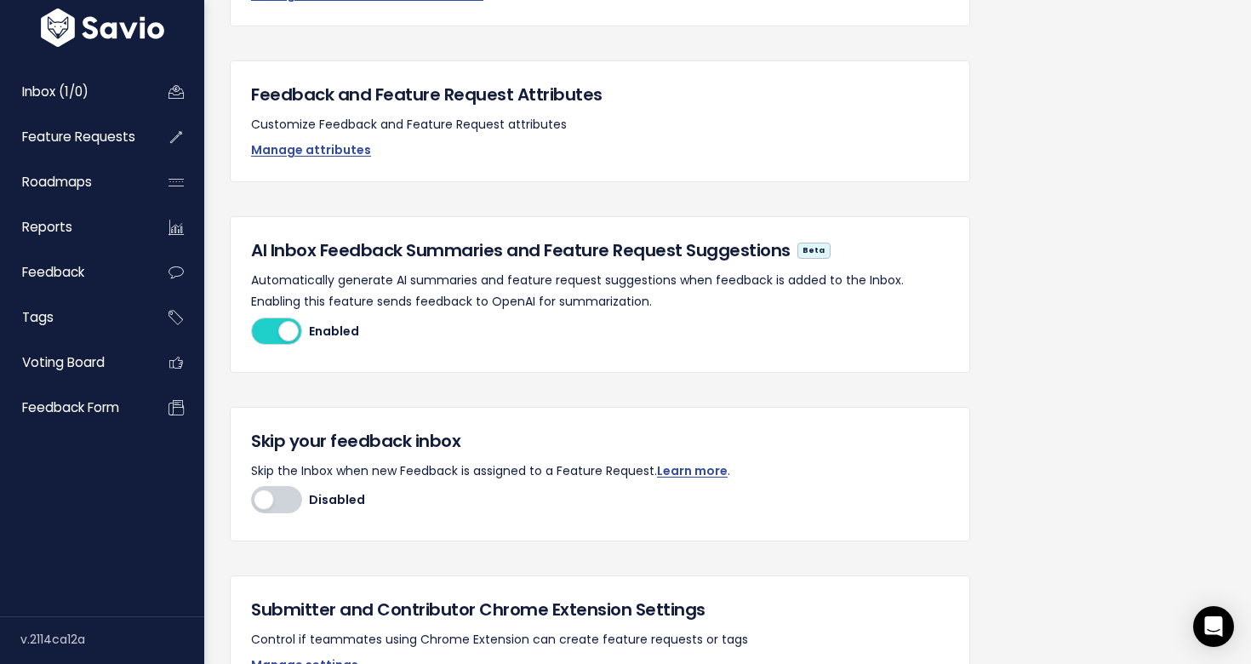
scroll to position [398, 0]
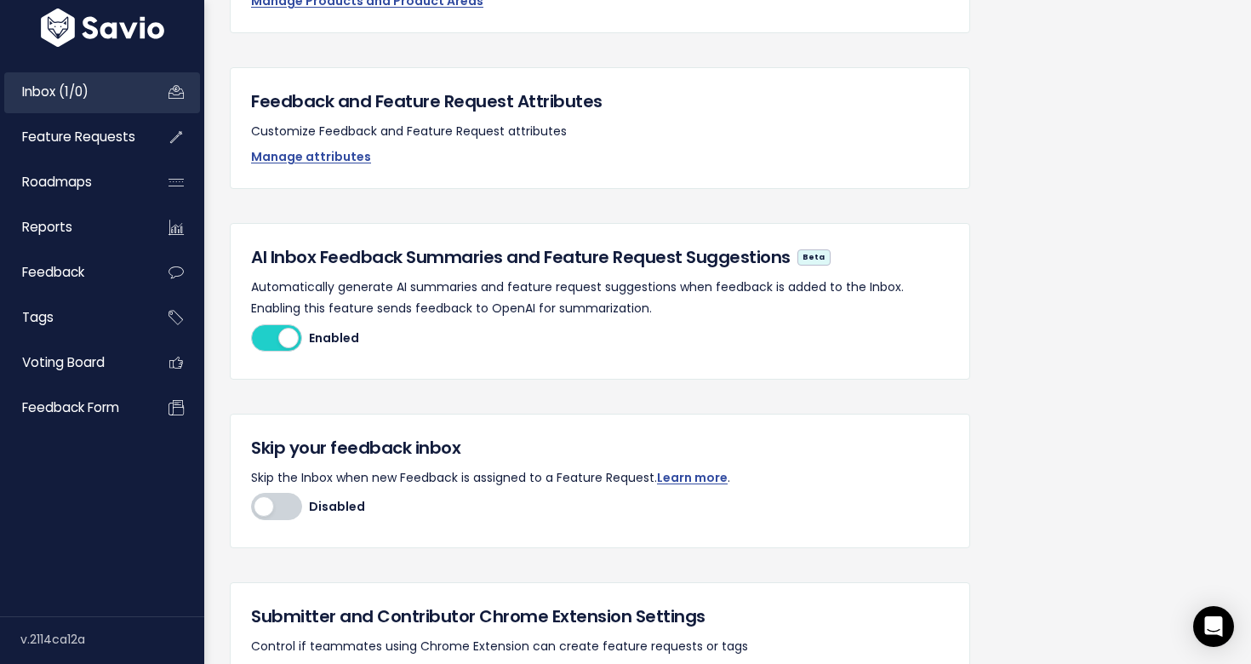
click at [75, 102] on link "Inbox (1/0)" at bounding box center [72, 91] width 137 height 39
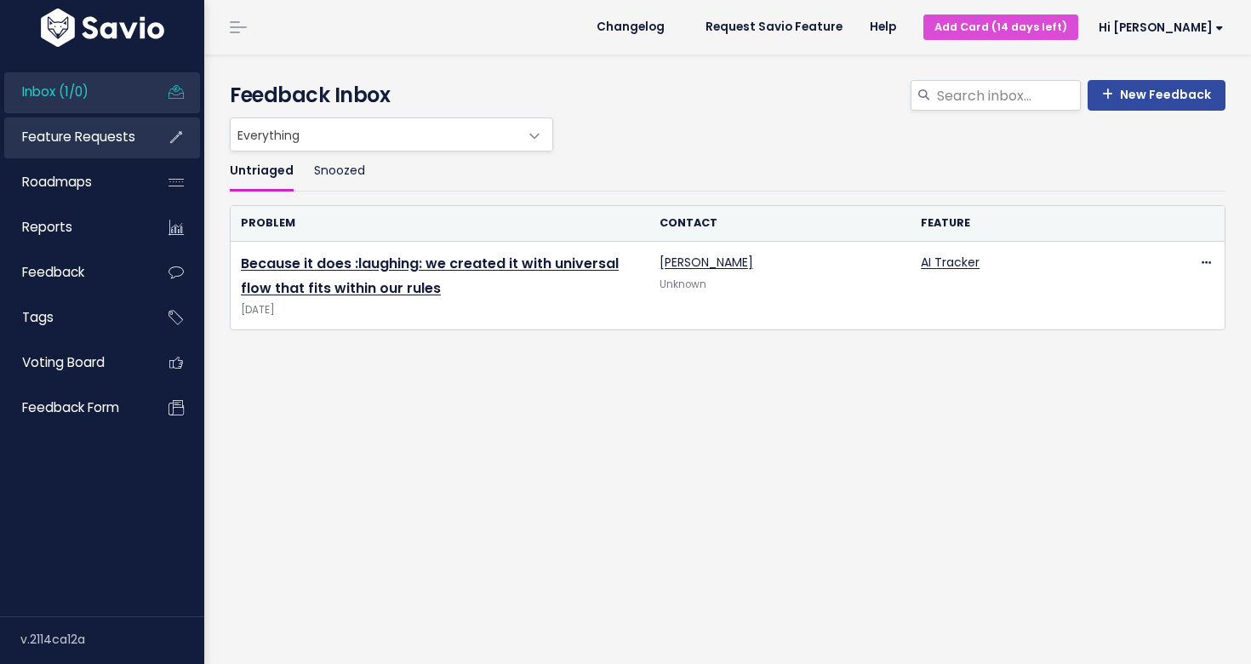
click at [83, 135] on span "Feature Requests" at bounding box center [78, 137] width 113 height 18
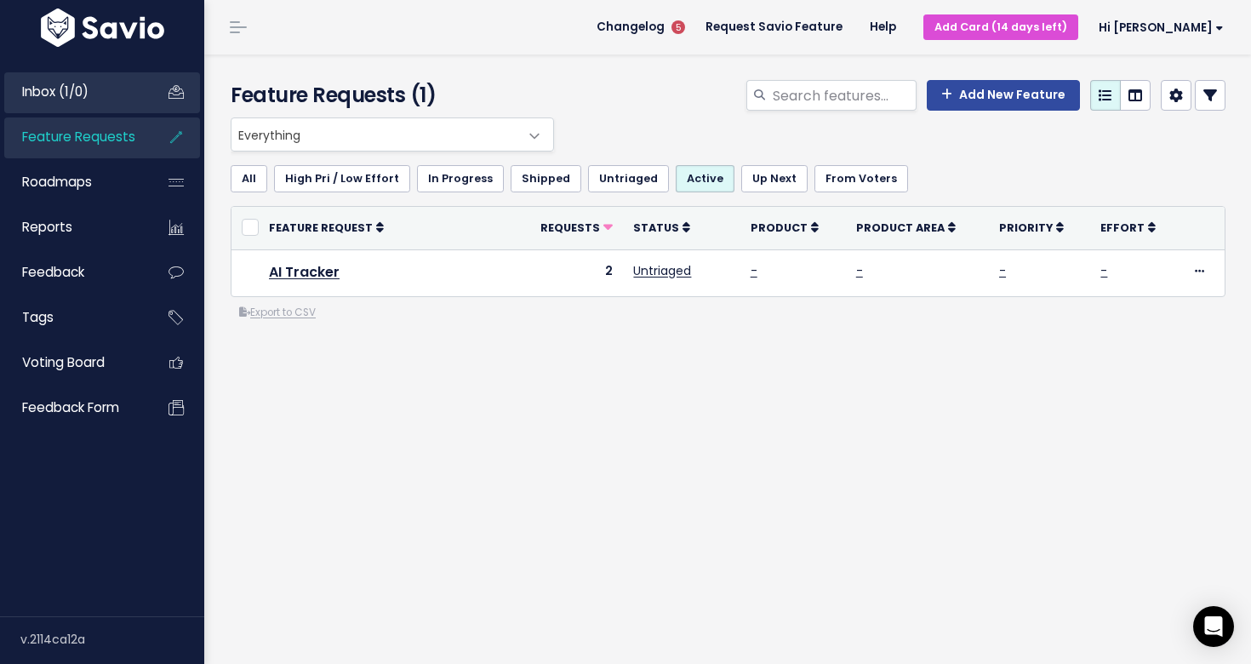
click at [72, 90] on span "Inbox (1/0)" at bounding box center [55, 92] width 66 height 18
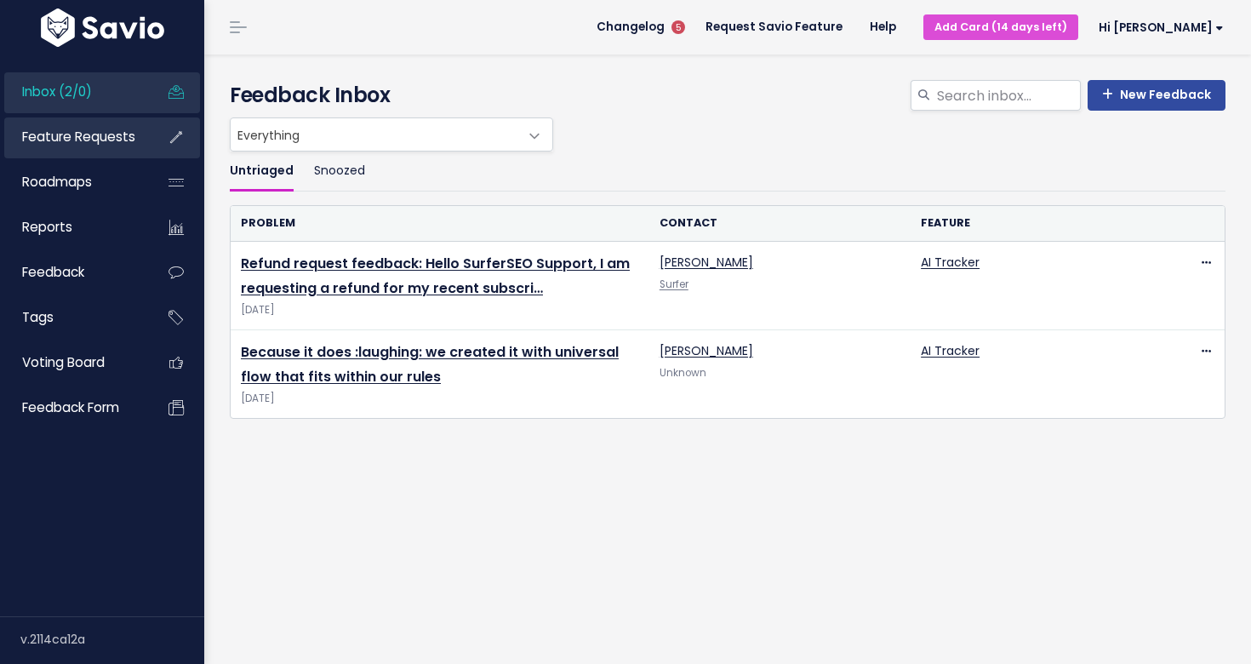
click at [68, 133] on span "Feature Requests" at bounding box center [78, 137] width 113 height 18
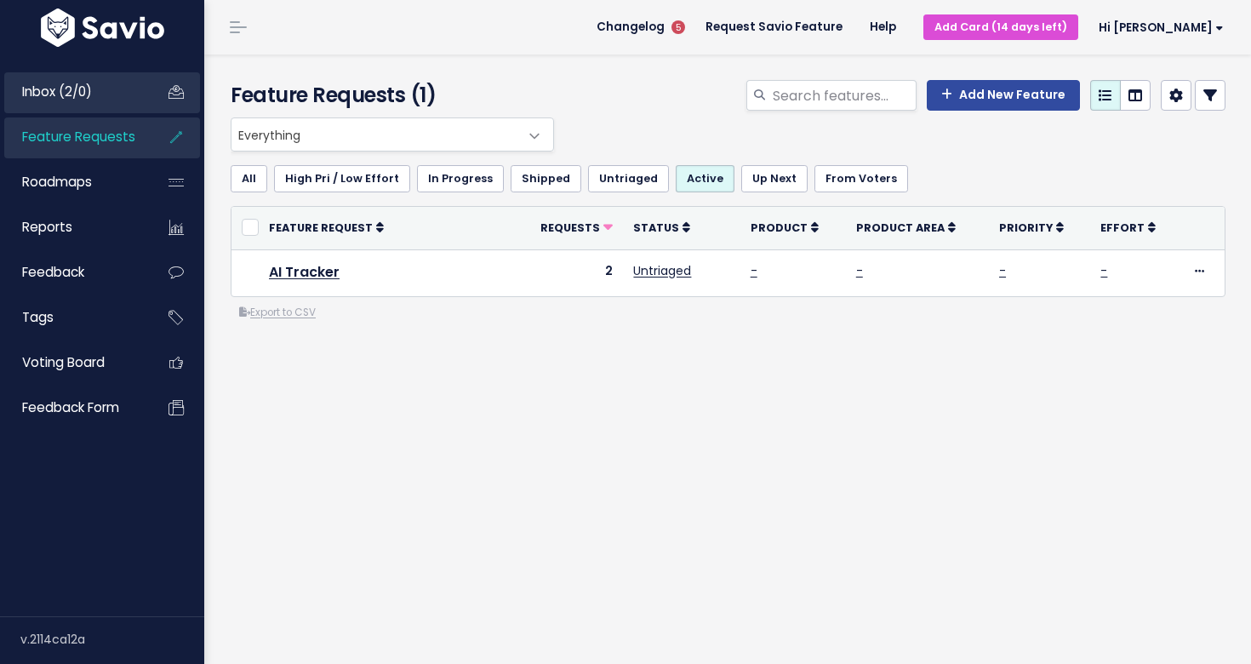
click at [78, 89] on span "Inbox (2/0)" at bounding box center [57, 92] width 70 height 18
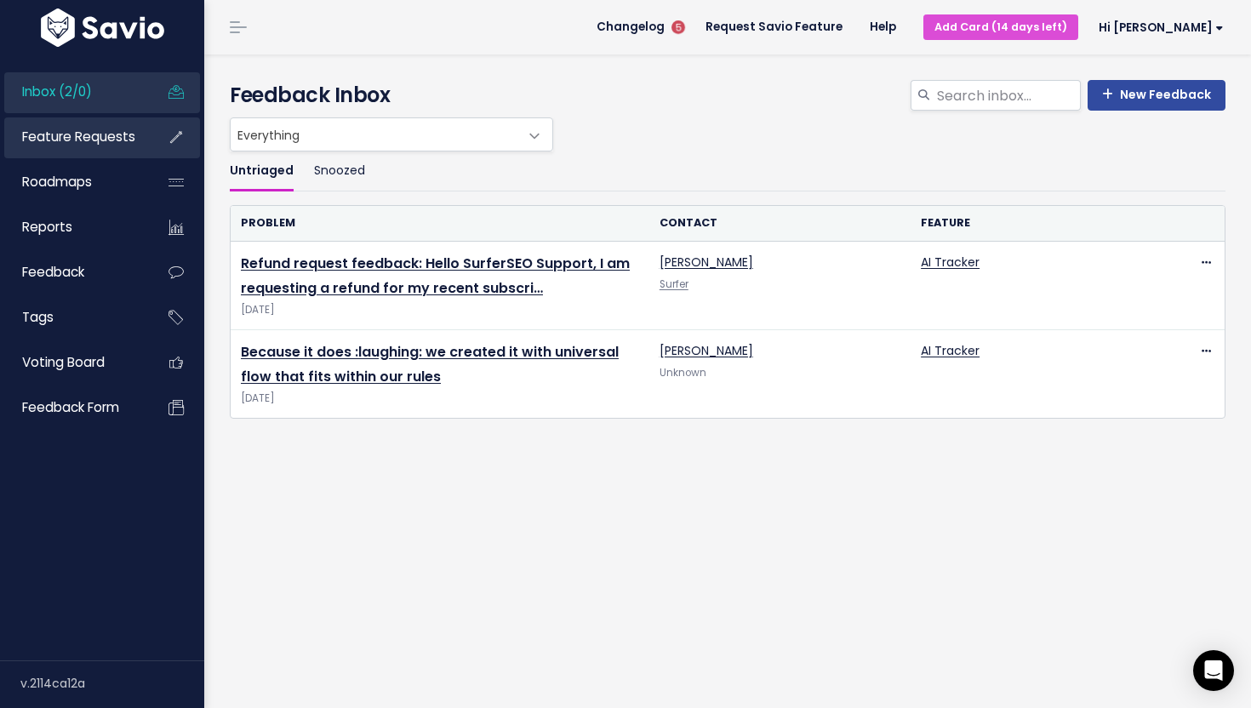
click at [76, 139] on span "Feature Requests" at bounding box center [78, 137] width 113 height 18
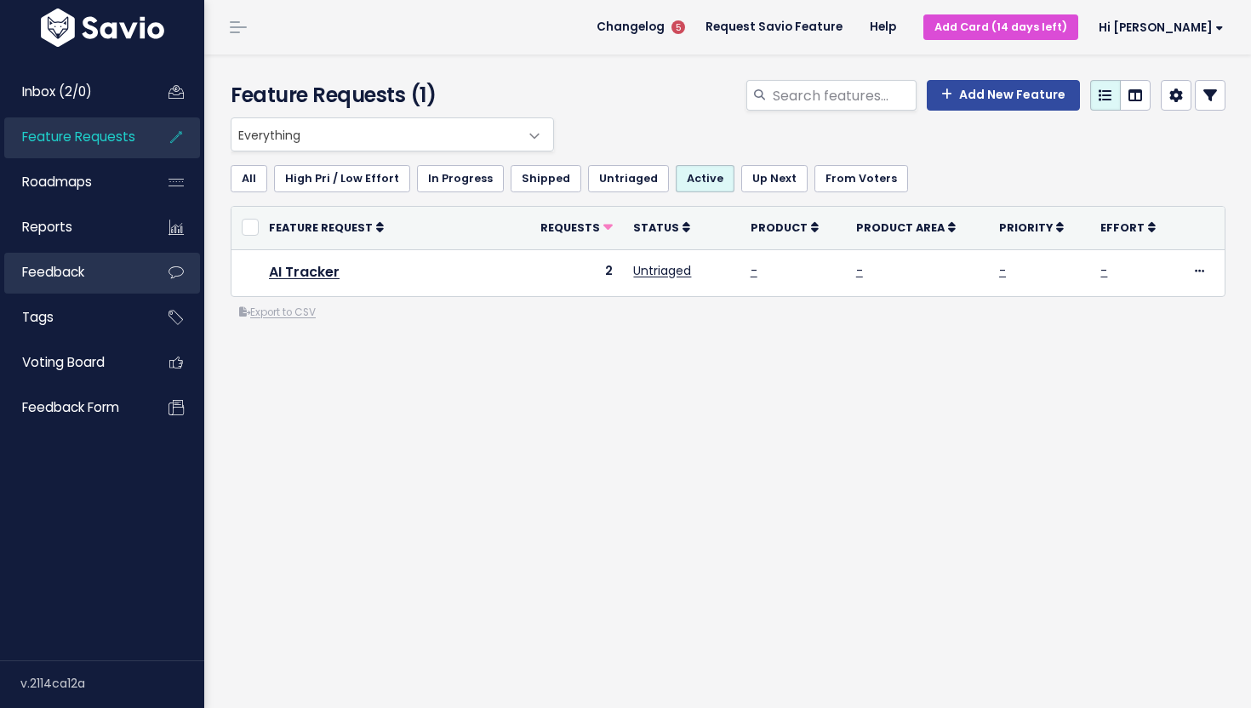
click at [74, 278] on span "Feedback" at bounding box center [53, 272] width 62 height 18
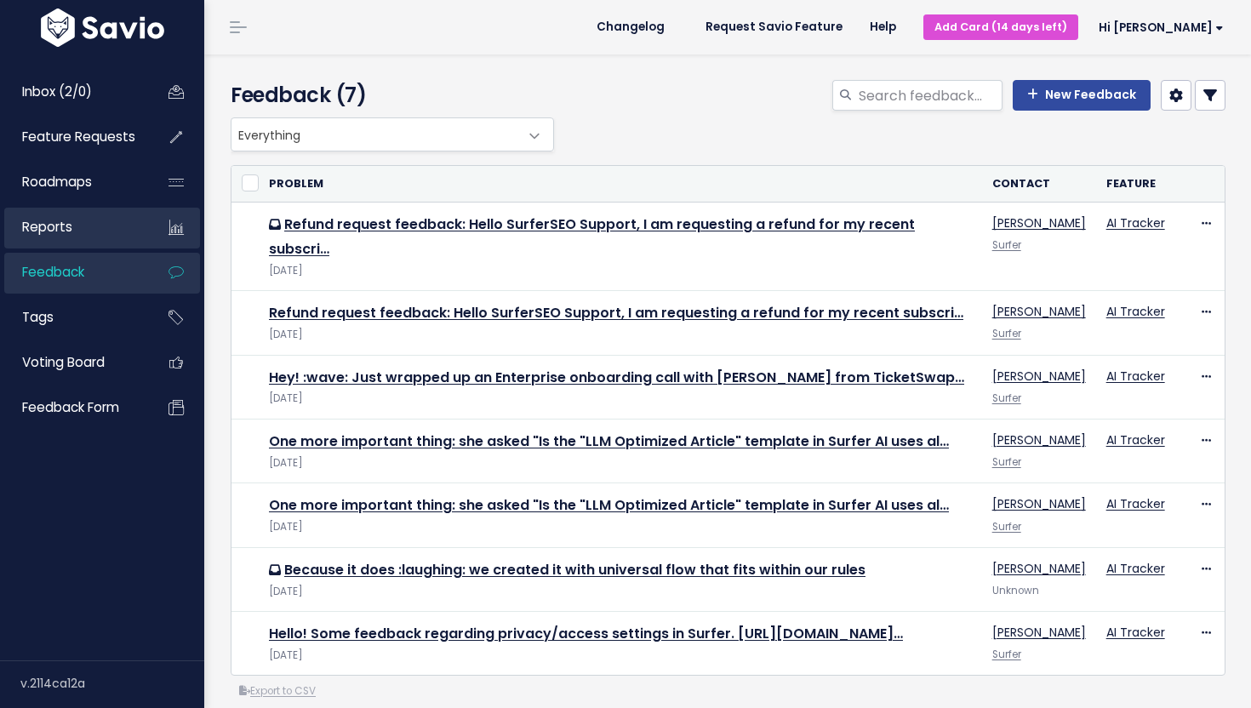
click at [68, 224] on span "Reports" at bounding box center [47, 227] width 50 height 18
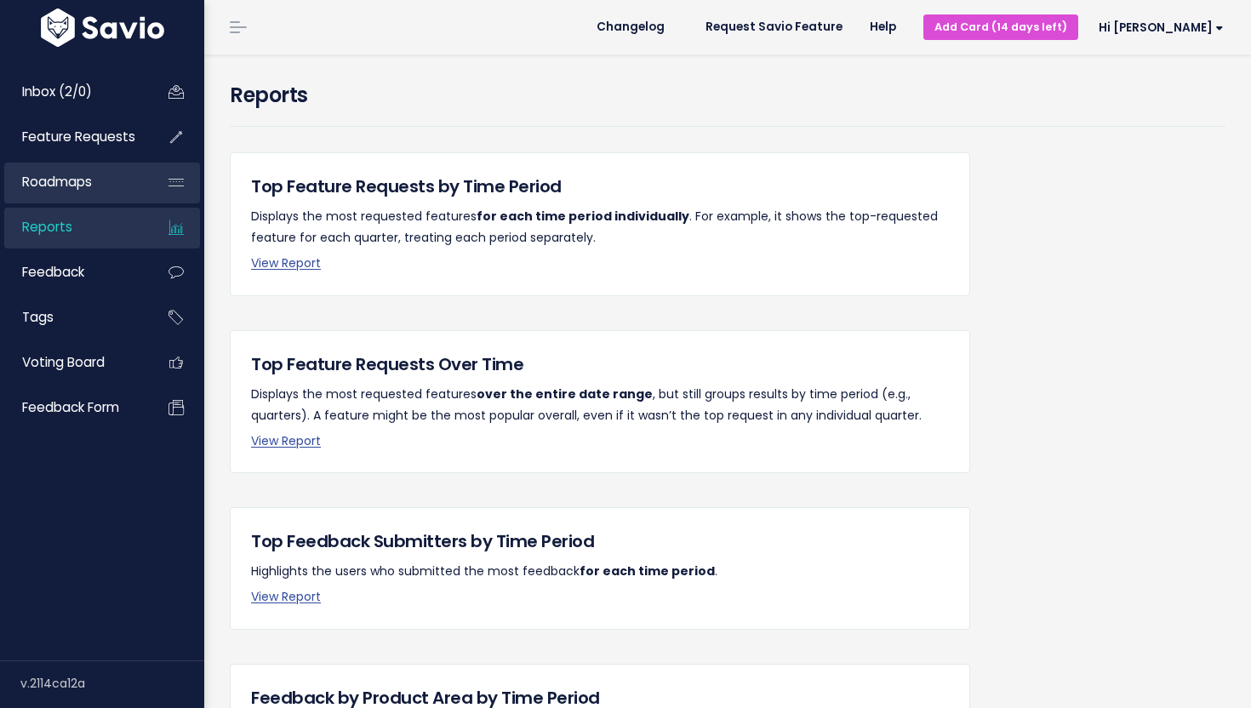
click at [66, 191] on span "Roadmaps" at bounding box center [57, 182] width 70 height 18
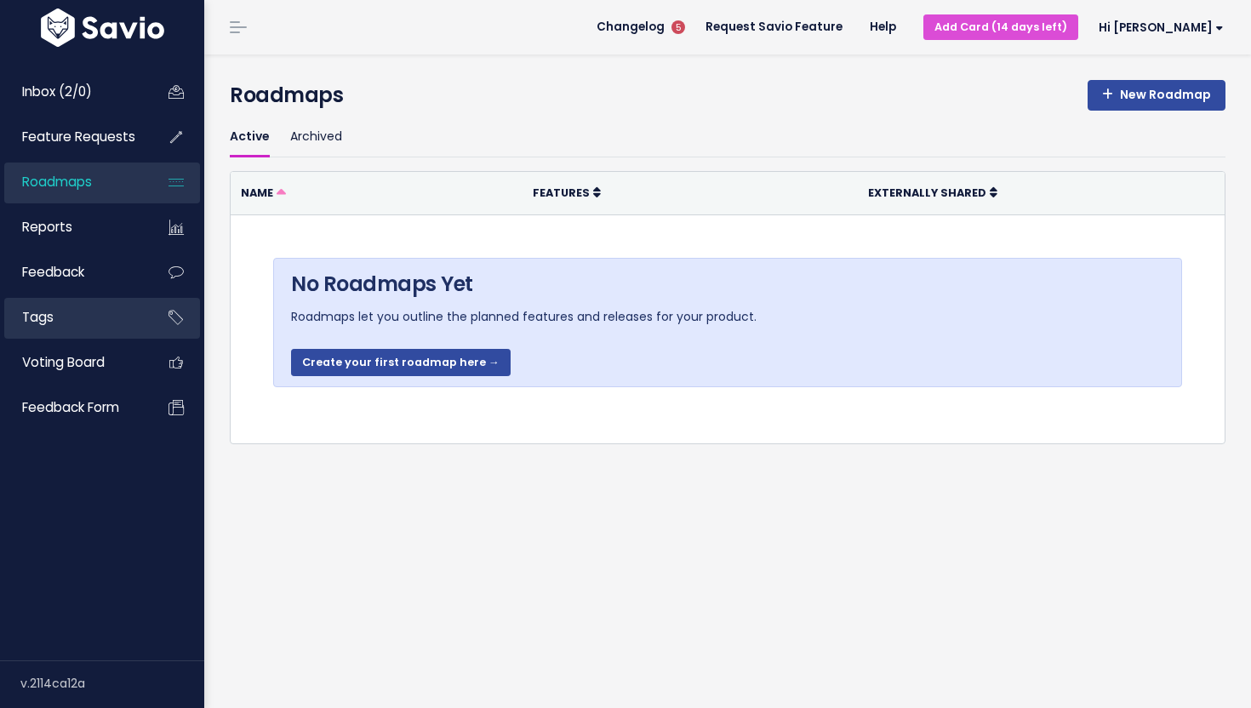
click at [99, 336] on link "Tags" at bounding box center [72, 317] width 137 height 39
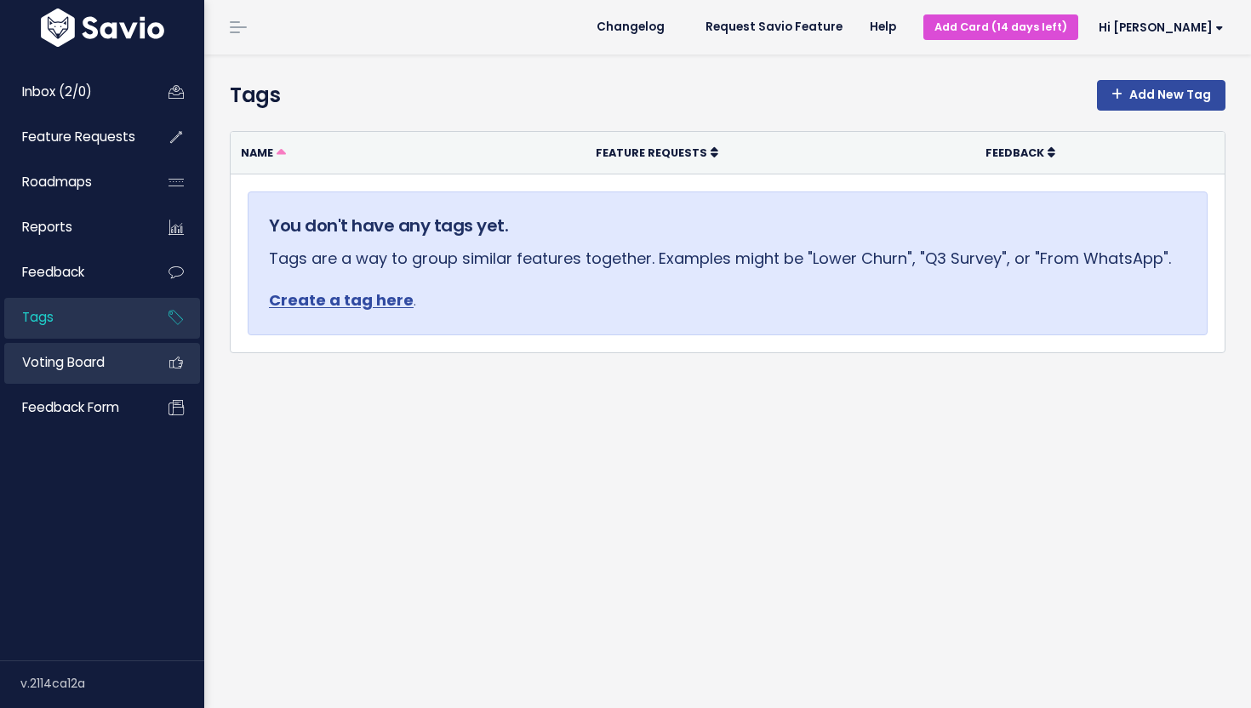
click at [94, 376] on link "Voting Board" at bounding box center [72, 362] width 137 height 39
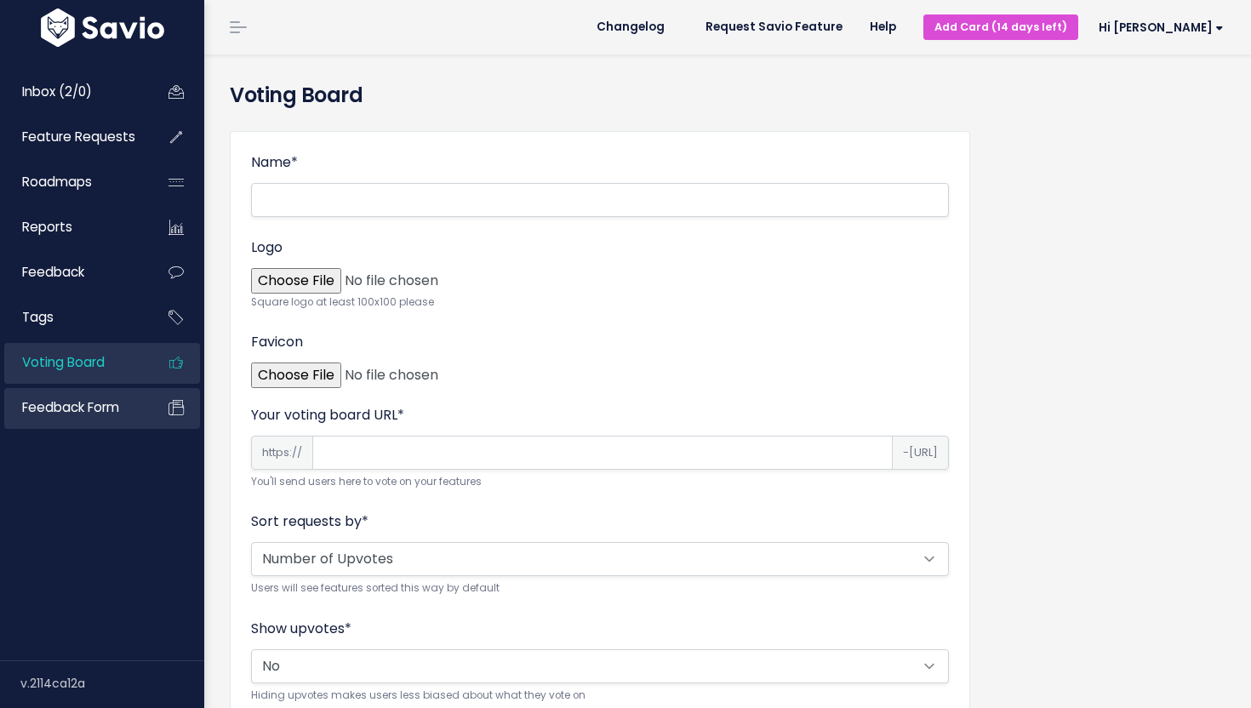
click at [86, 407] on span "Feedback form" at bounding box center [70, 407] width 97 height 18
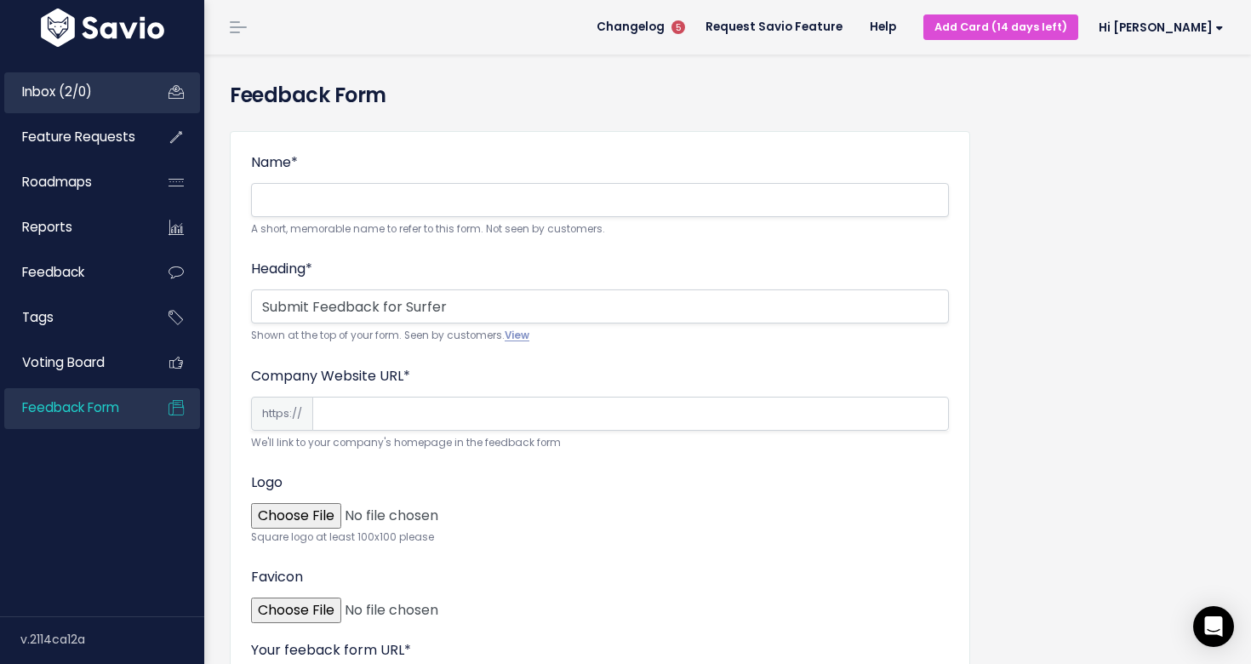
click at [60, 100] on span "Inbox (2/0)" at bounding box center [57, 92] width 70 height 18
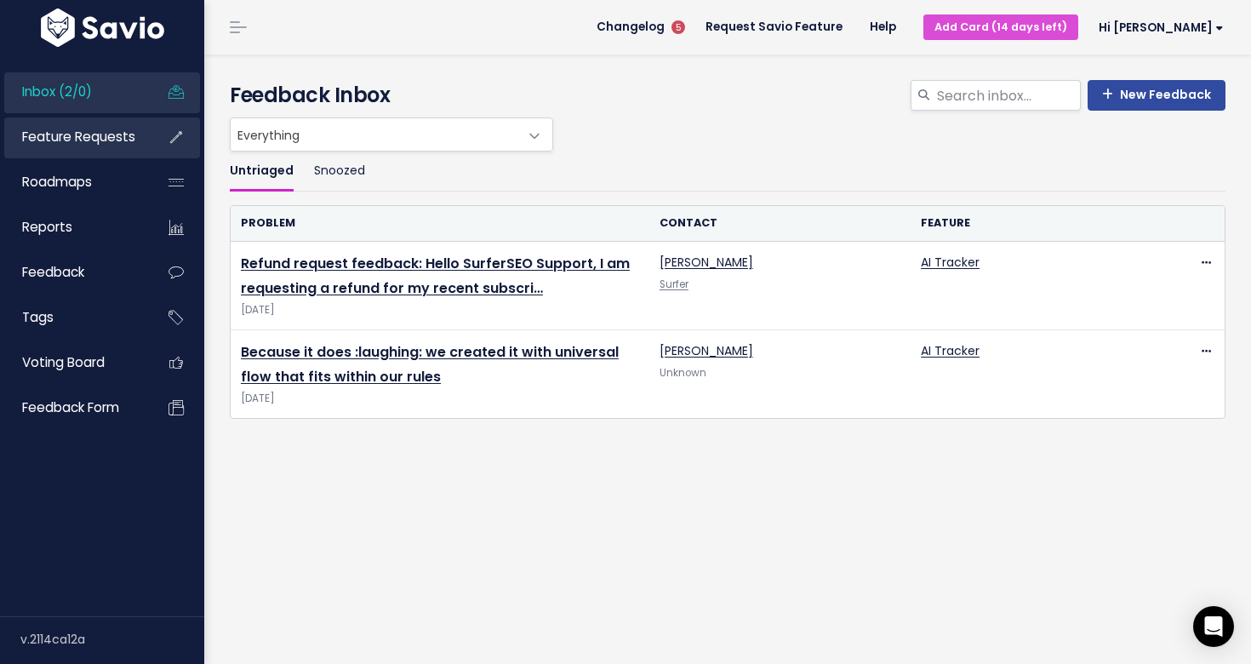
click at [102, 131] on span "Feature Requests" at bounding box center [78, 137] width 113 height 18
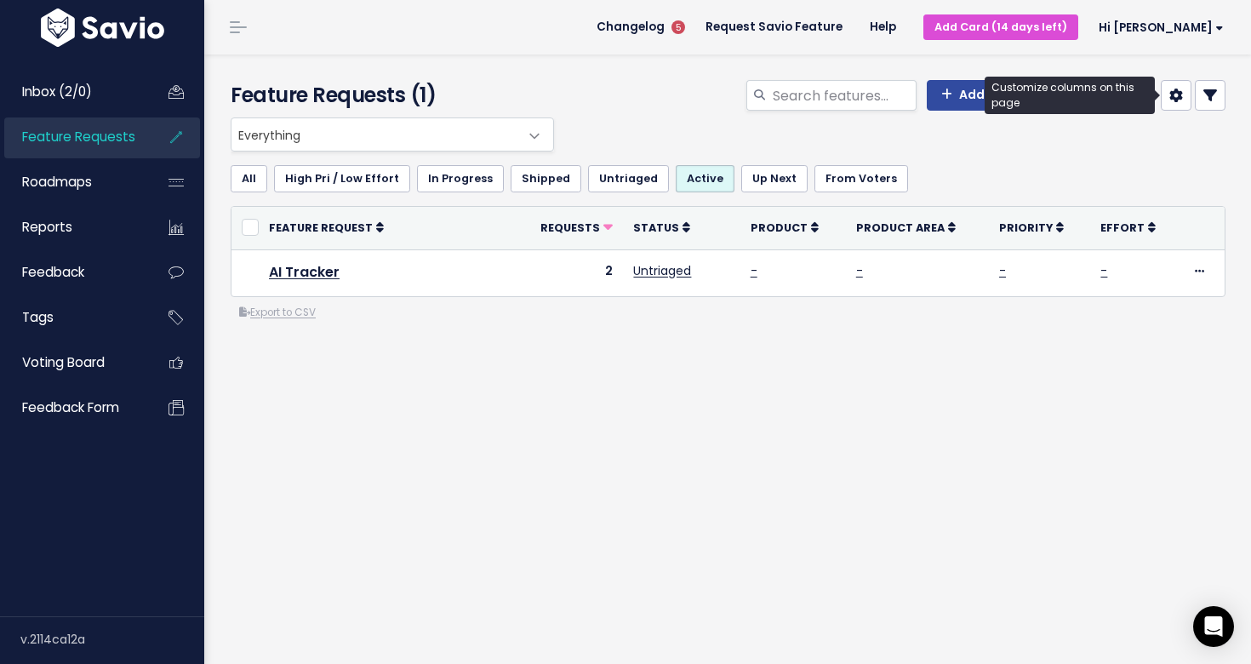
click at [1175, 100] on icon at bounding box center [1177, 96] width 14 height 14
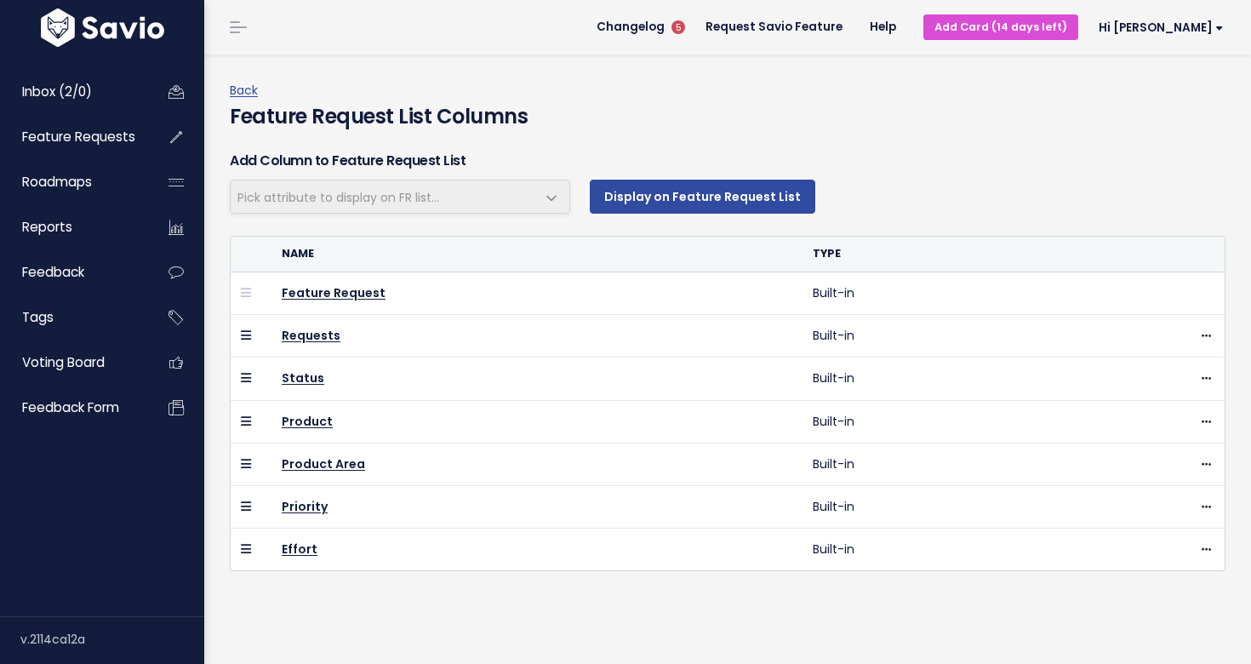
select select
click at [427, 208] on span "Pick attribute to display on FR list..." at bounding box center [383, 196] width 305 height 32
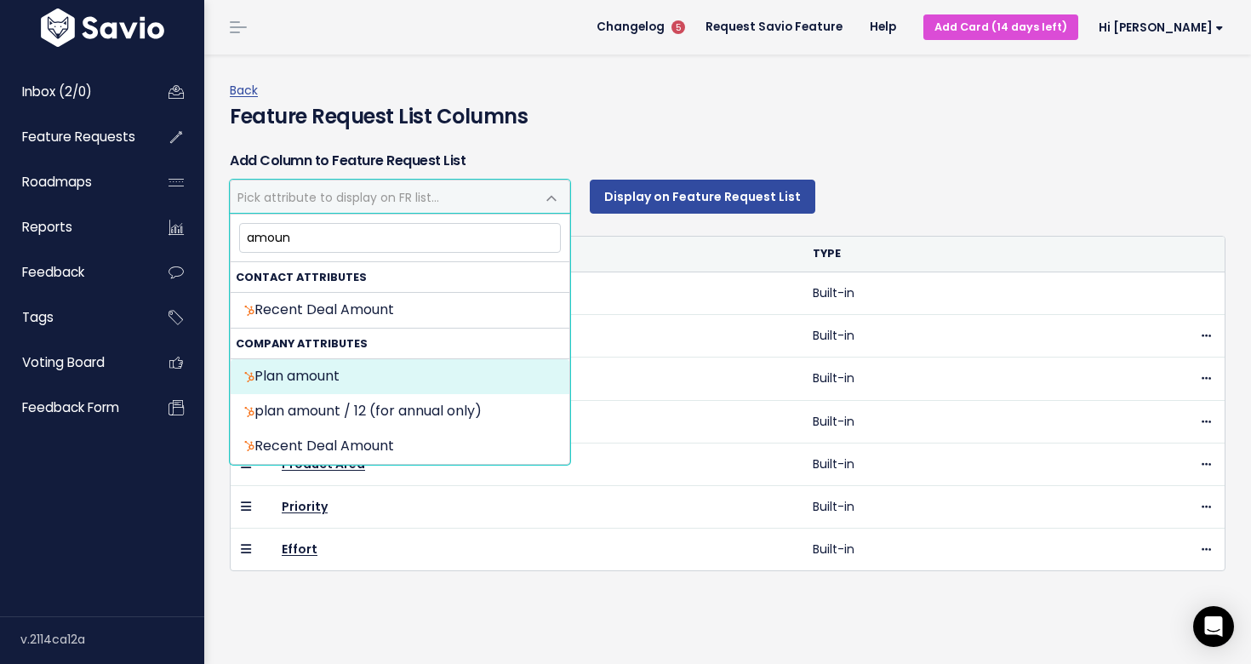
type input "amoun"
select select "{"id": null, "source_id": 5, "source_name": "HubSpot", "crm_object_type": "APPC…"
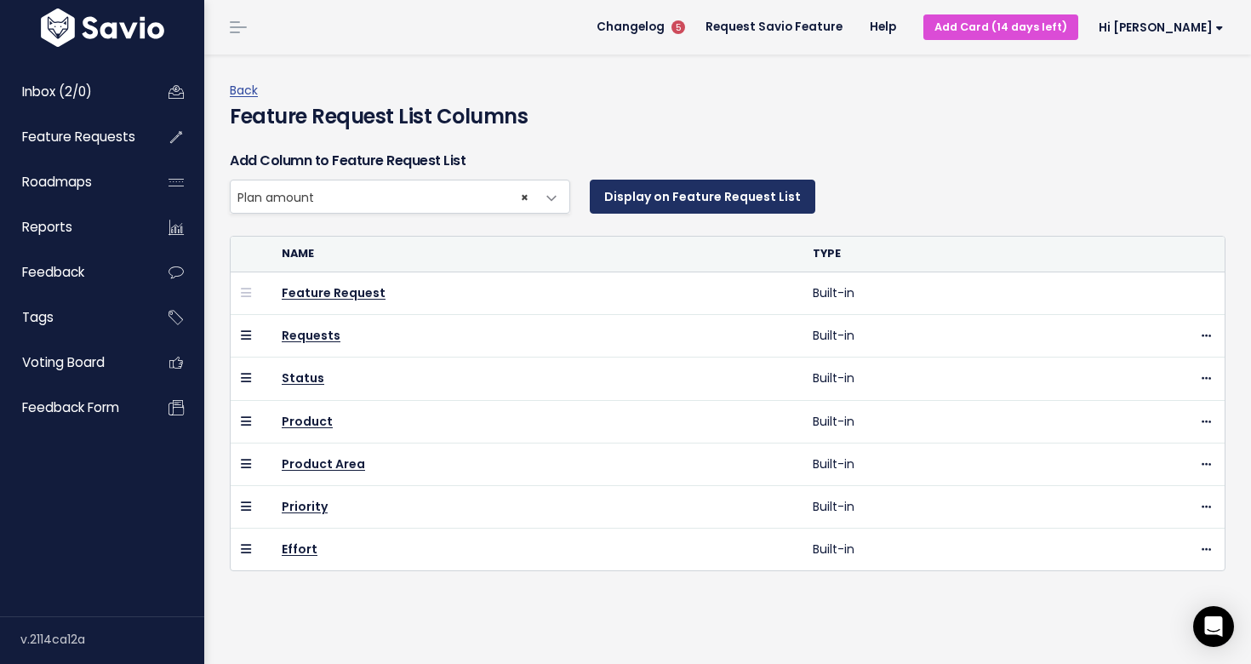
click at [731, 198] on button "Display on Feature Request List" at bounding box center [703, 197] width 226 height 34
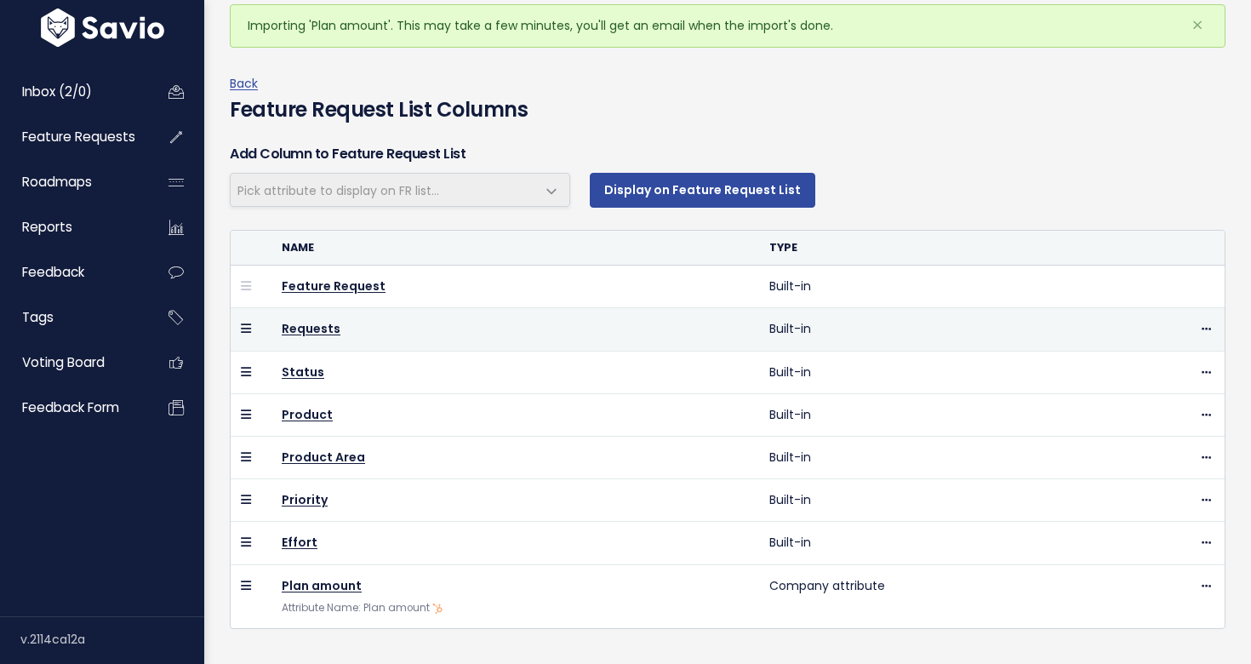
scroll to position [107, 0]
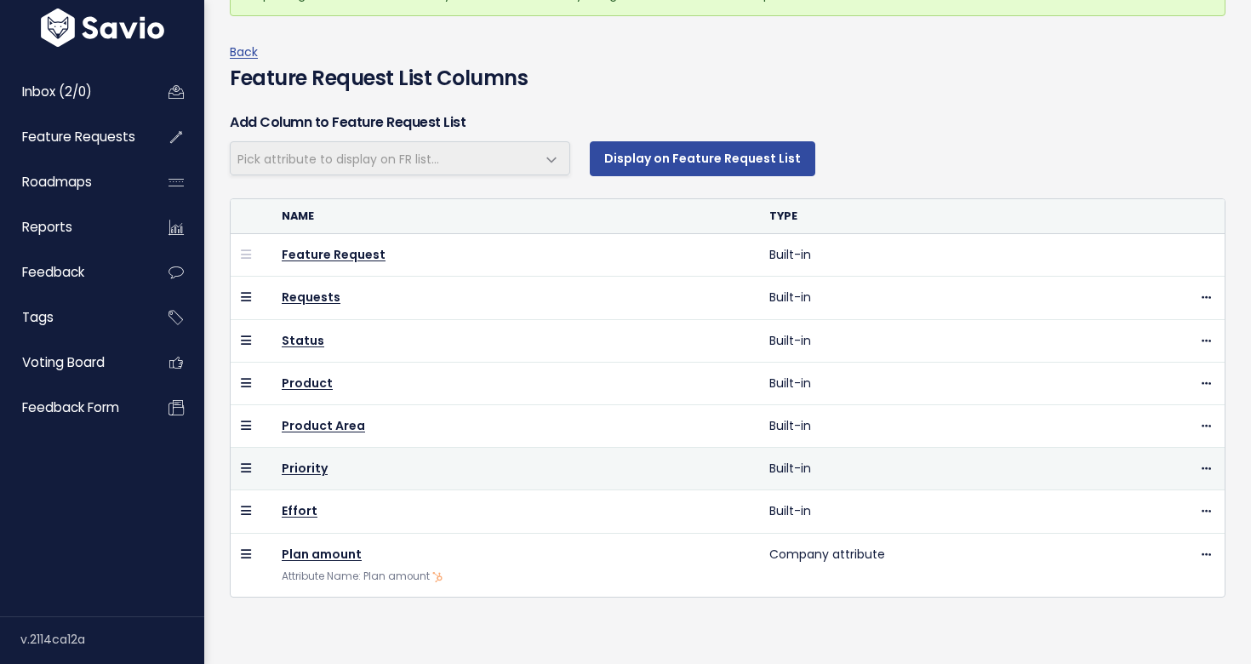
select select
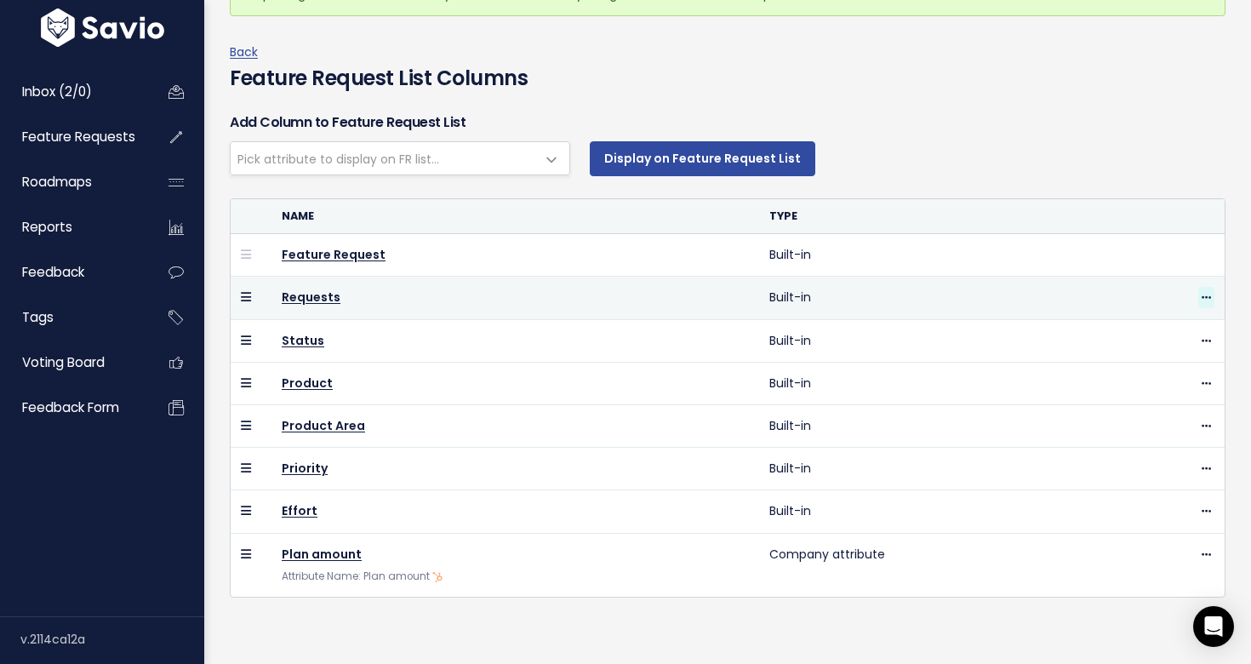
click at [1211, 295] on span at bounding box center [1207, 297] width 16 height 21
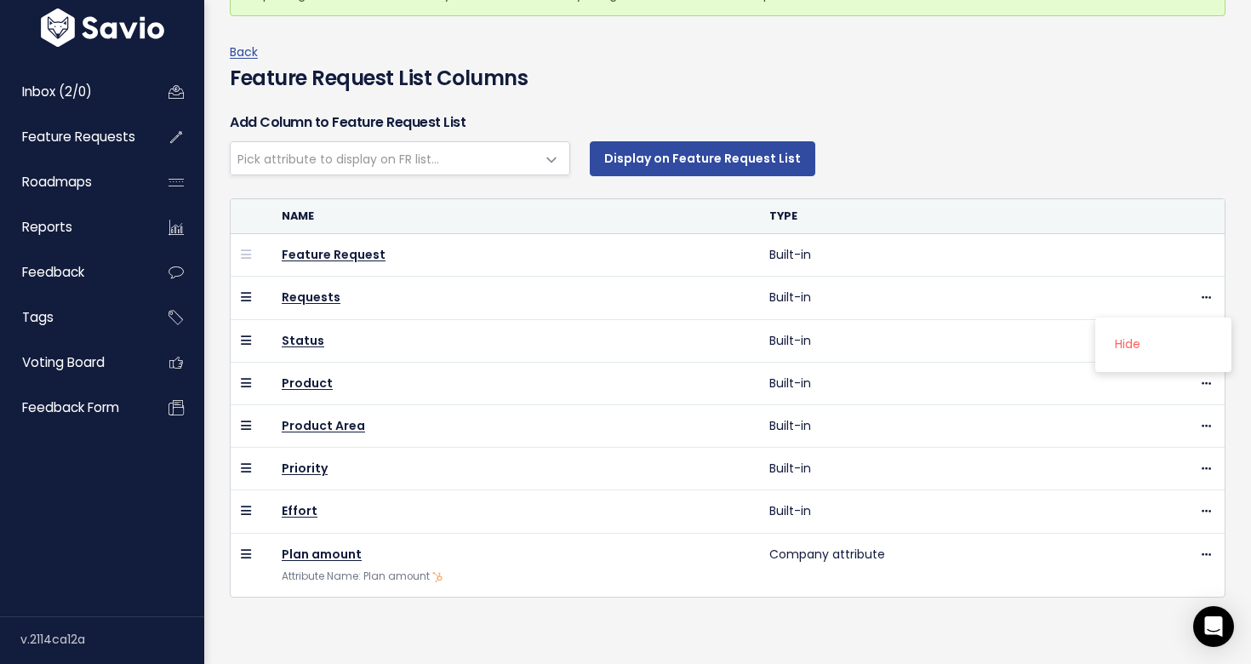
click at [1033, 169] on div "Display on Feature Request List" at bounding box center [901, 158] width 649 height 34
click at [69, 136] on span "Feature Requests" at bounding box center [78, 137] width 113 height 18
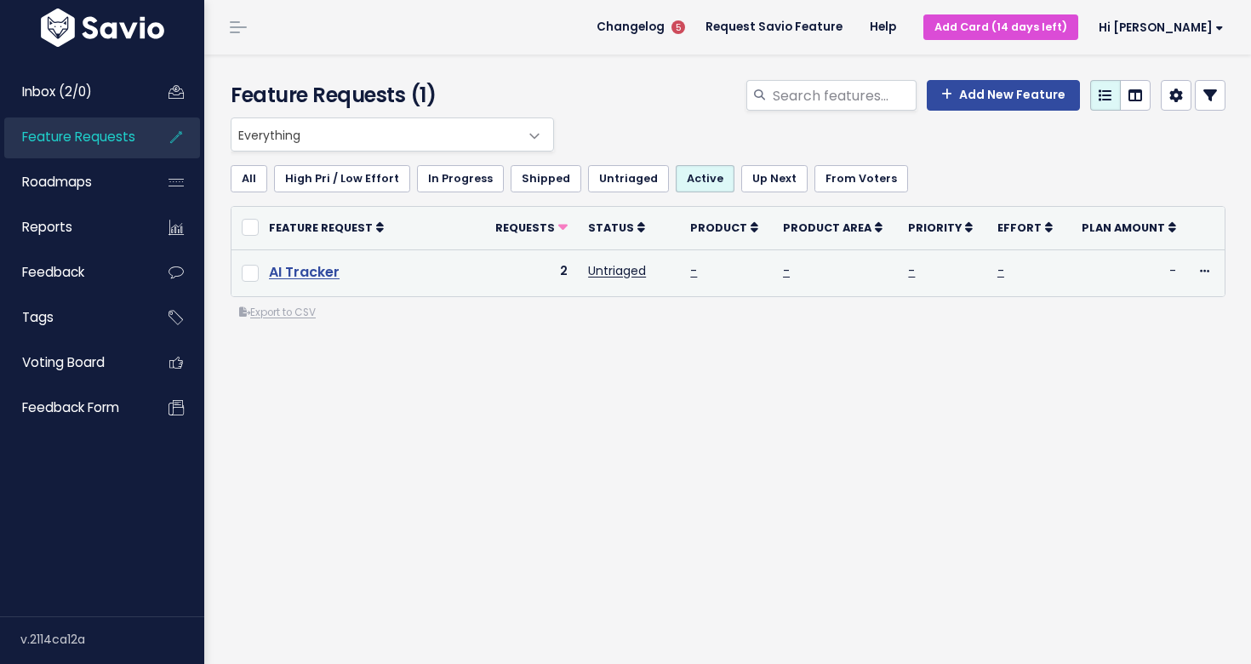
click at [318, 274] on link "AI Tracker" at bounding box center [304, 272] width 71 height 20
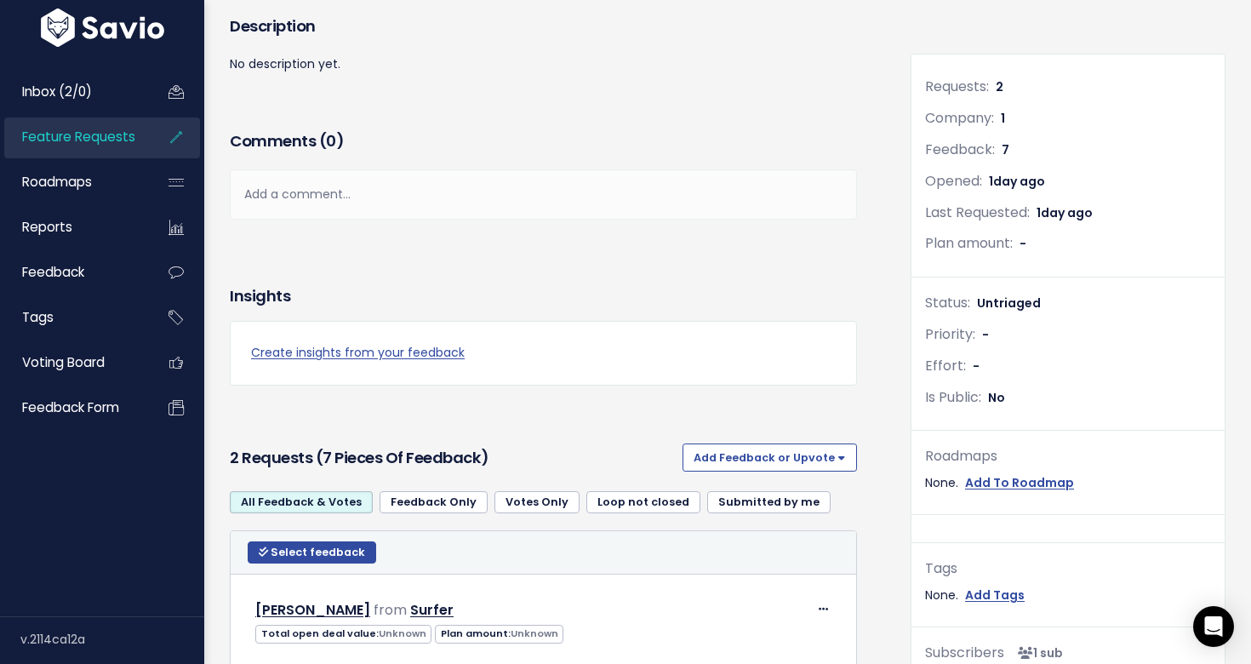
scroll to position [204, 0]
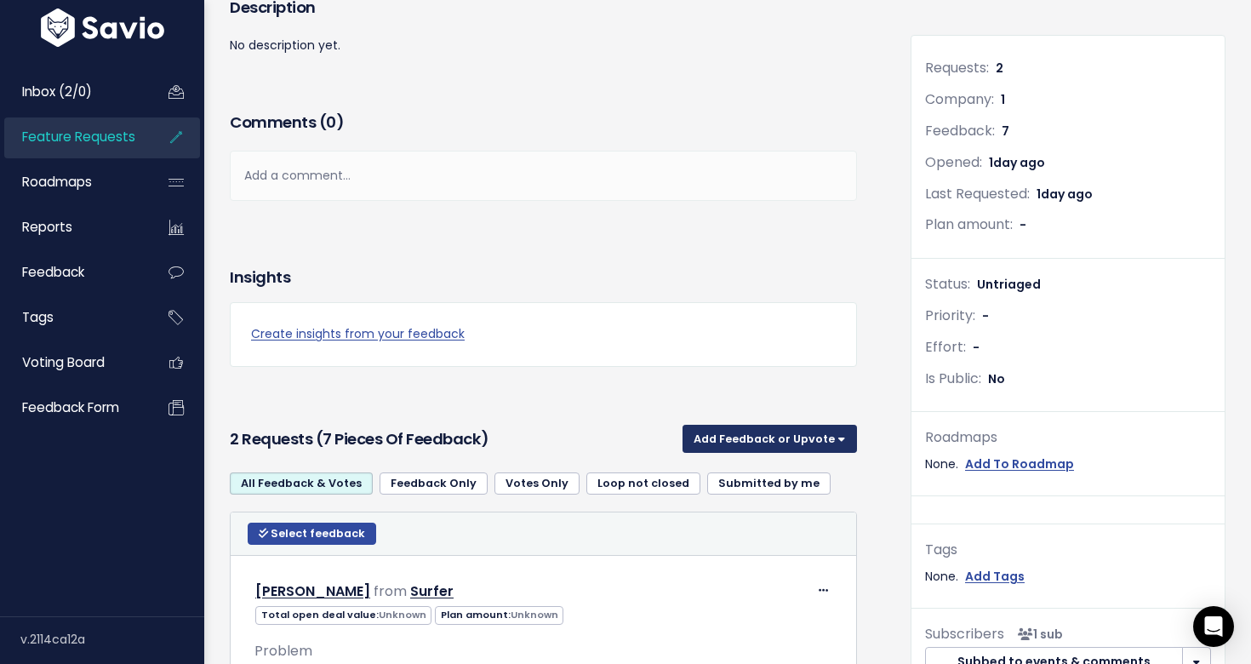
click at [743, 439] on button "Add Feedback or Upvote" at bounding box center [770, 438] width 175 height 27
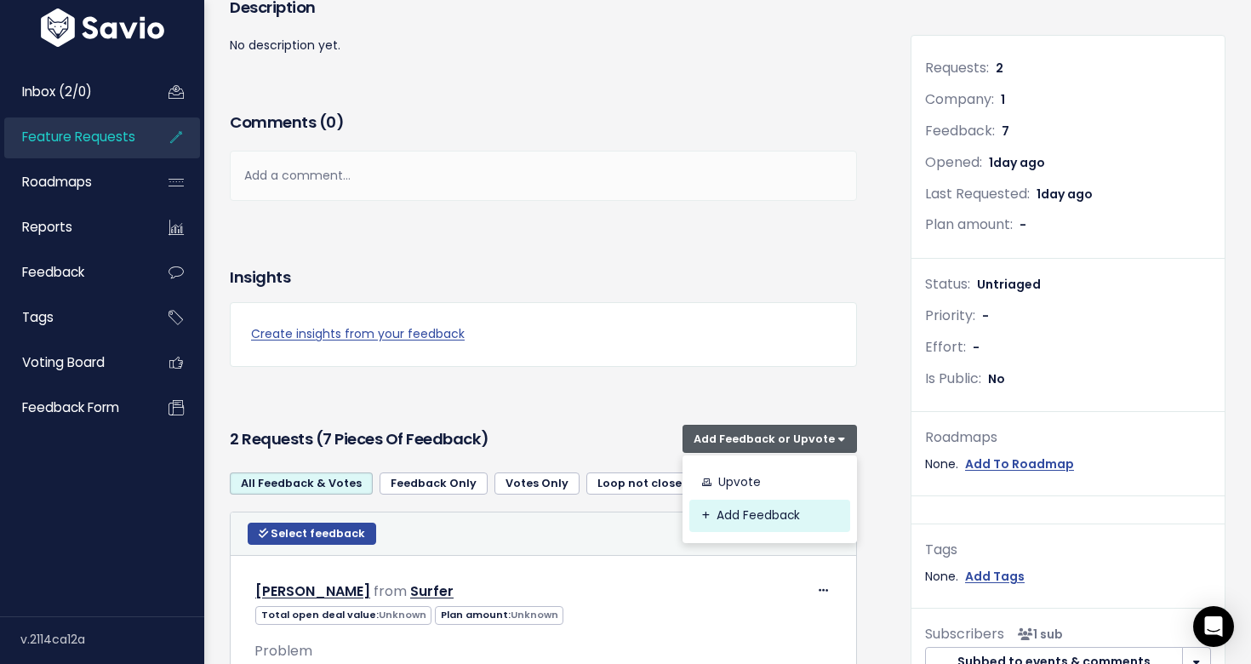
click at [748, 520] on link "Add Feedback" at bounding box center [770, 516] width 161 height 33
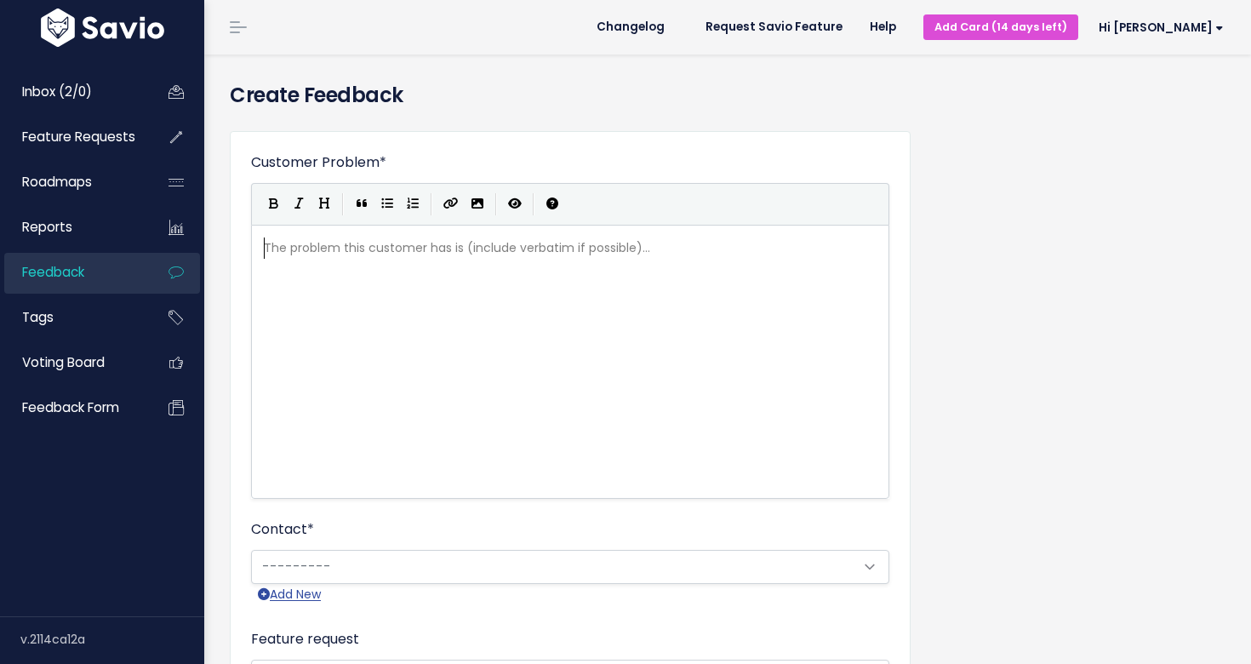
scroll to position [2, 0]
click at [69, 267] on span "Feedback" at bounding box center [53, 272] width 62 height 18
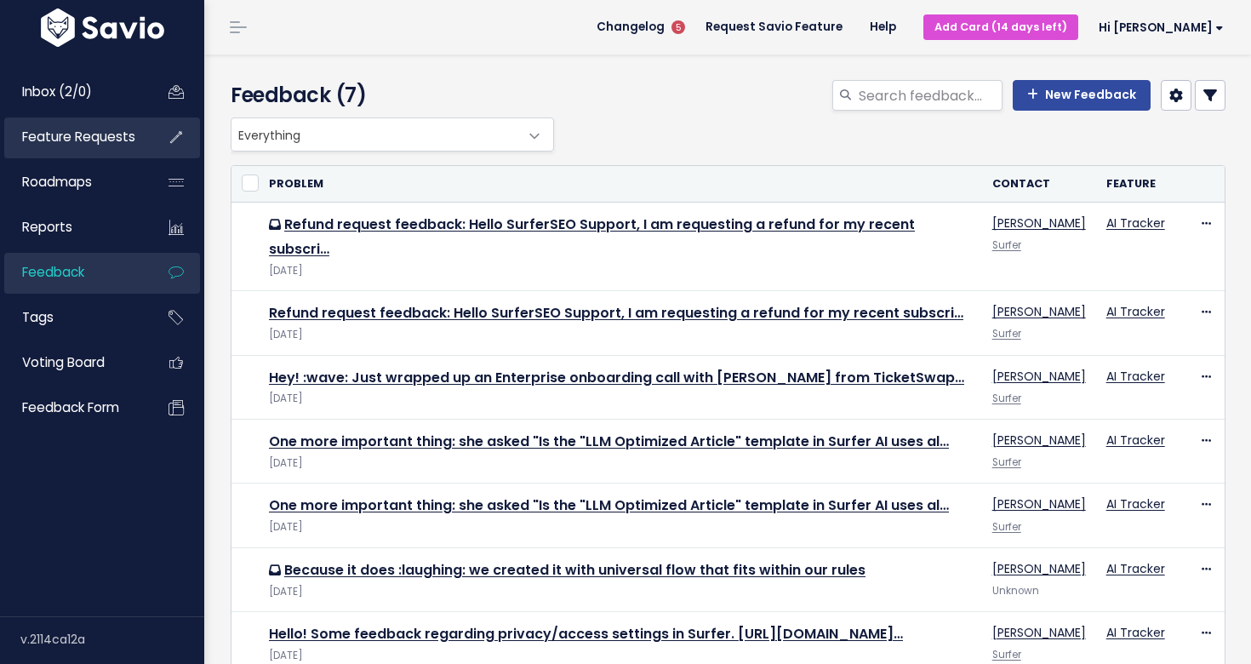
click at [79, 146] on span "Feature Requests" at bounding box center [78, 137] width 113 height 18
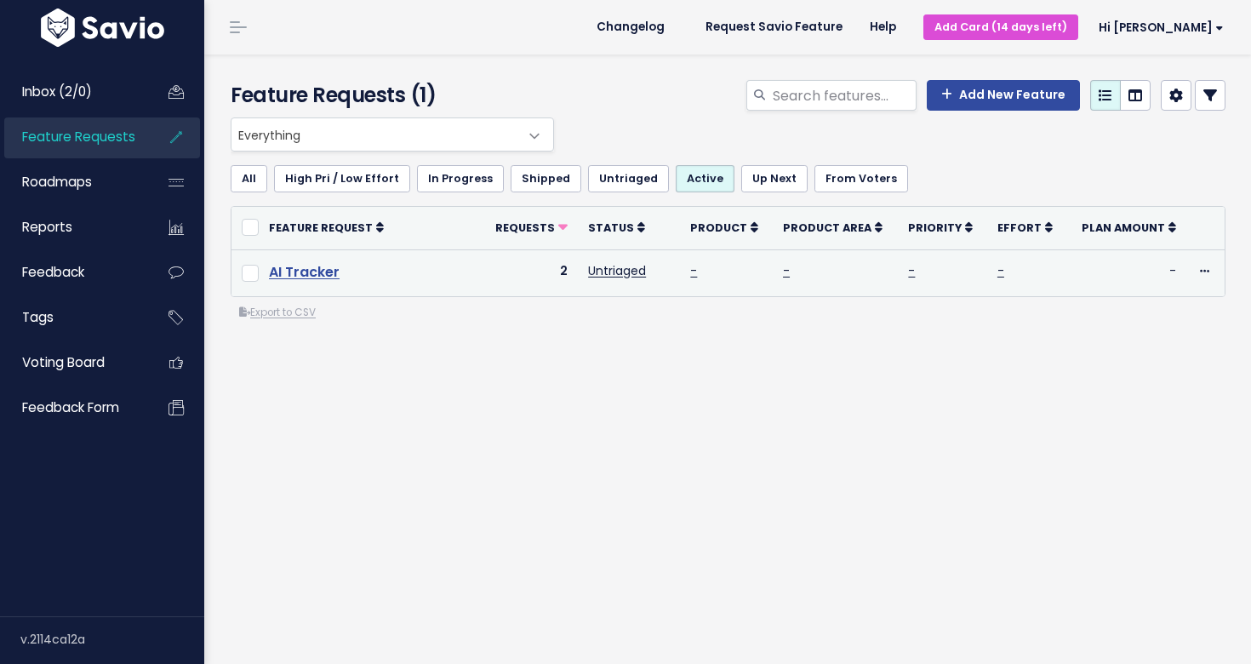
click at [311, 268] on link "AI Tracker" at bounding box center [304, 272] width 71 height 20
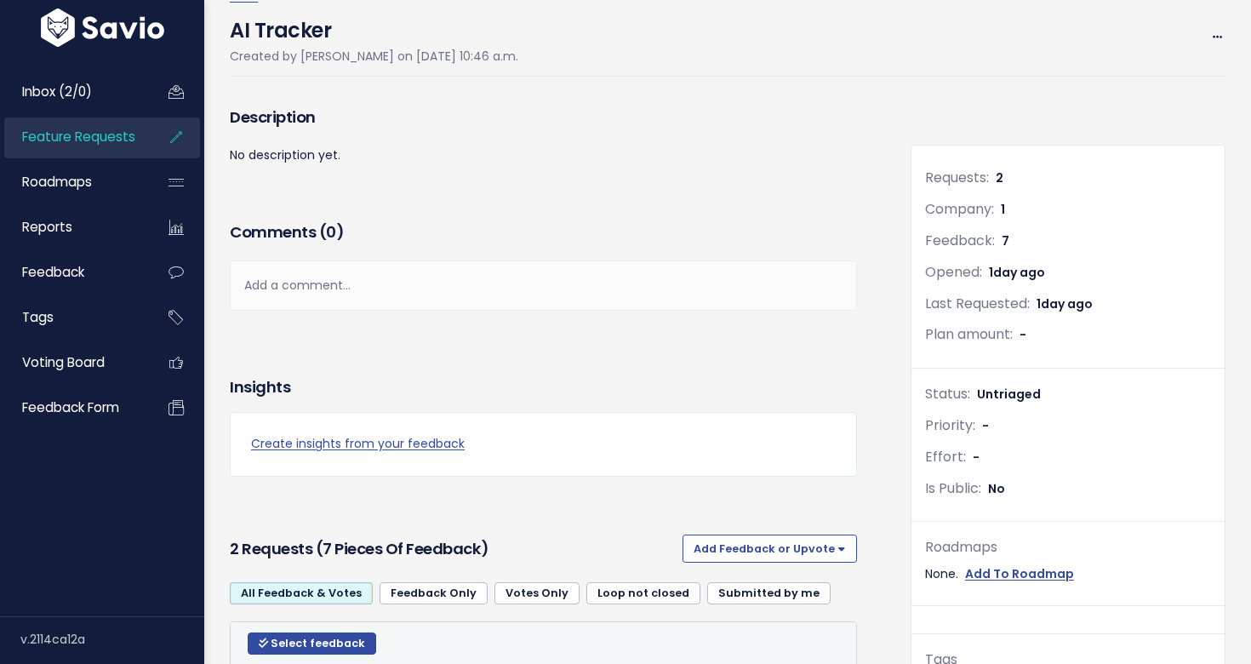
scroll to position [296, 0]
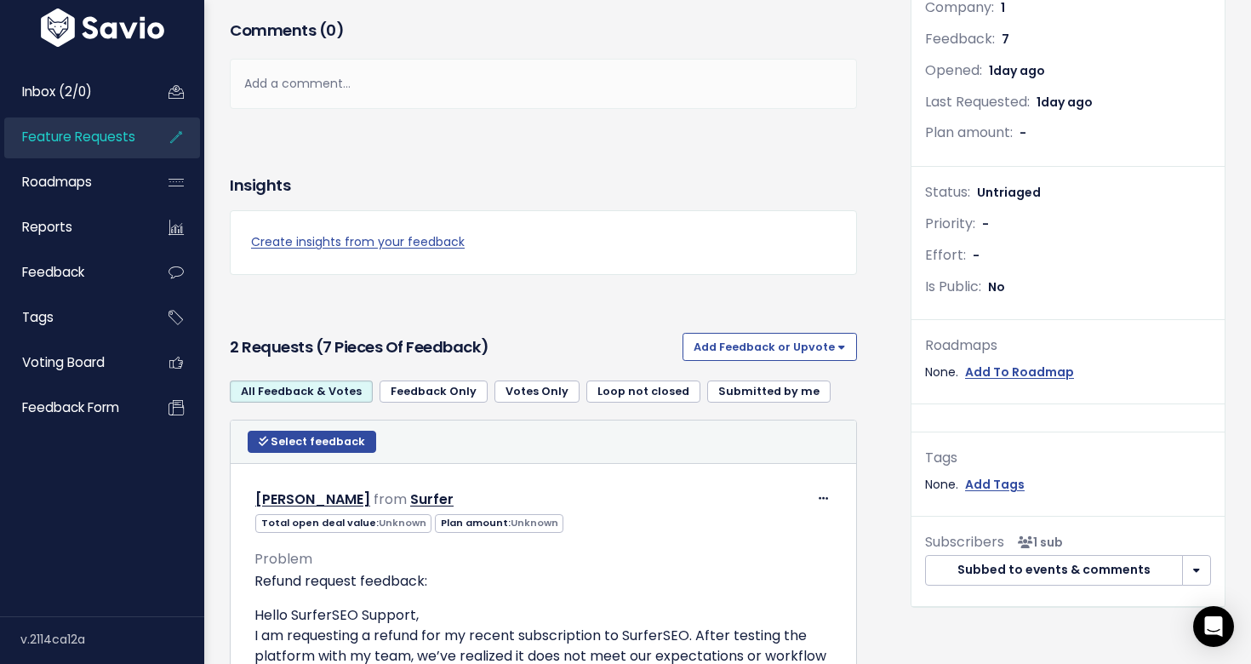
click at [66, 139] on span "Feature Requests" at bounding box center [78, 137] width 113 height 18
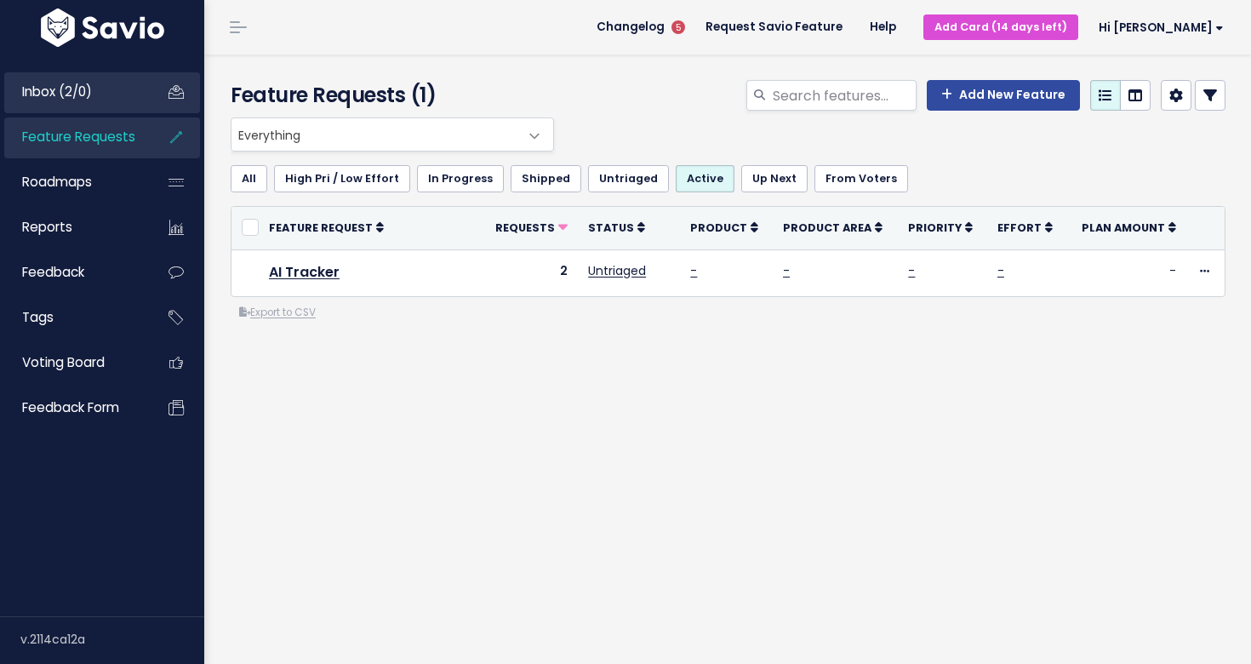
click at [77, 100] on link "Inbox (2/0)" at bounding box center [72, 91] width 137 height 39
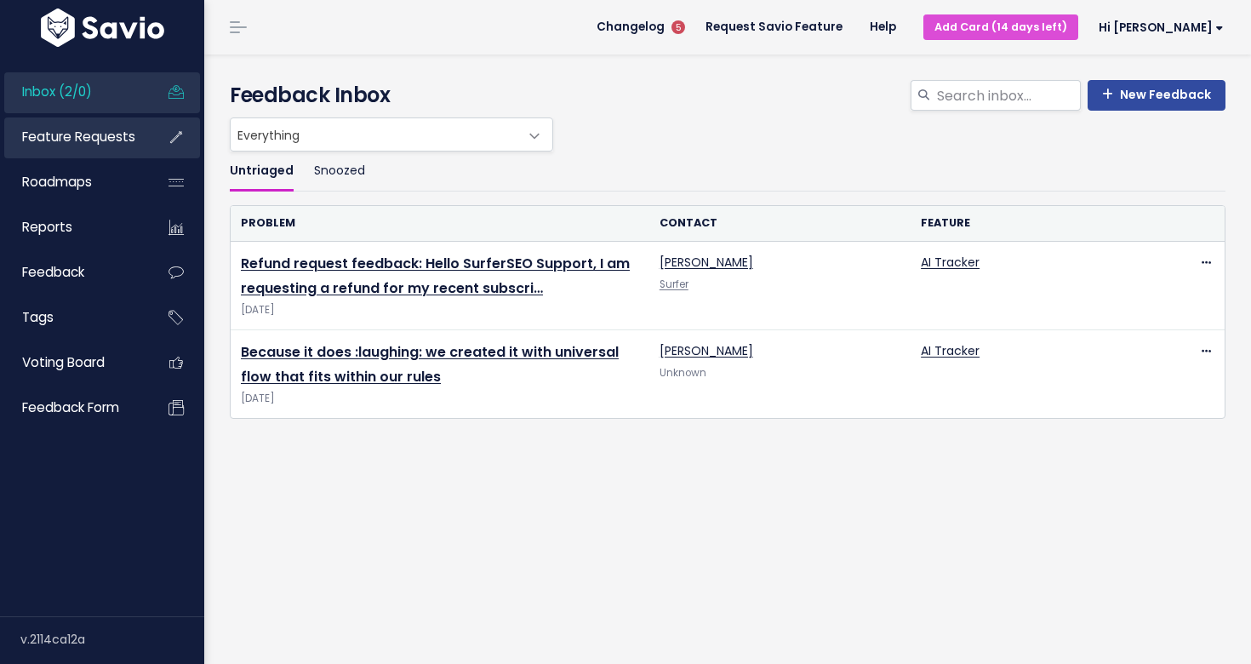
click at [77, 137] on span "Feature Requests" at bounding box center [78, 137] width 113 height 18
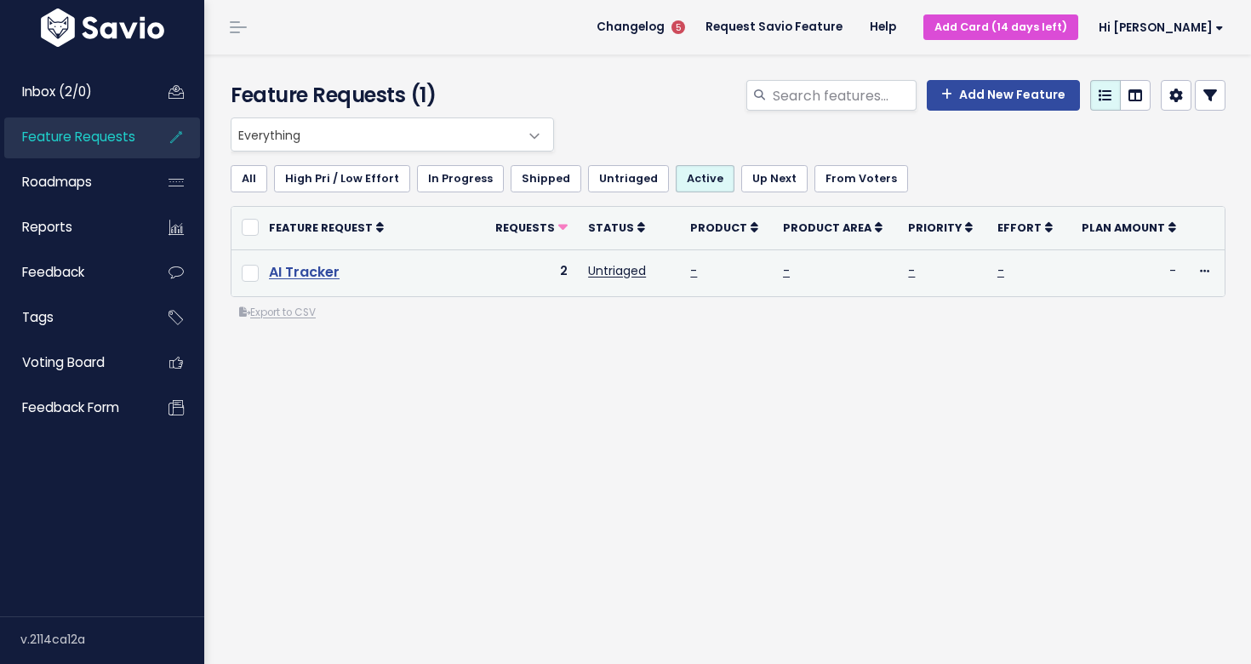
click at [314, 269] on link "AI Tracker" at bounding box center [304, 272] width 71 height 20
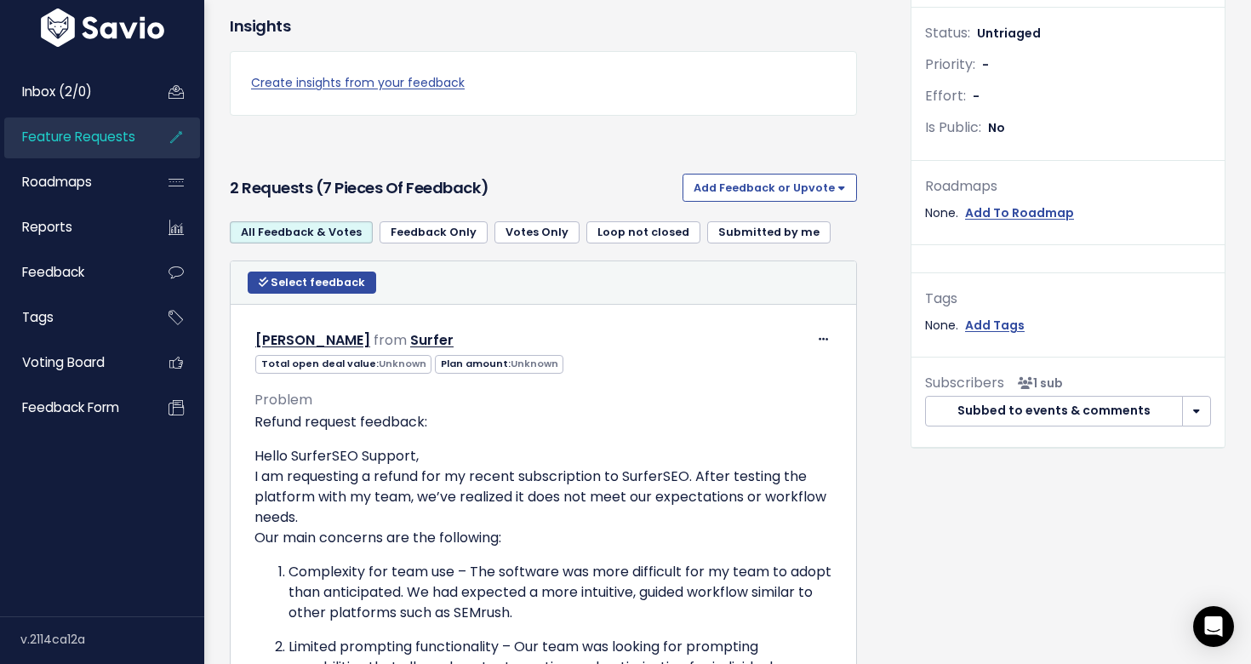
scroll to position [461, 0]
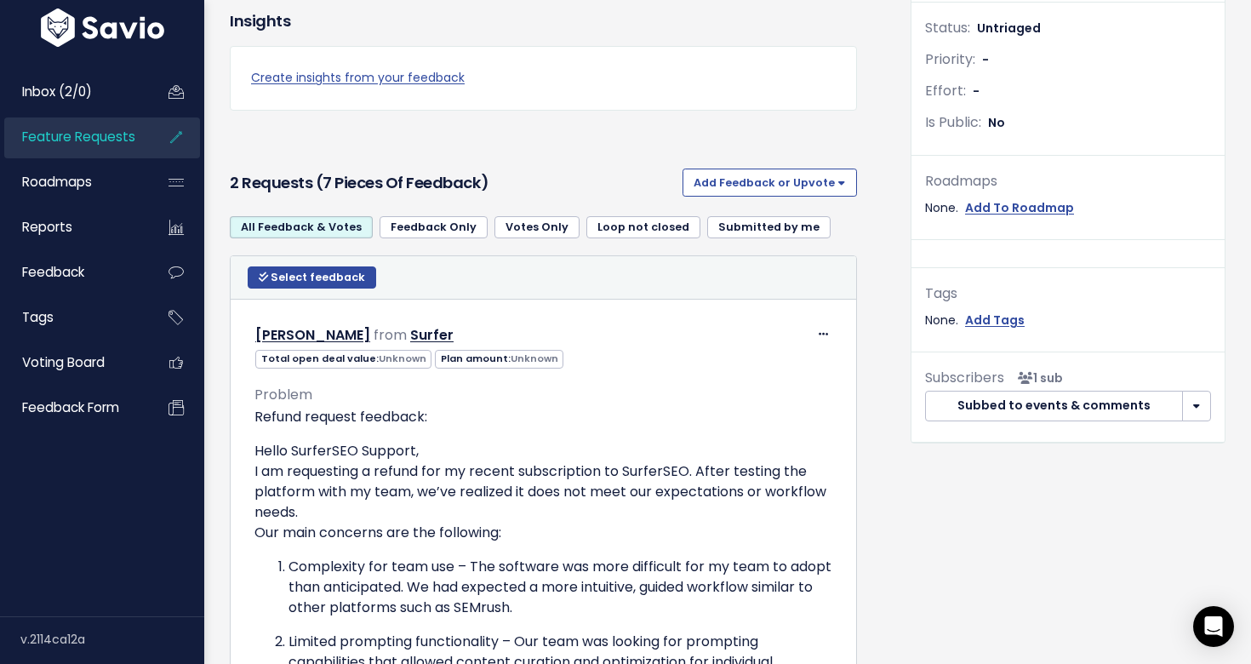
click at [327, 184] on h3 "2 Requests (7 pieces of Feedback)" at bounding box center [453, 183] width 446 height 24
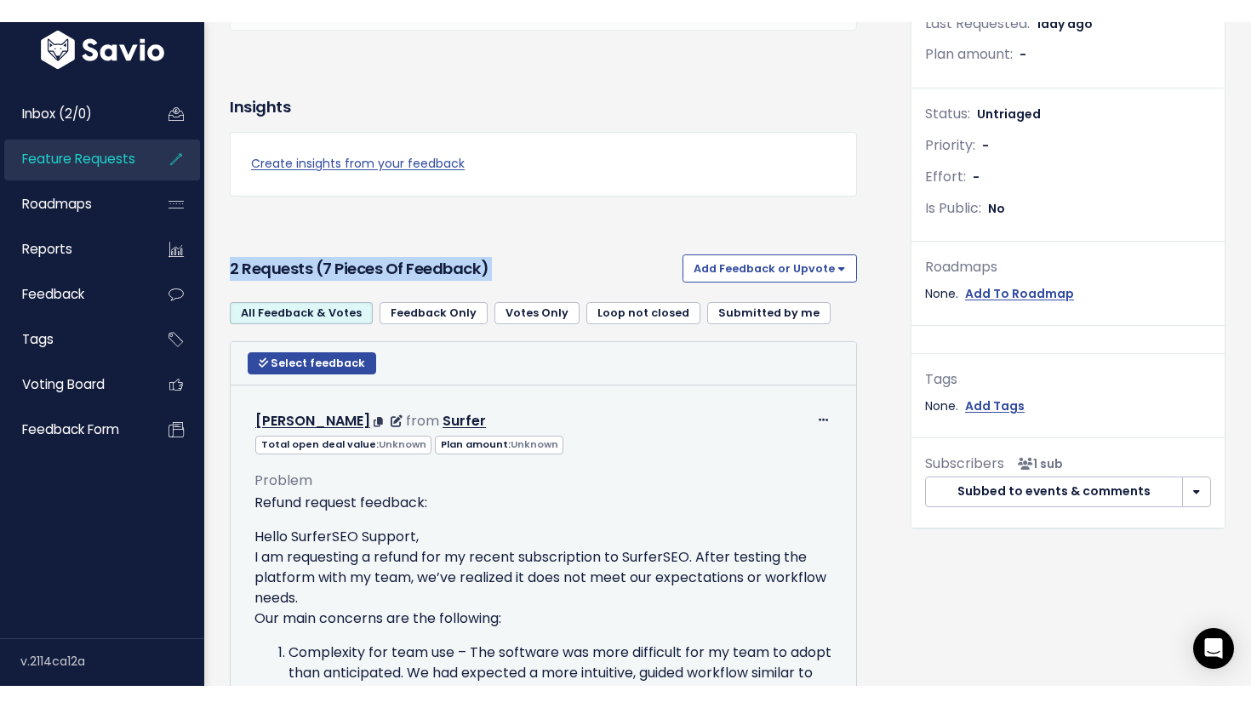
scroll to position [386, 0]
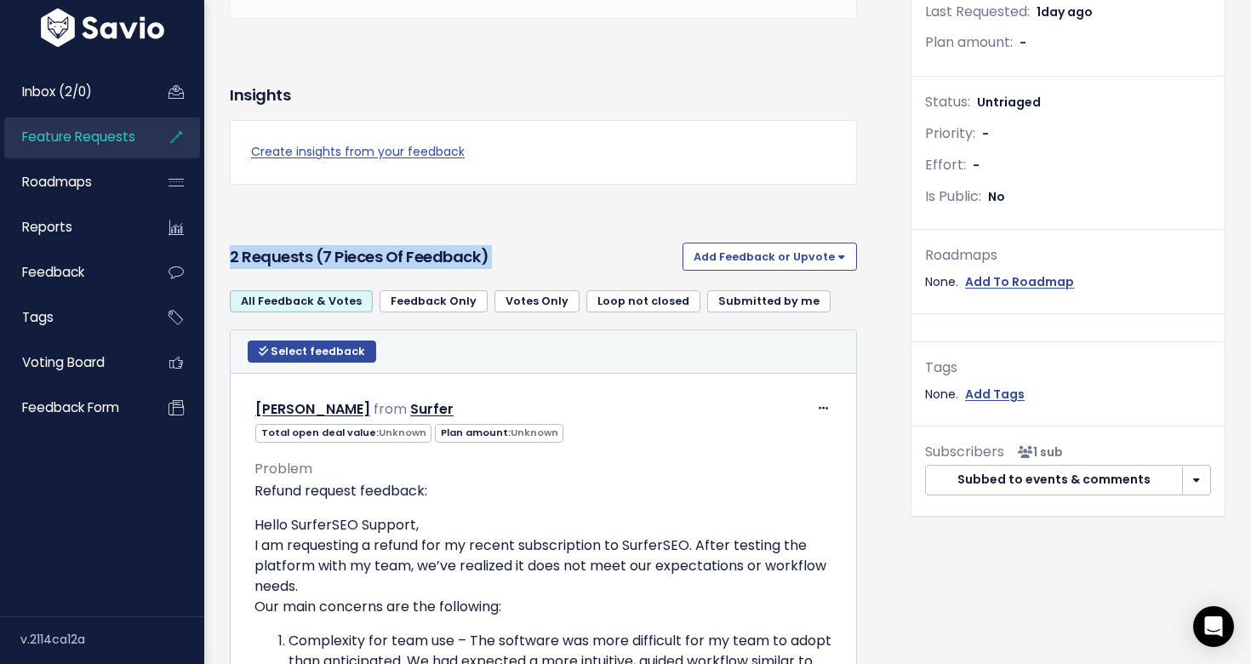
click at [556, 273] on div "2 Requests (7 pieces of Feedback) Add Feedback or Upvote Upvote Add Feedback" at bounding box center [543, 257] width 627 height 43
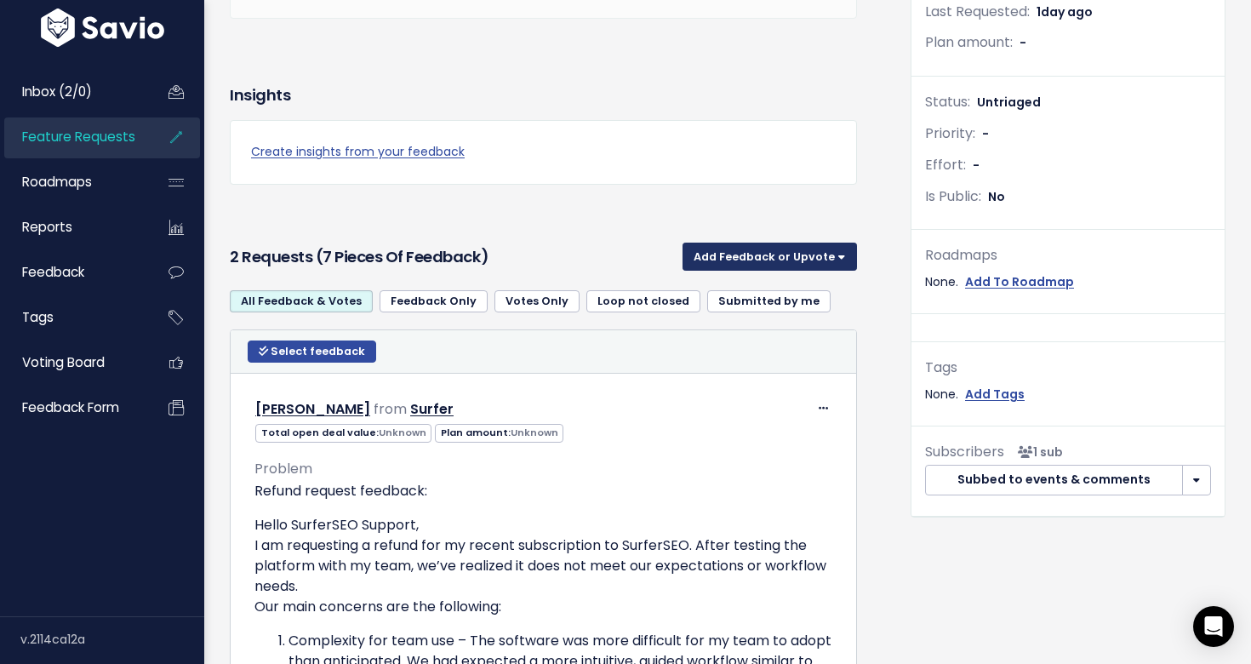
click at [738, 267] on button "Add Feedback or Upvote" at bounding box center [770, 256] width 175 height 27
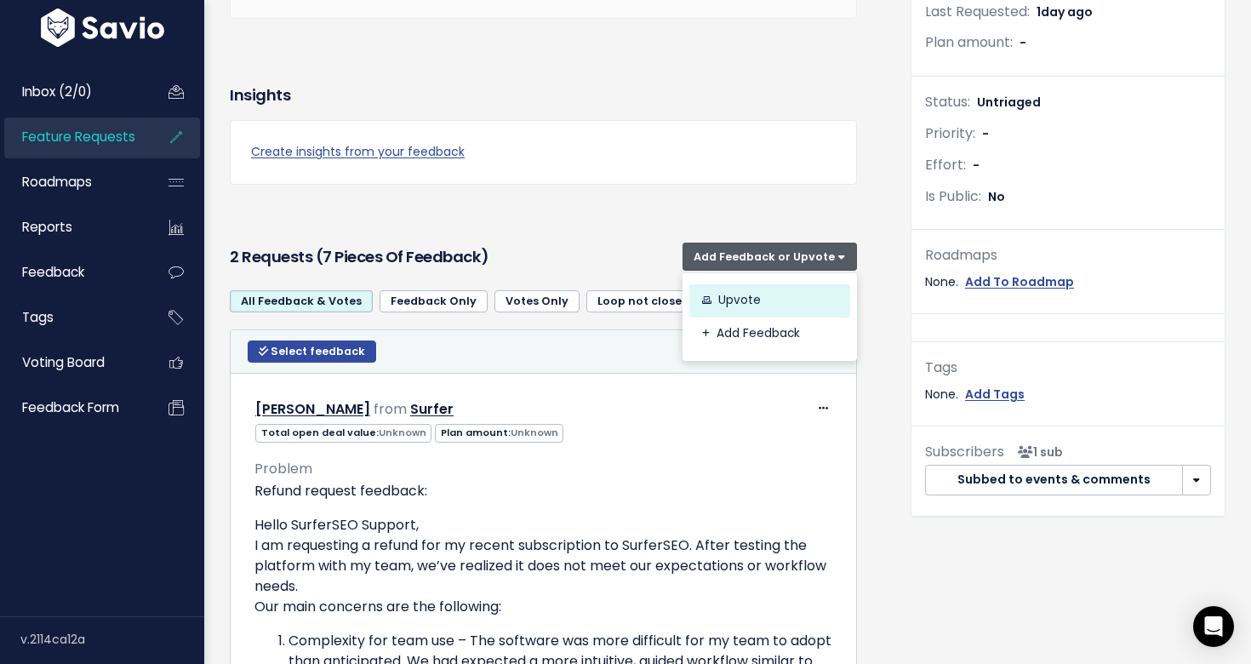
click at [738, 298] on link "Upvote" at bounding box center [770, 300] width 161 height 33
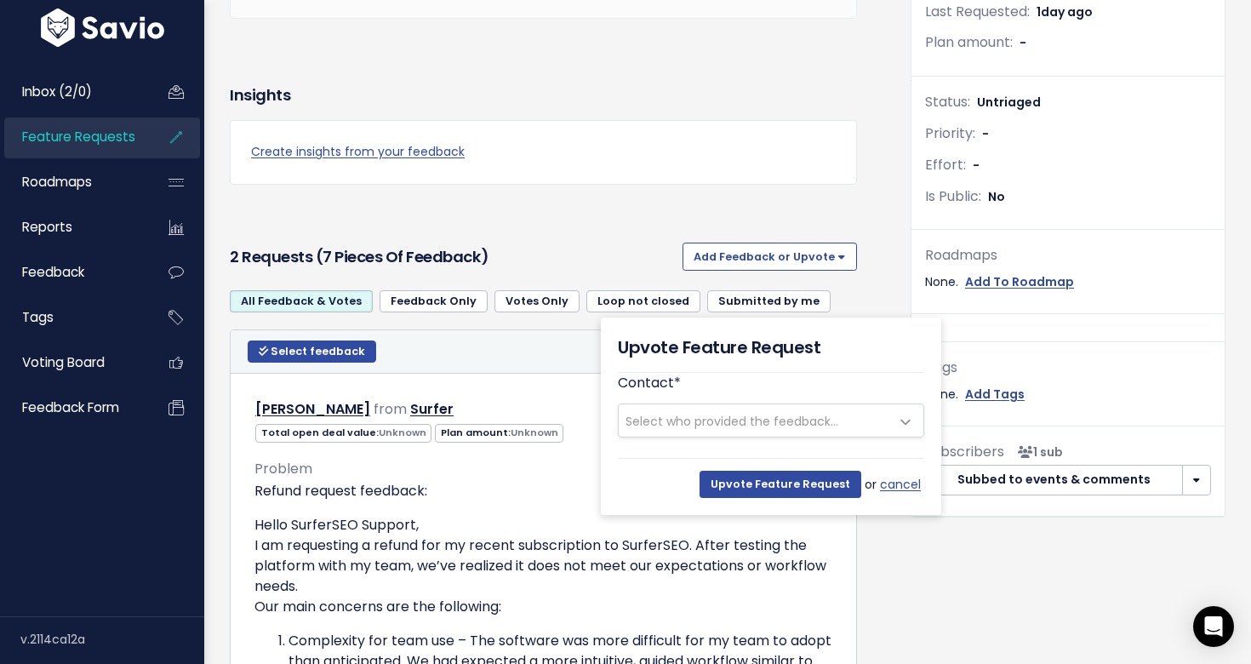
click at [682, 422] on span "Select who provided the feedback..." at bounding box center [732, 421] width 213 height 17
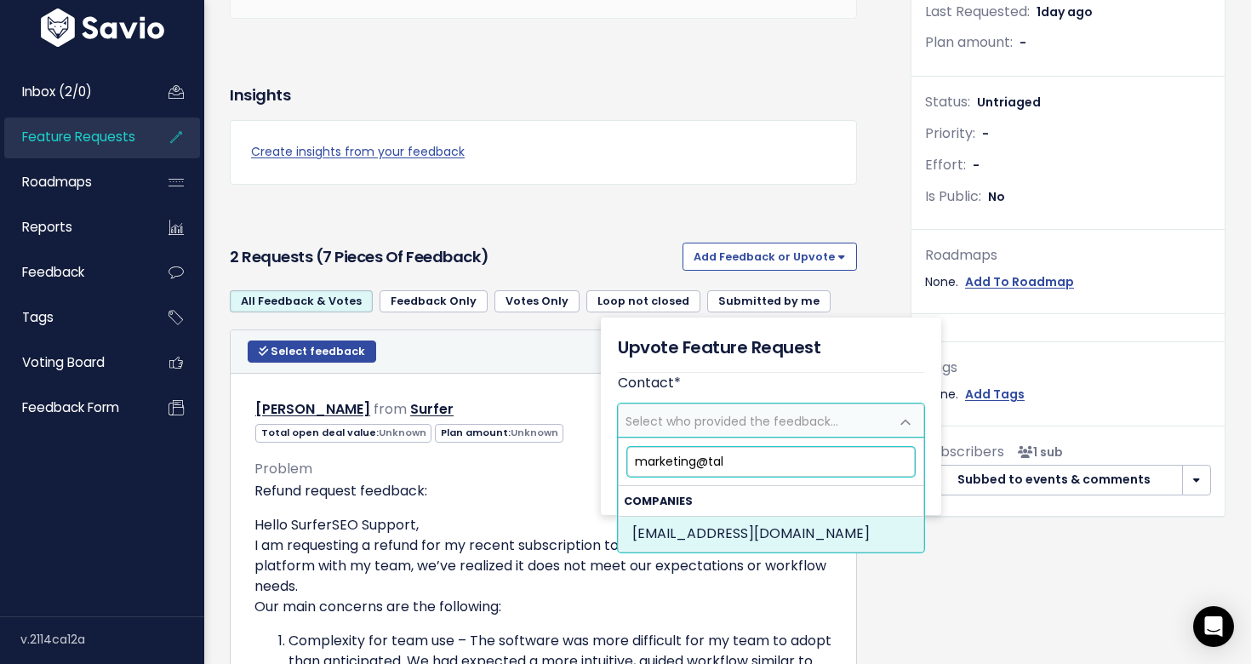
paste input "onooh.com"
type input "marketing@talonooh.com"
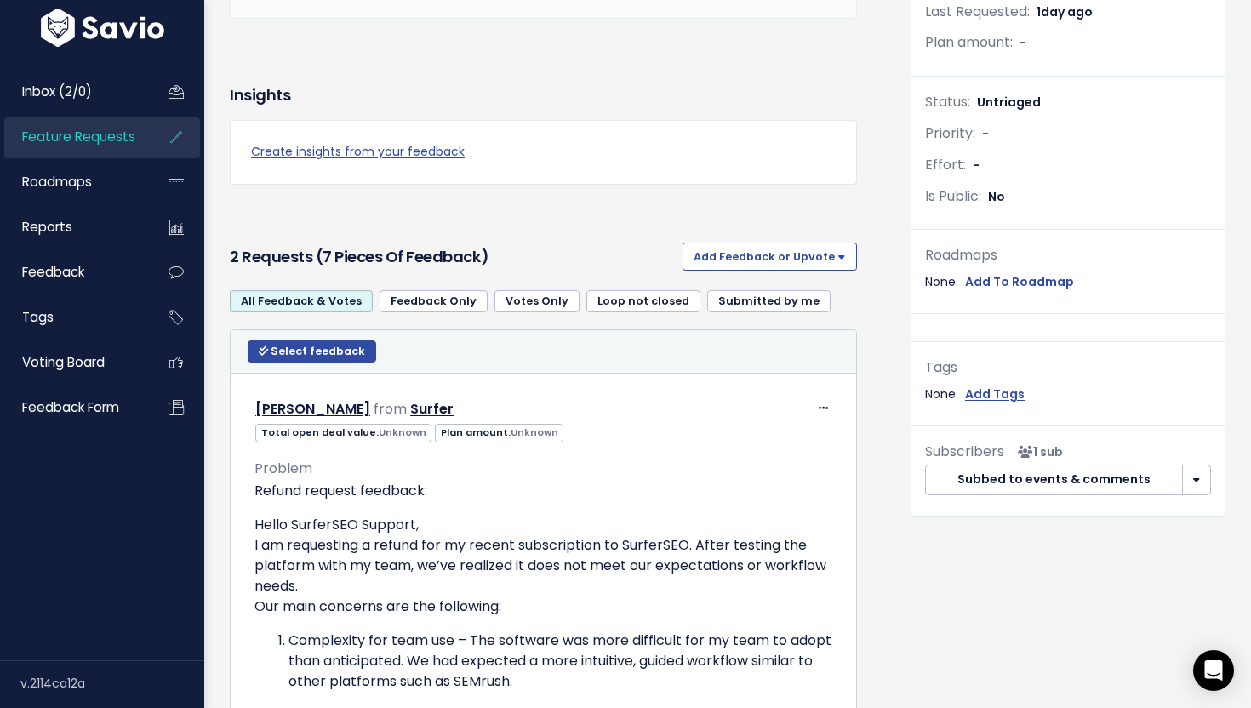
scroll to position [0, 0]
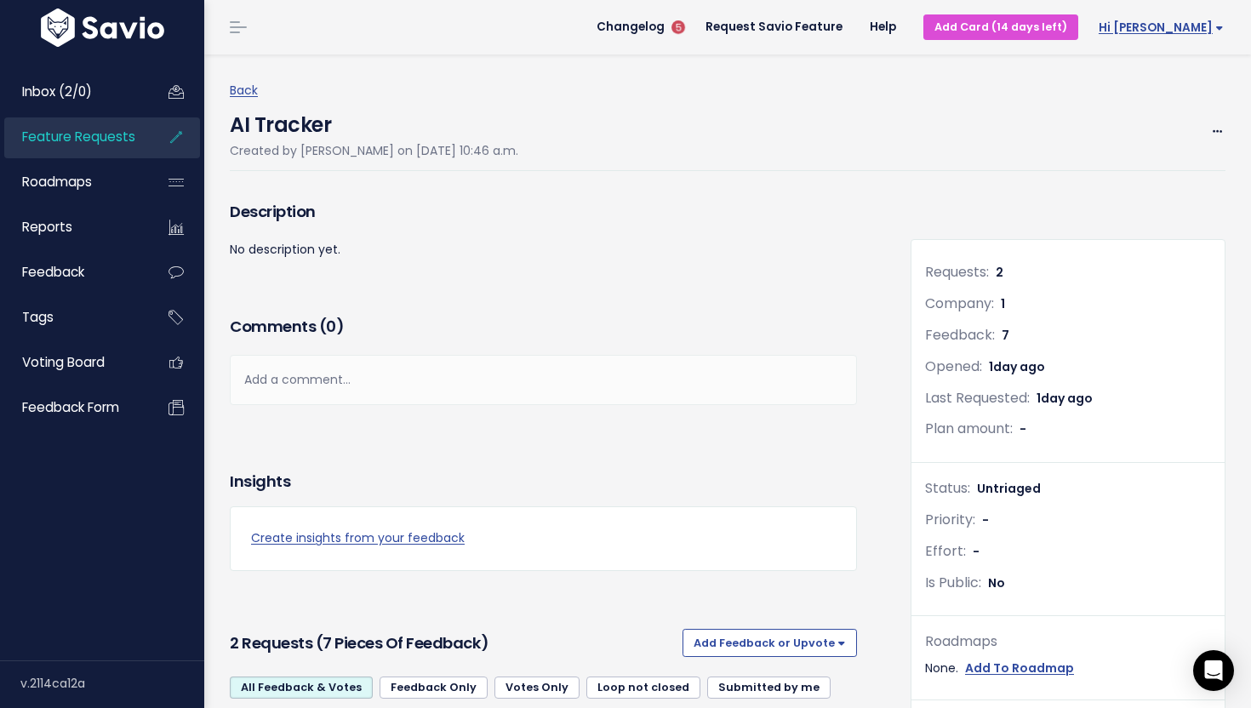
click at [1182, 21] on span "Hi [PERSON_NAME]" at bounding box center [1161, 27] width 125 height 13
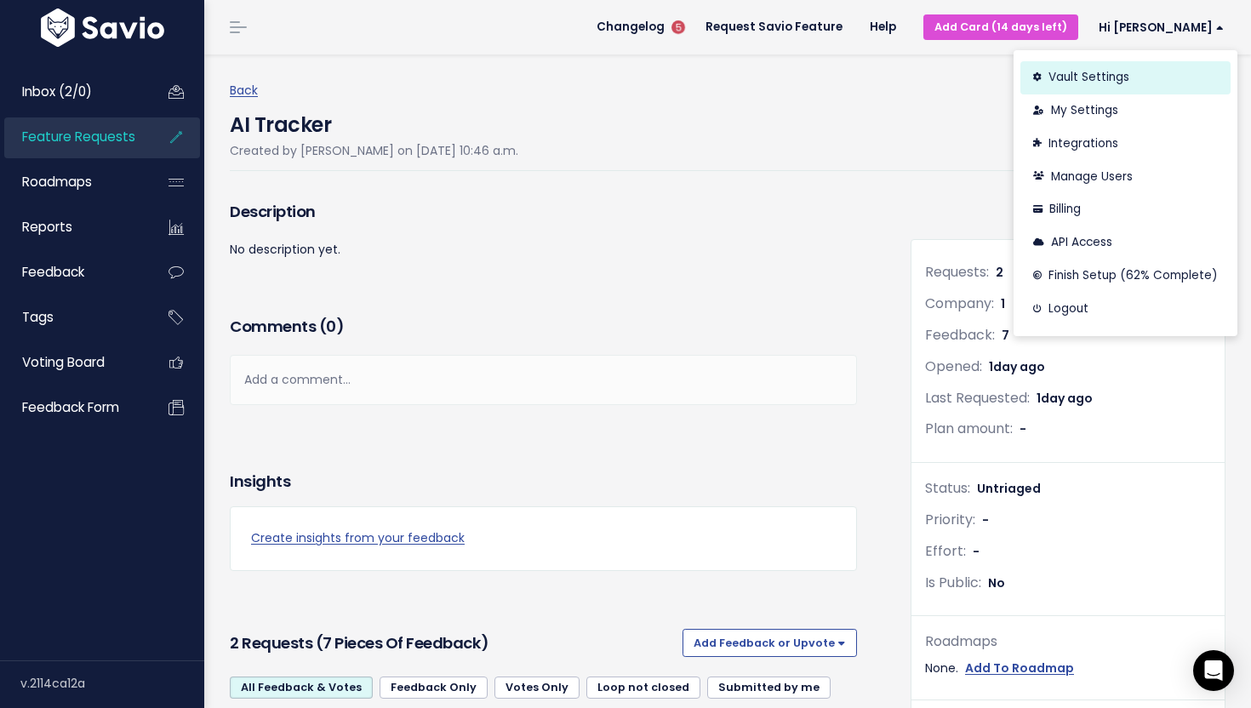
click at [1079, 70] on link "Vault Settings" at bounding box center [1126, 77] width 210 height 33
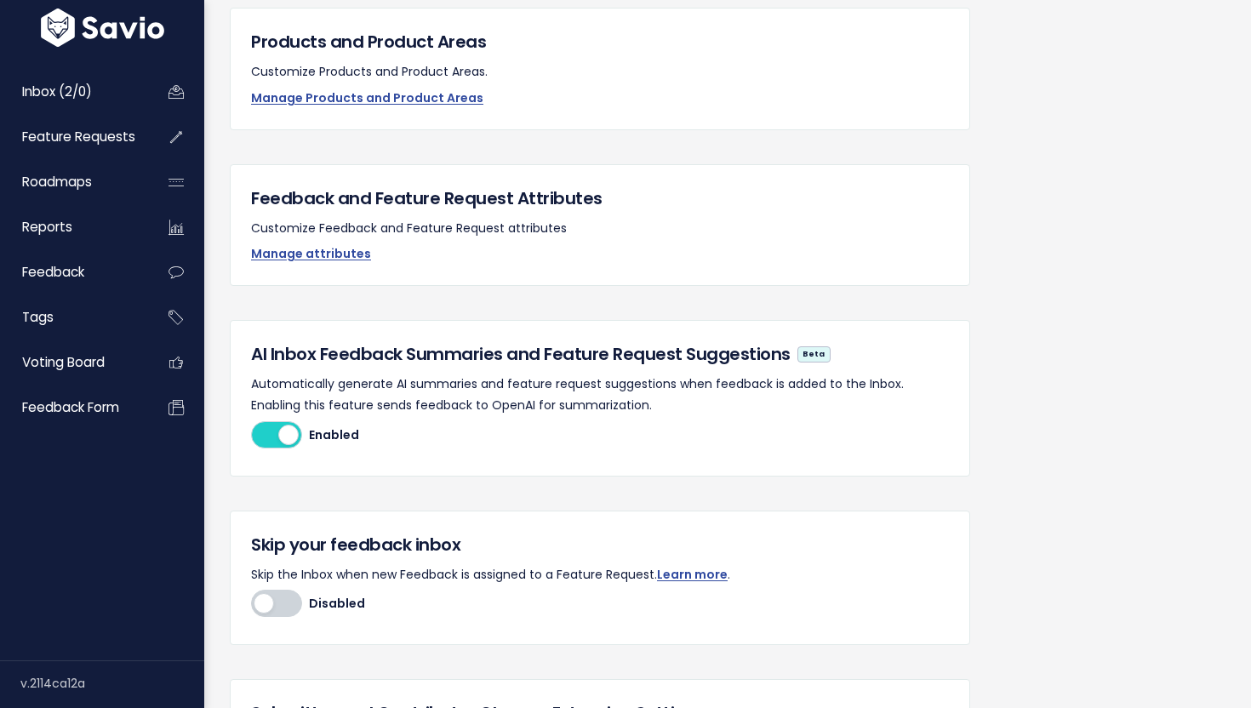
scroll to position [409, 0]
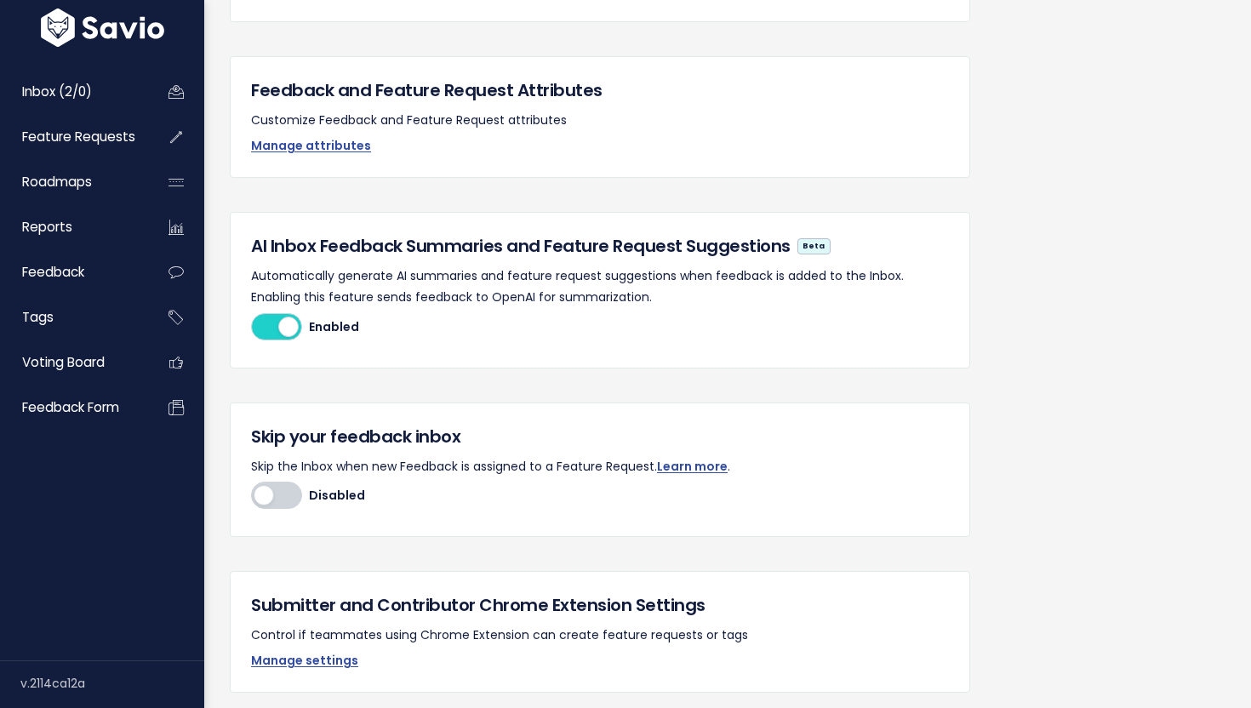
click at [278, 494] on div at bounding box center [276, 495] width 51 height 27
click at [251, 495] on input "Disabled Enabled" at bounding box center [251, 495] width 0 height 0
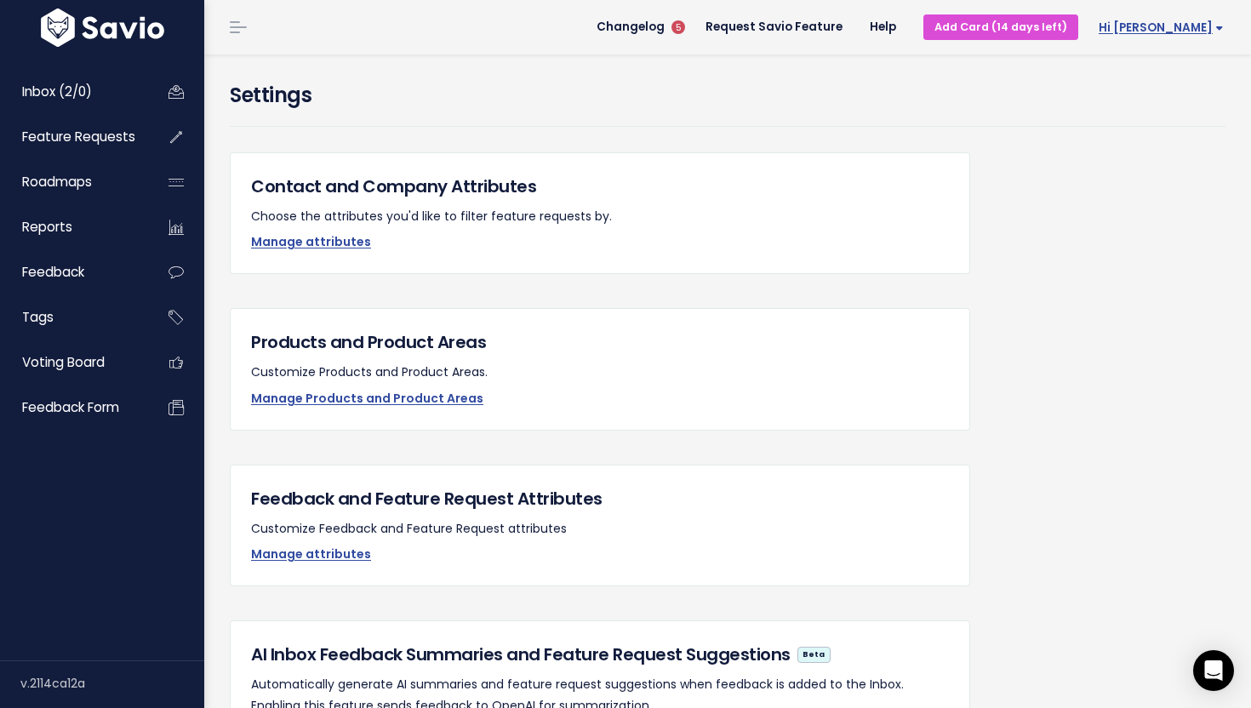
click at [1191, 31] on span "Hi [PERSON_NAME]" at bounding box center [1161, 27] width 125 height 13
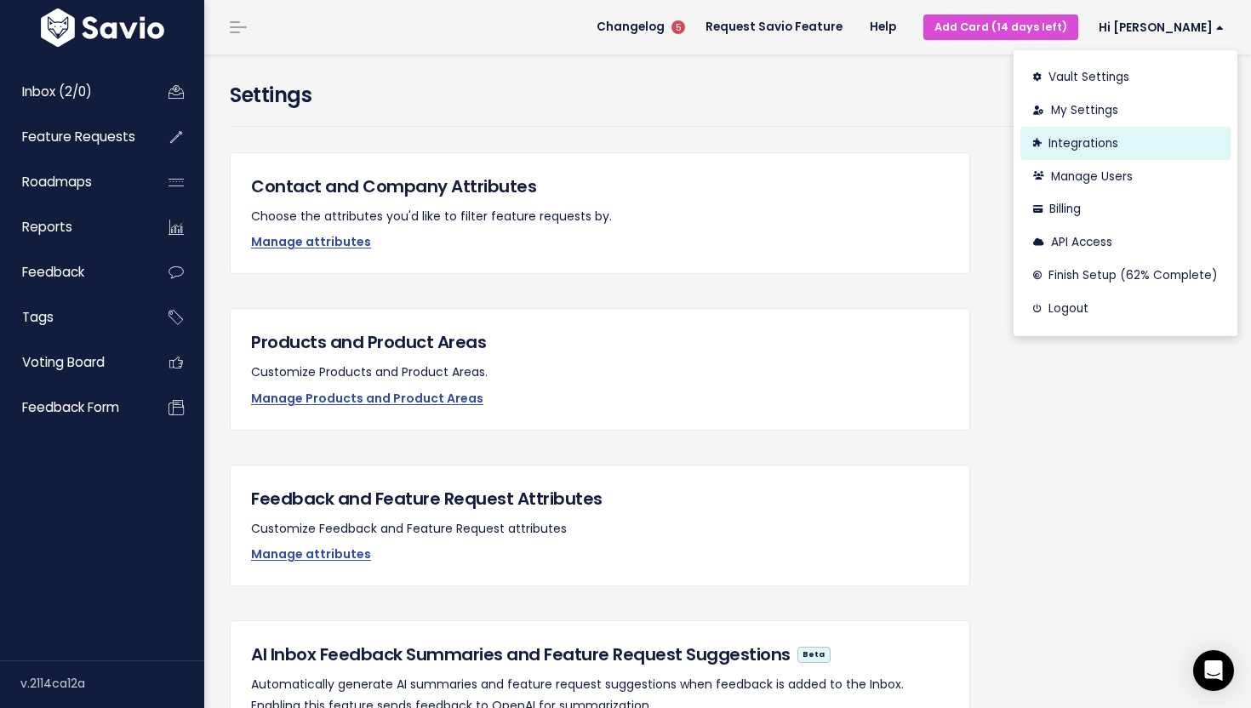
click at [1079, 143] on link "Integrations" at bounding box center [1126, 143] width 210 height 33
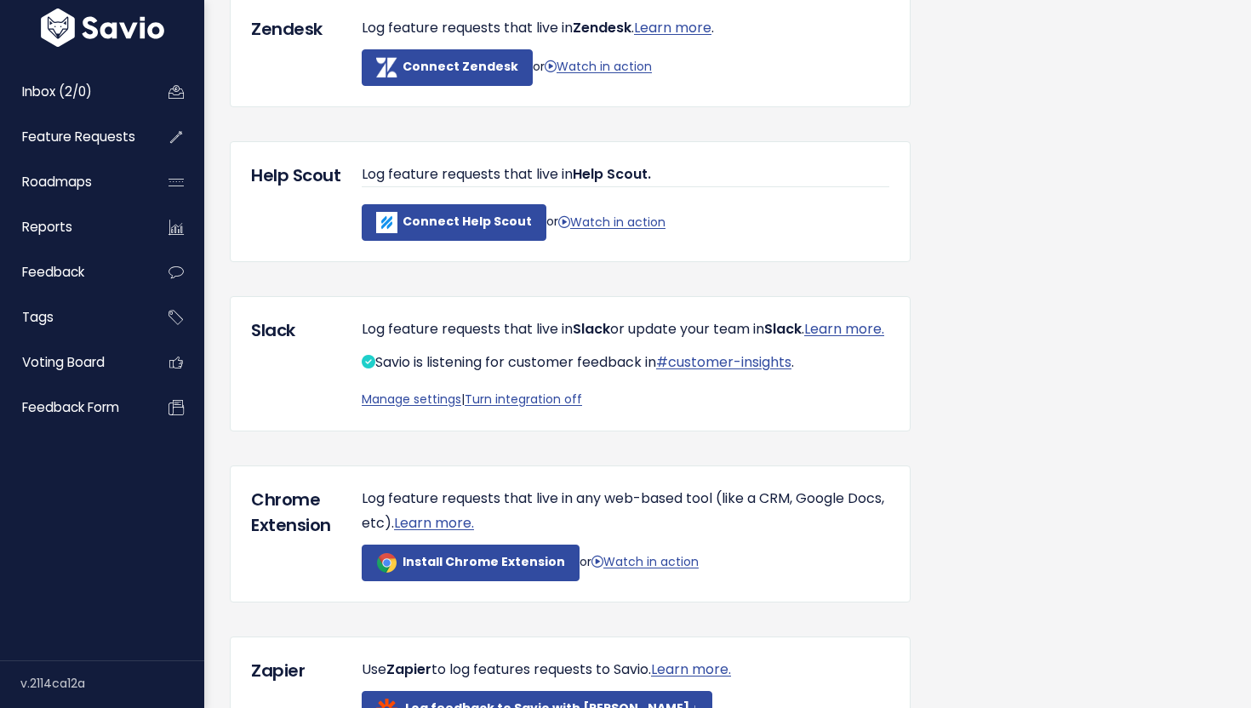
scroll to position [426, 0]
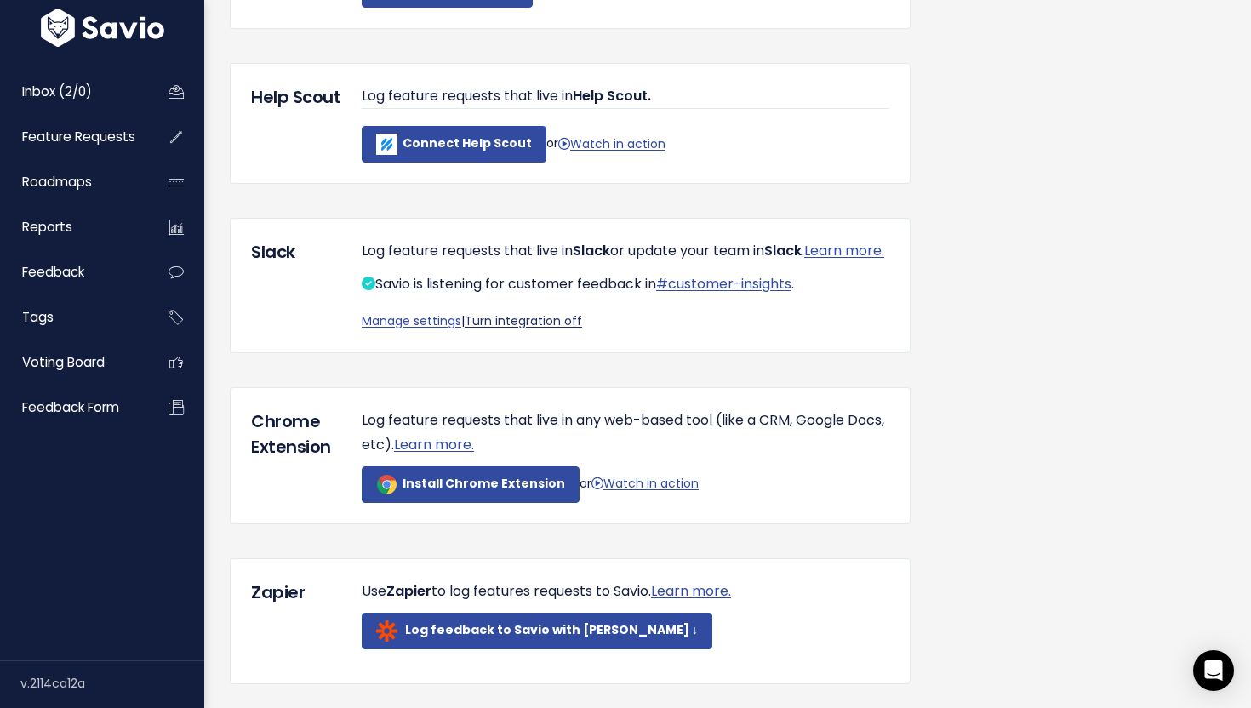
click at [514, 329] on link "Turn integration off" at bounding box center [523, 320] width 117 height 17
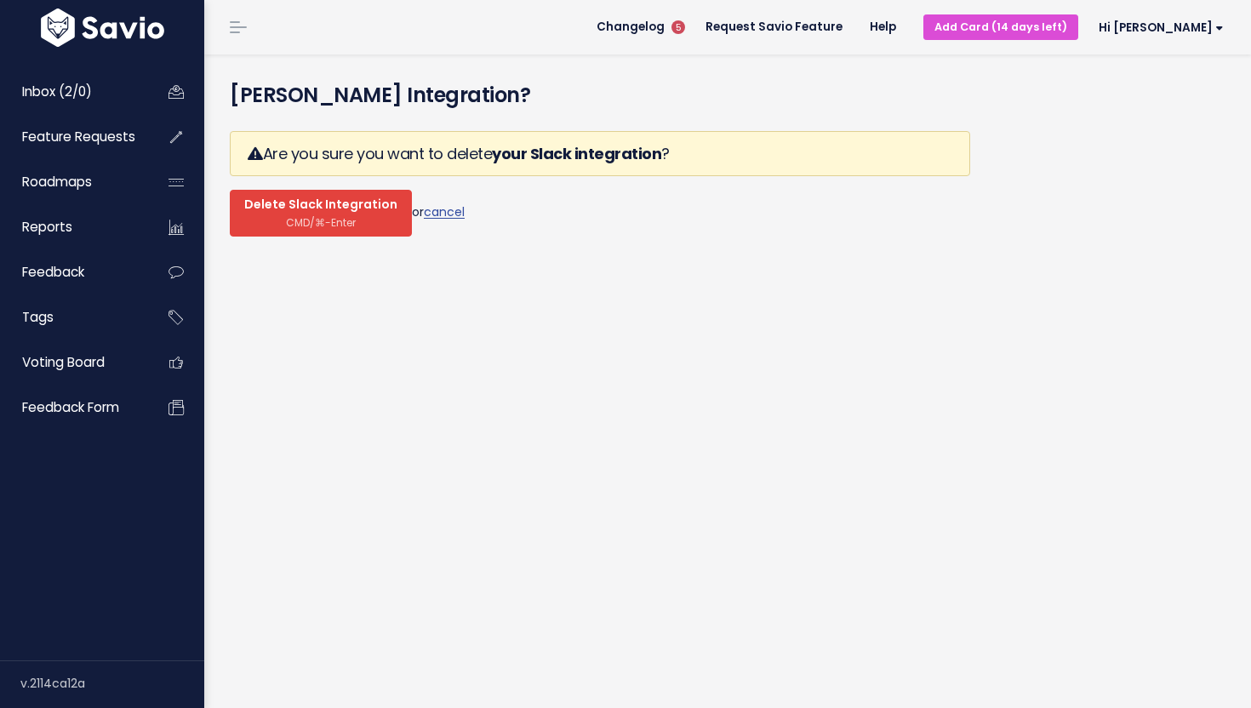
click at [289, 212] on span "Delete Slack Integration" at bounding box center [320, 204] width 153 height 15
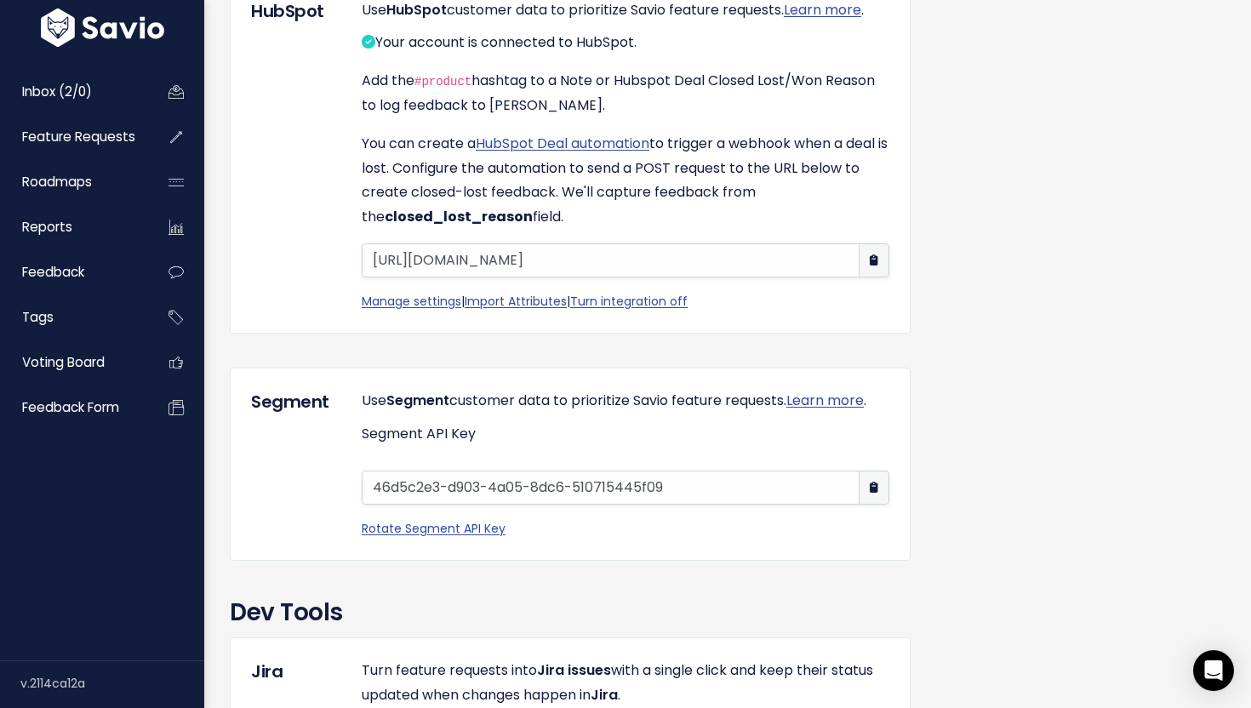
scroll to position [1227, 0]
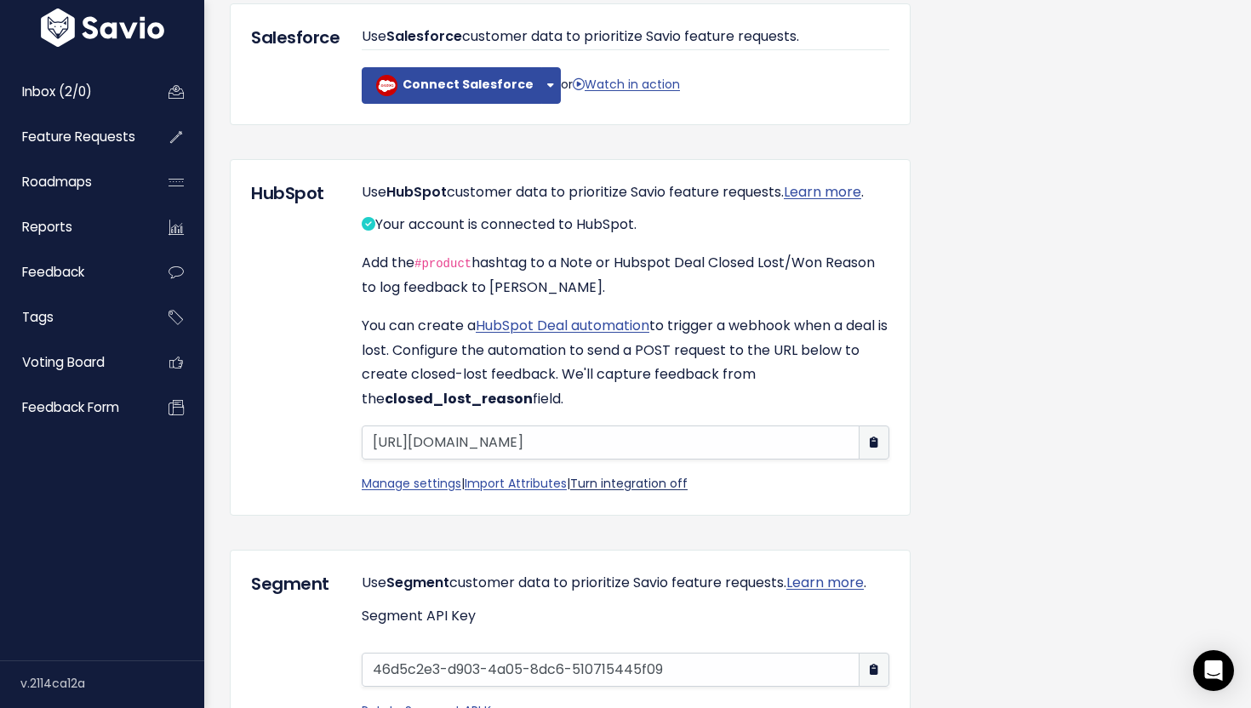
click at [621, 492] on link "Turn integration off" at bounding box center [628, 483] width 117 height 17
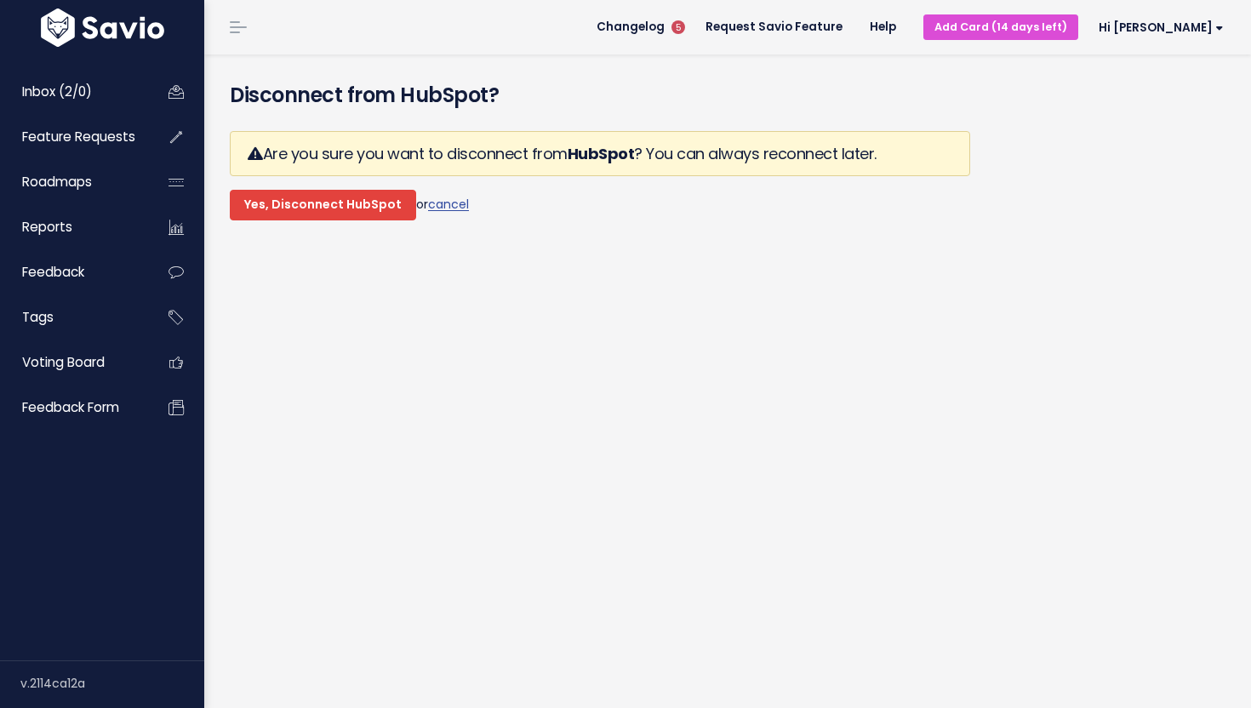
click at [322, 203] on input "Yes, Disconnect HubSpot" at bounding box center [323, 205] width 186 height 31
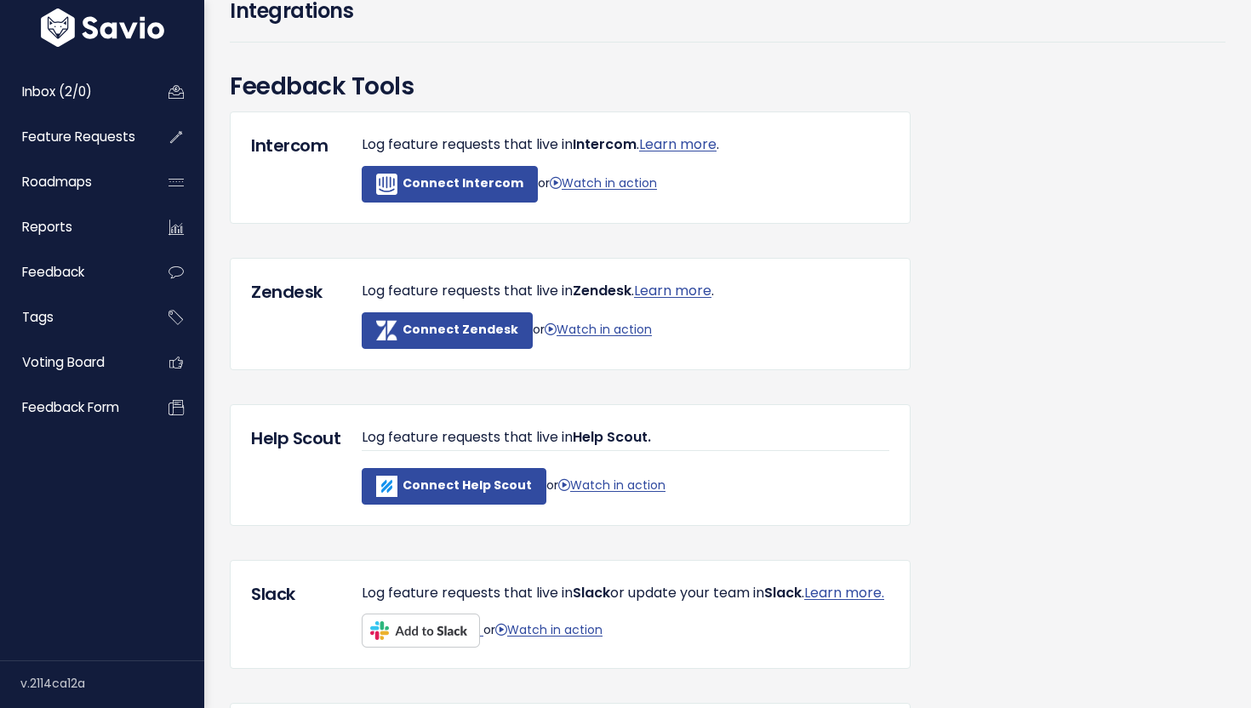
scroll to position [173, 0]
